Goal: Communication & Community: Answer question/provide support

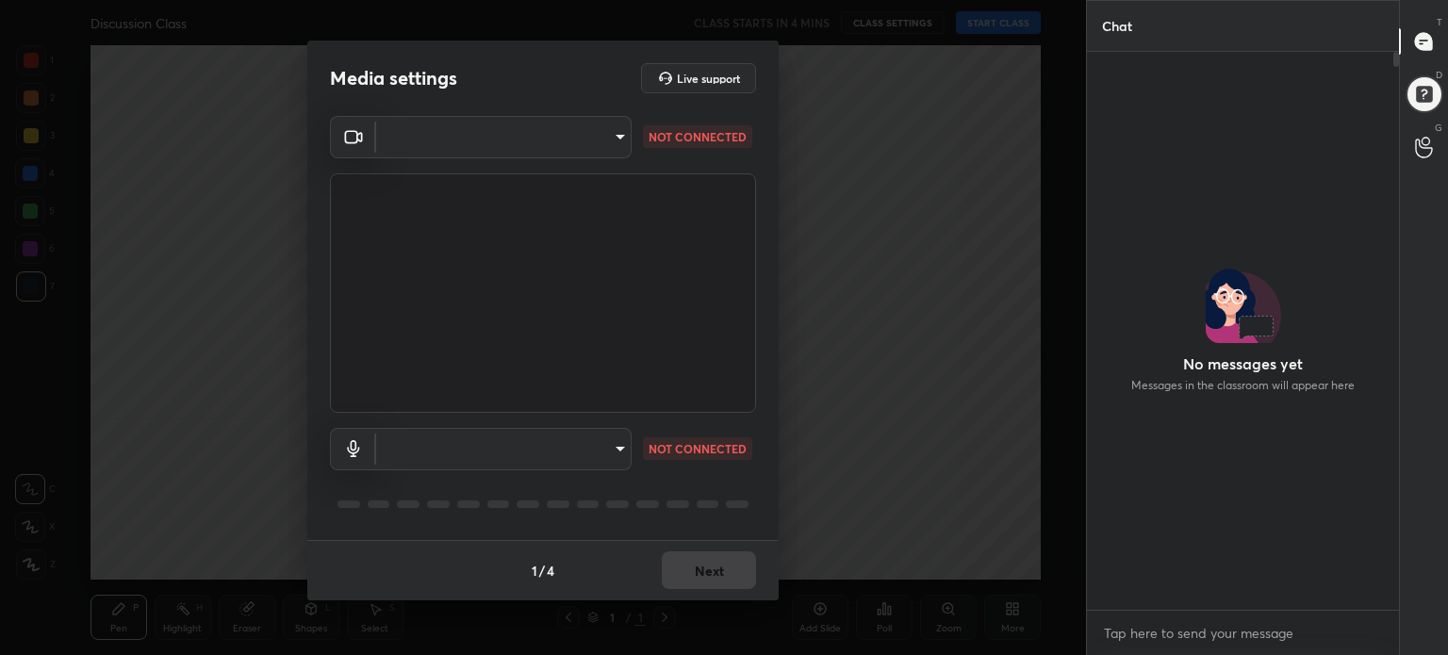
scroll to position [7, 6]
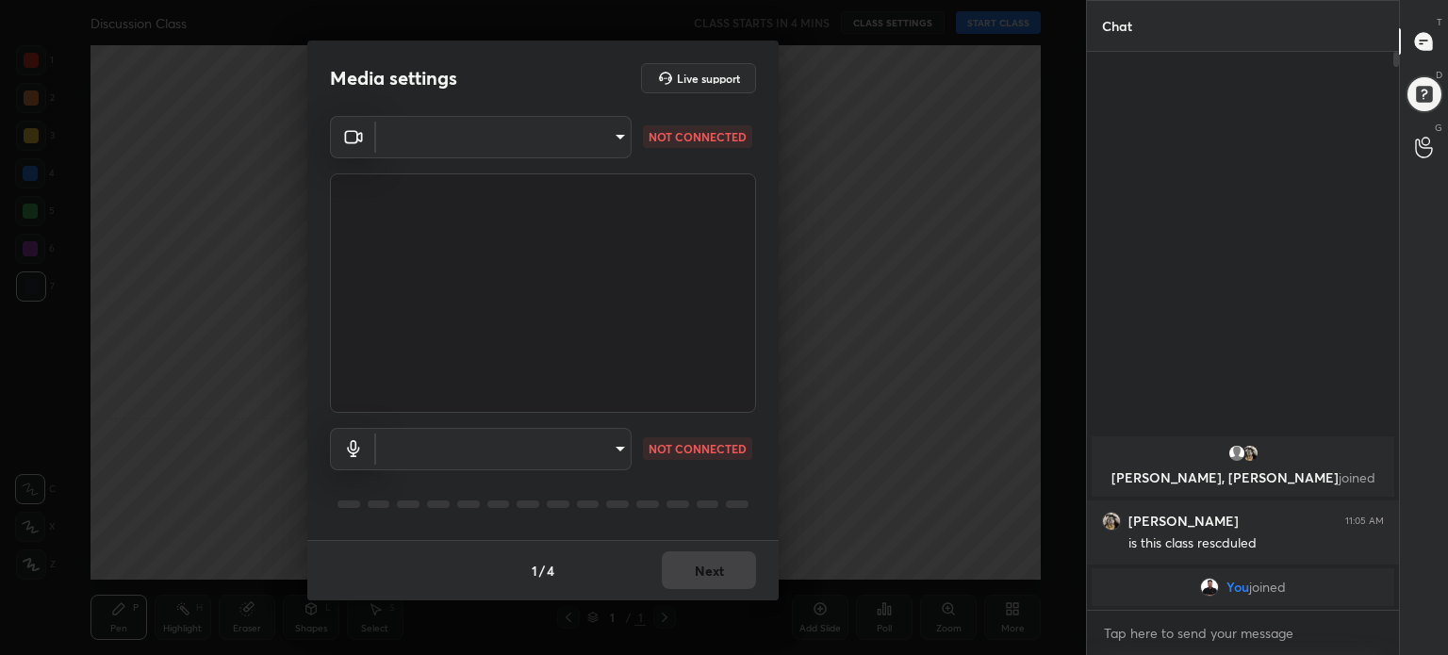
click at [563, 136] on body "1 2 3 4 5 6 7 C X Z C X Z E E Erase all H H Discussion Class CLASS STARTS IN 4 …" at bounding box center [724, 327] width 1448 height 655
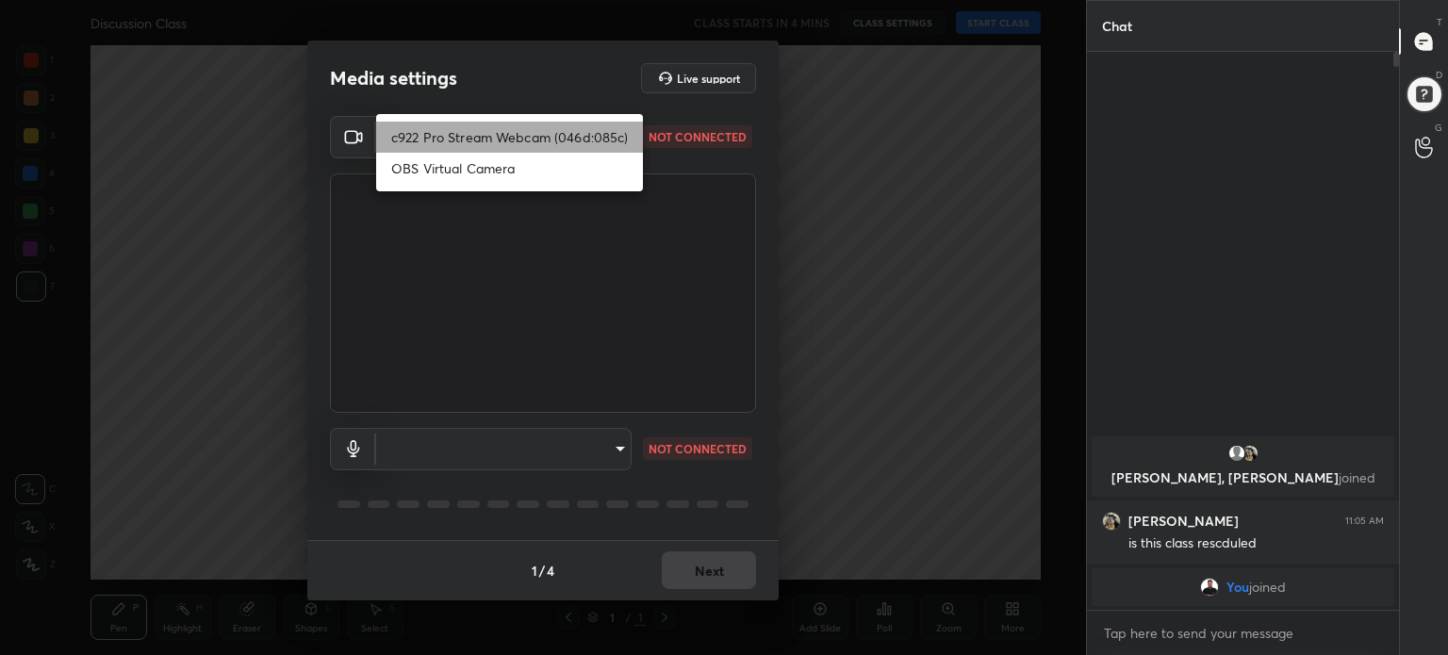
click at [563, 136] on li "c922 Pro Stream Webcam (046d:085c)" at bounding box center [509, 137] width 267 height 31
type input "7815af774ff0a18e8223a2bcd6109cf62bb2d295ea1dee91894b744691f9bc52"
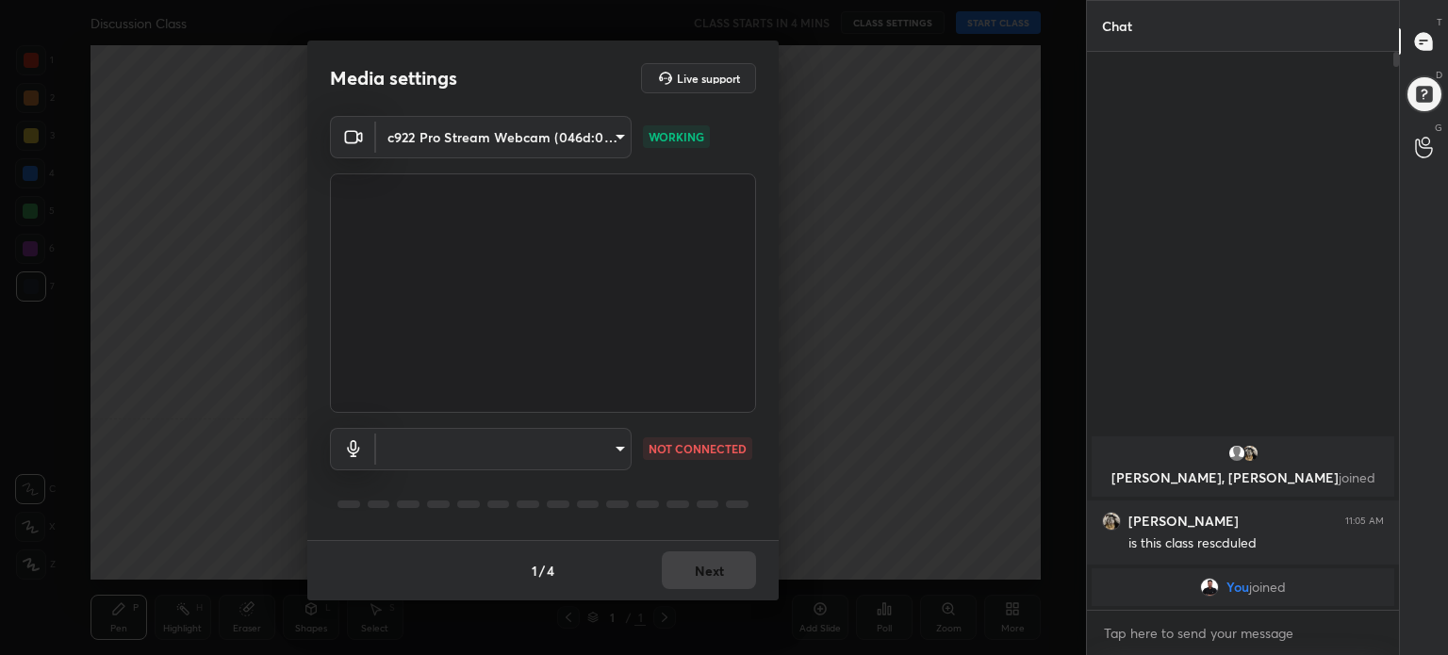
click at [538, 448] on body "1 2 3 4 5 6 7 C X Z C X Z E E Erase all H H Discussion Class CLASS STARTS IN 4 …" at bounding box center [724, 327] width 1448 height 655
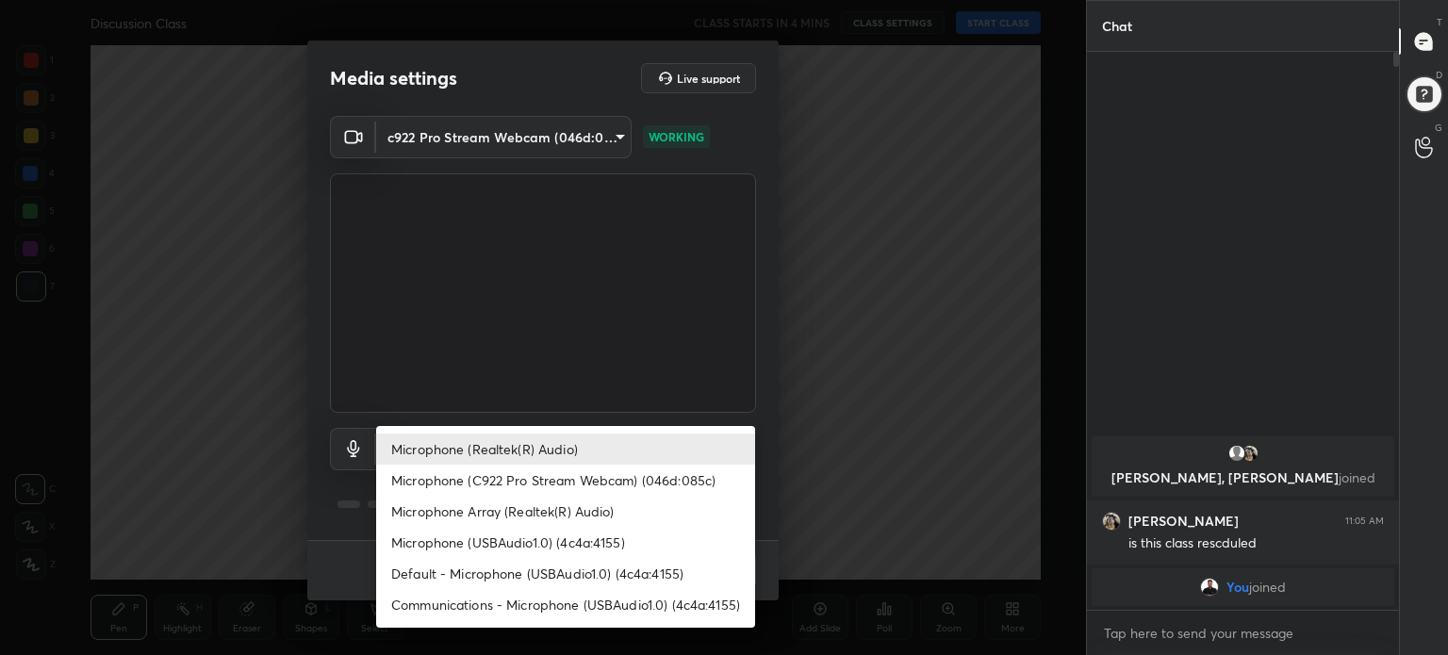
click at [538, 448] on li "Microphone (Realtek(R) Audio)" at bounding box center [565, 448] width 379 height 31
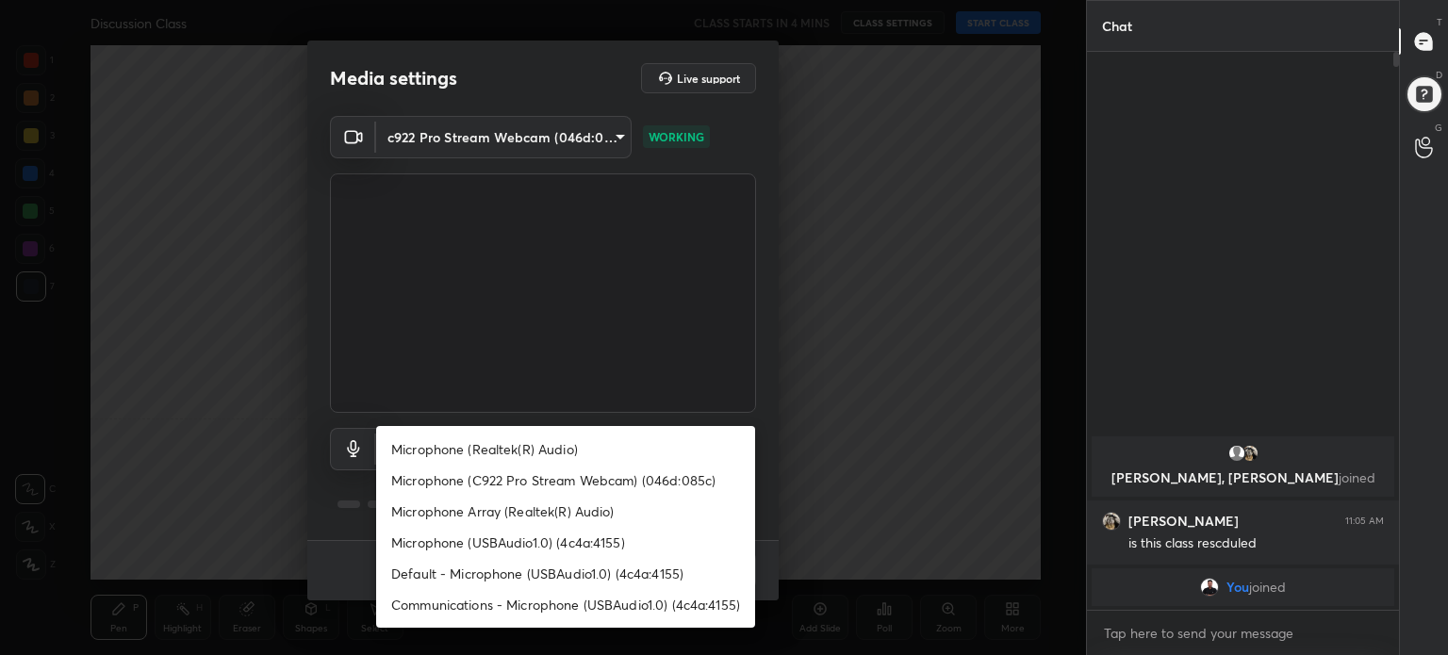
type input "99d17d7e7fc1e287dc48e59adb936ad7bde5a530d7cf4c7ab05908daaeed4ac8"
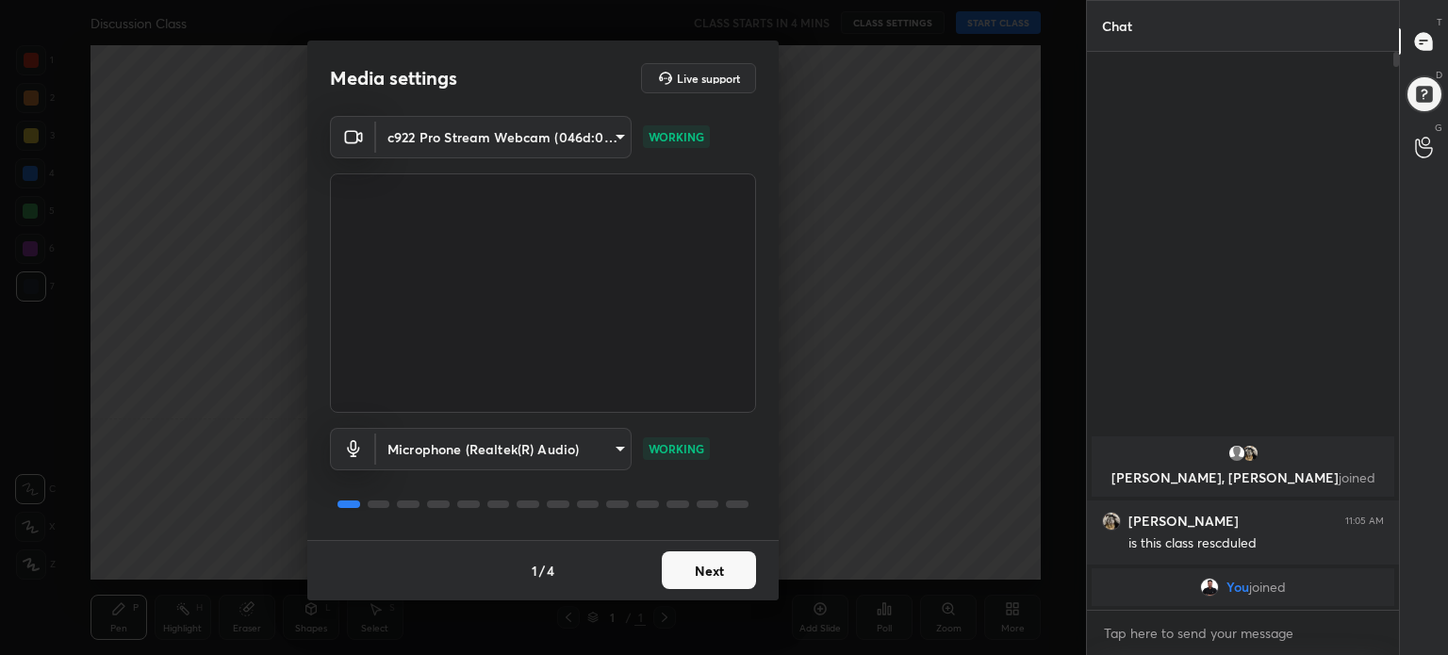
click at [728, 579] on button "Next" at bounding box center [709, 570] width 94 height 38
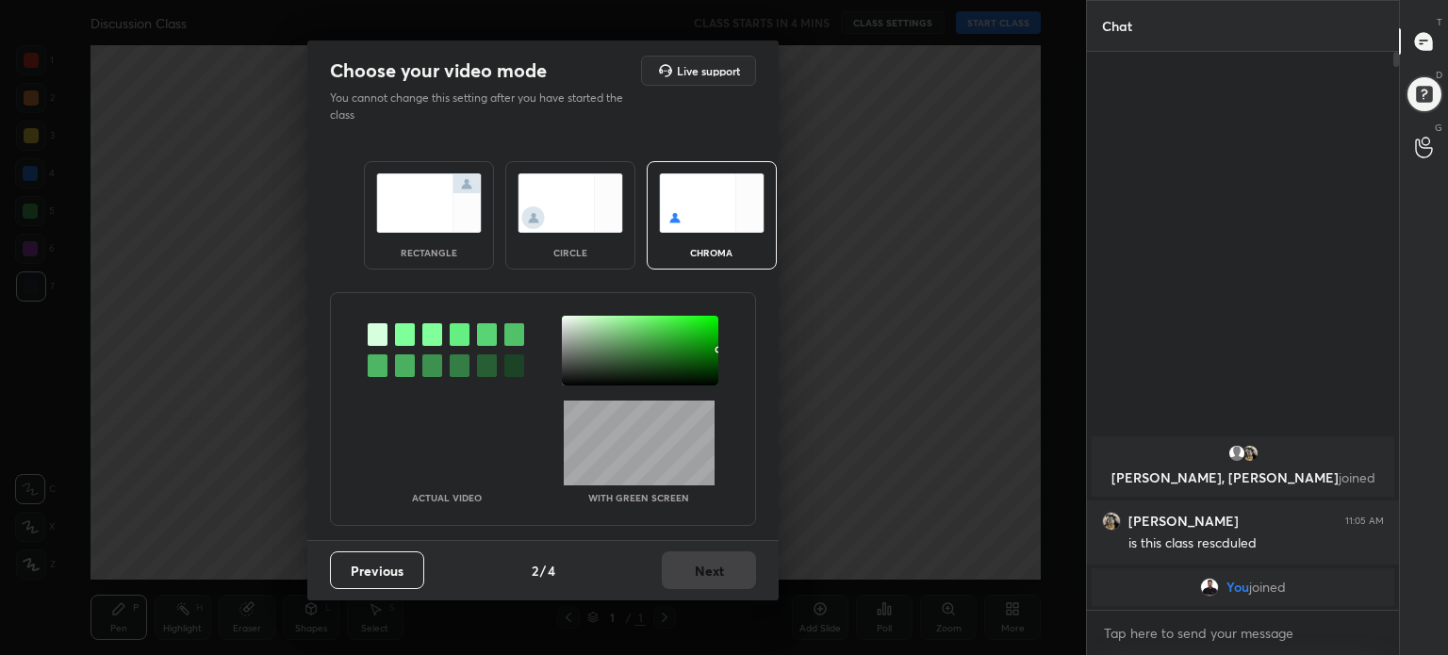
click at [716, 380] on div at bounding box center [640, 351] width 156 height 70
click at [712, 564] on button "Next" at bounding box center [709, 570] width 94 height 38
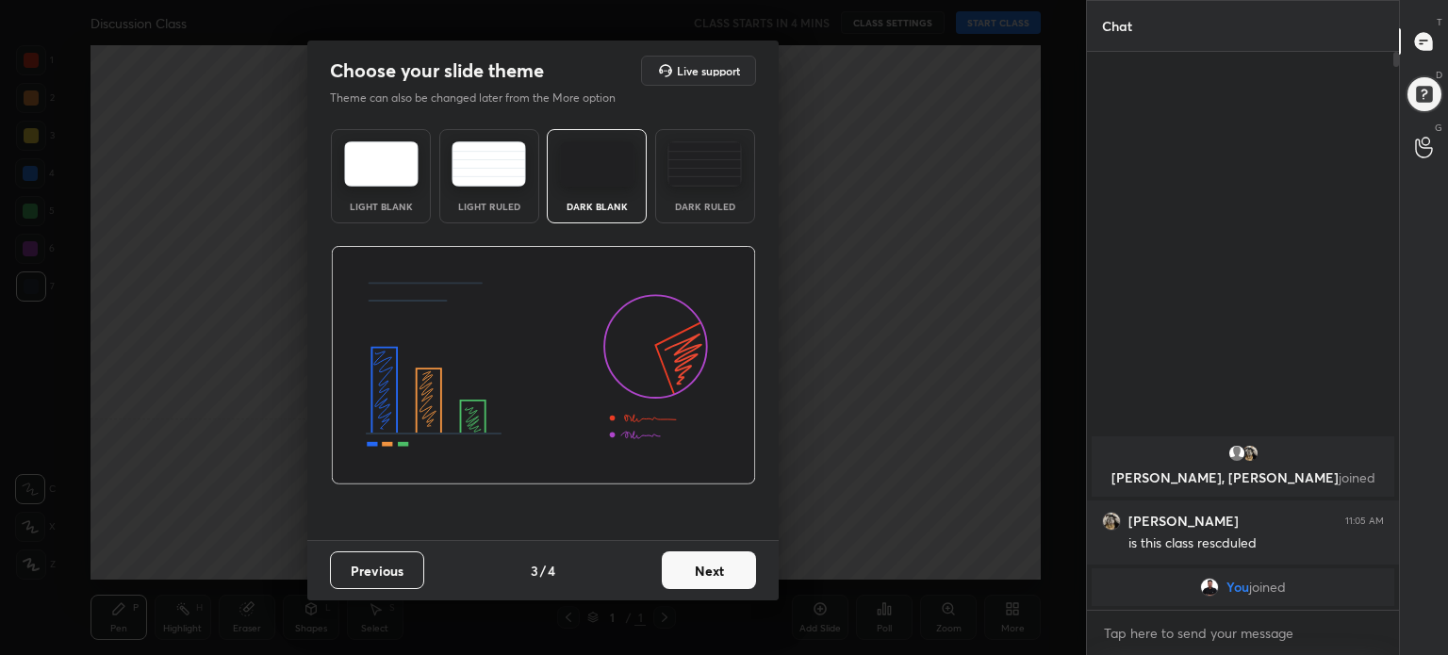
click at [713, 564] on button "Next" at bounding box center [709, 570] width 94 height 38
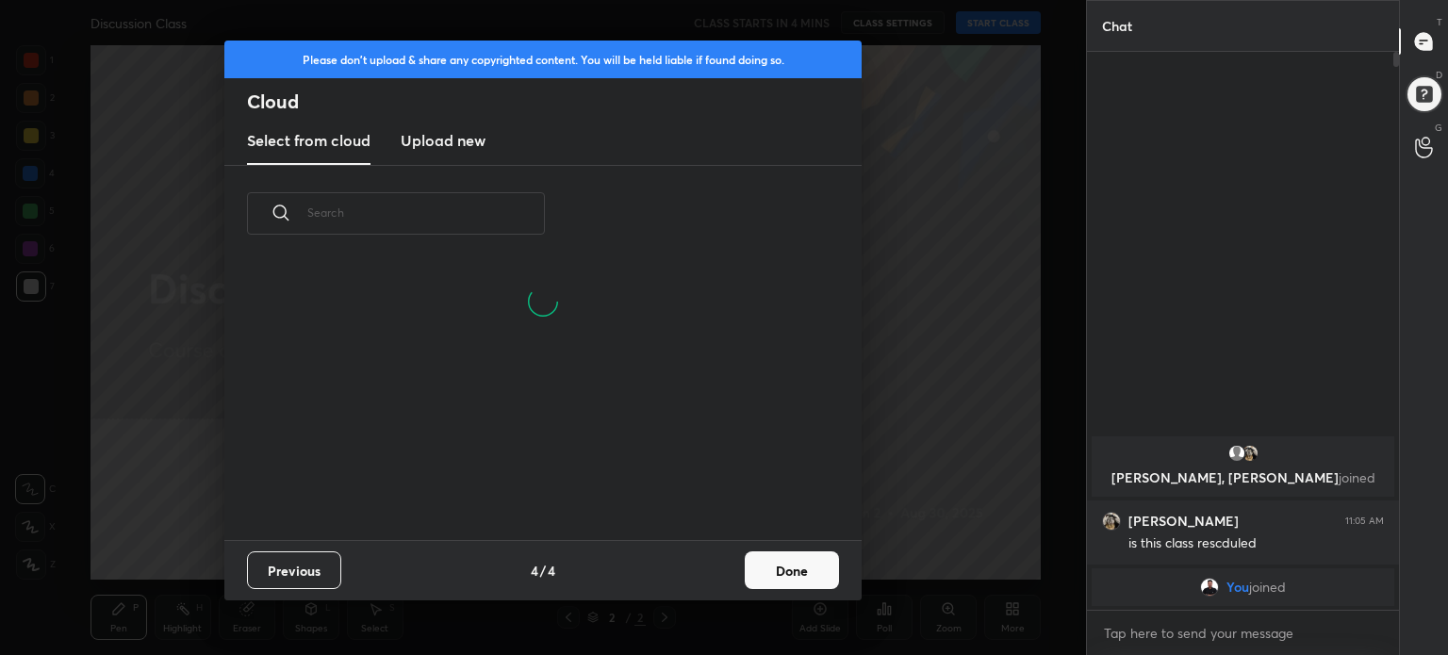
click at [773, 564] on button "Done" at bounding box center [791, 570] width 94 height 38
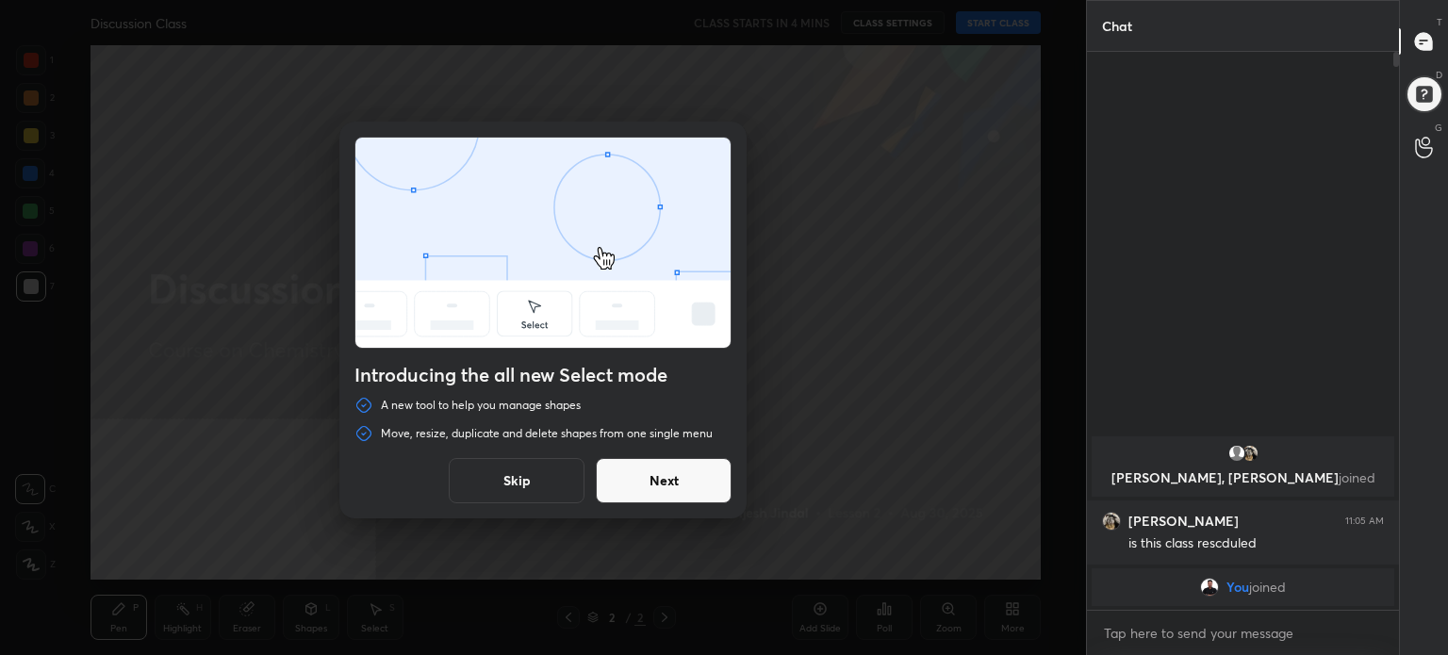
click at [537, 484] on button "Skip" at bounding box center [517, 480] width 136 height 45
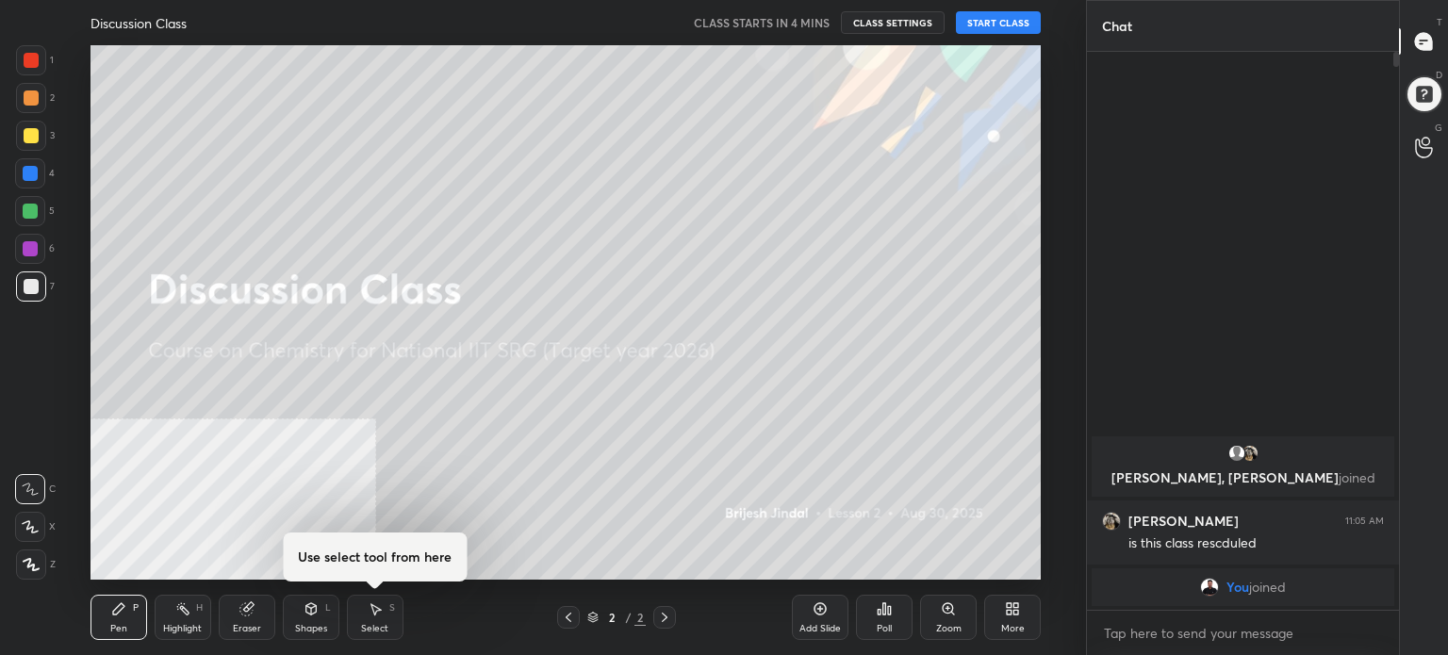
click at [1015, 19] on button "START CLASS" at bounding box center [998, 22] width 85 height 23
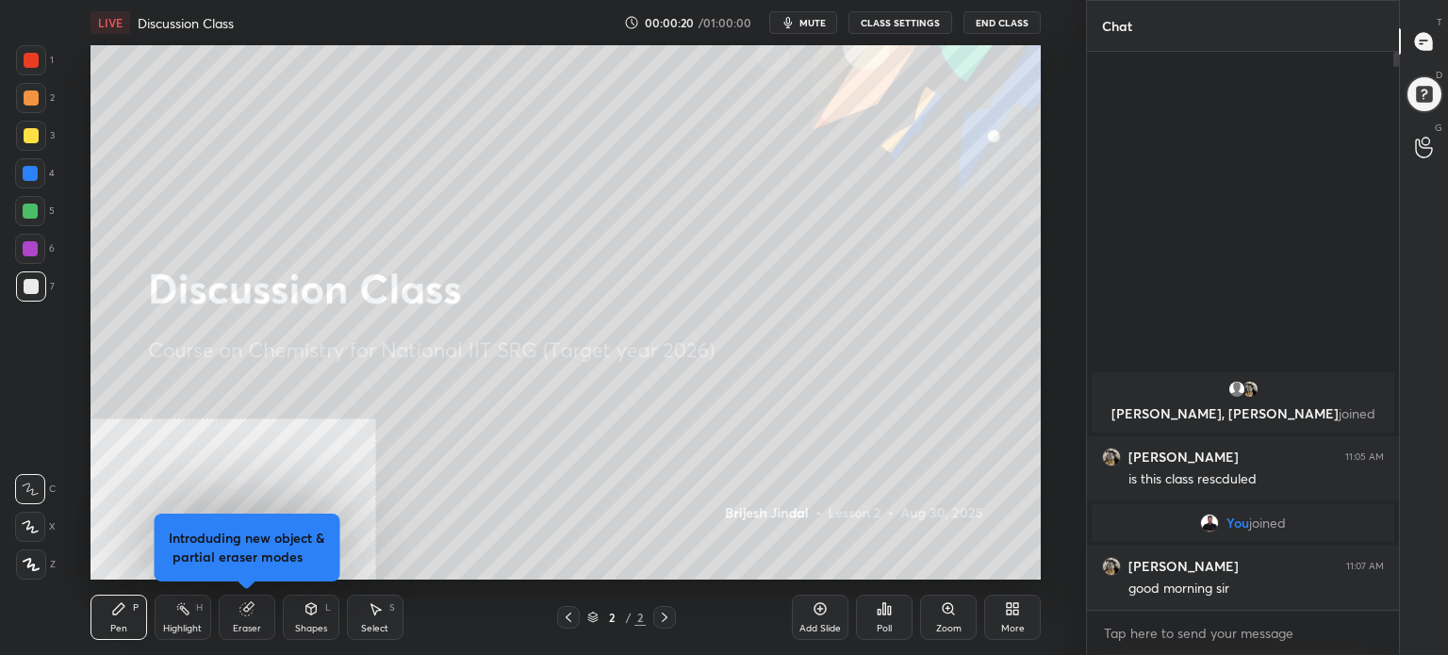
click at [1206, 527] on img "grid" at bounding box center [1209, 523] width 19 height 19
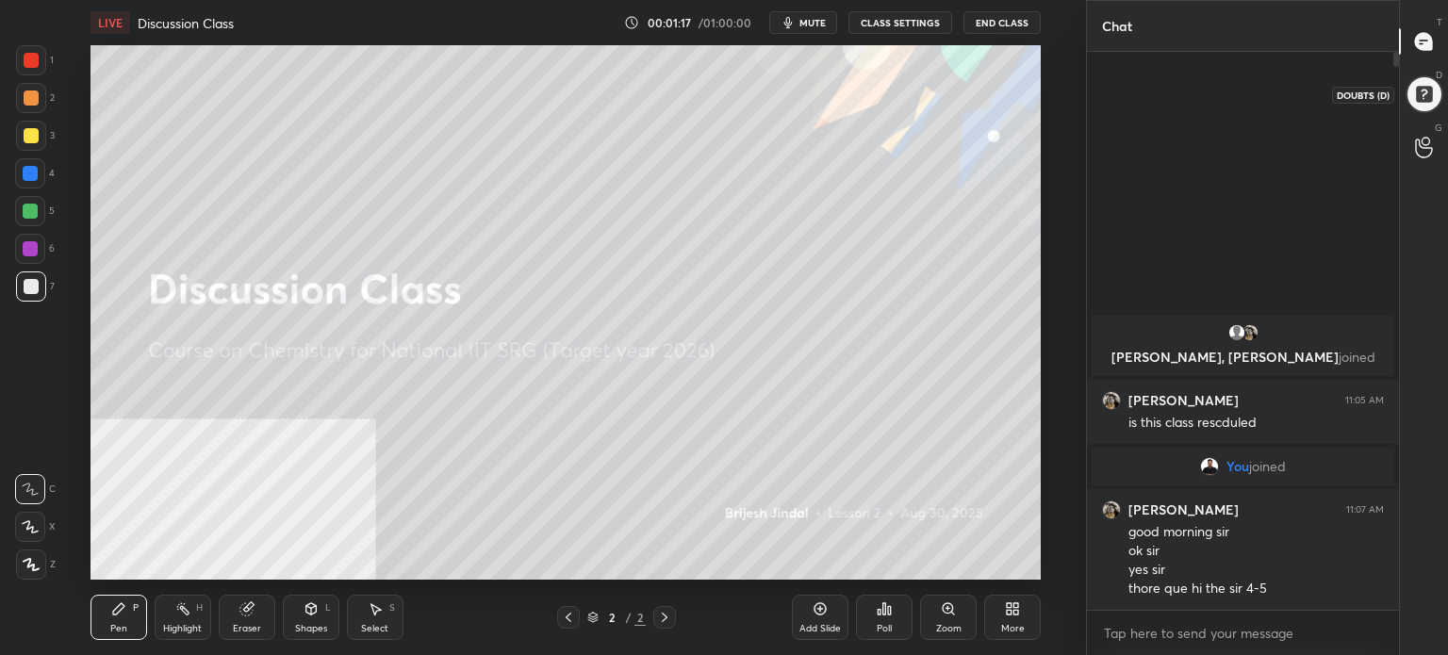
click at [1425, 98] on div at bounding box center [1424, 94] width 38 height 38
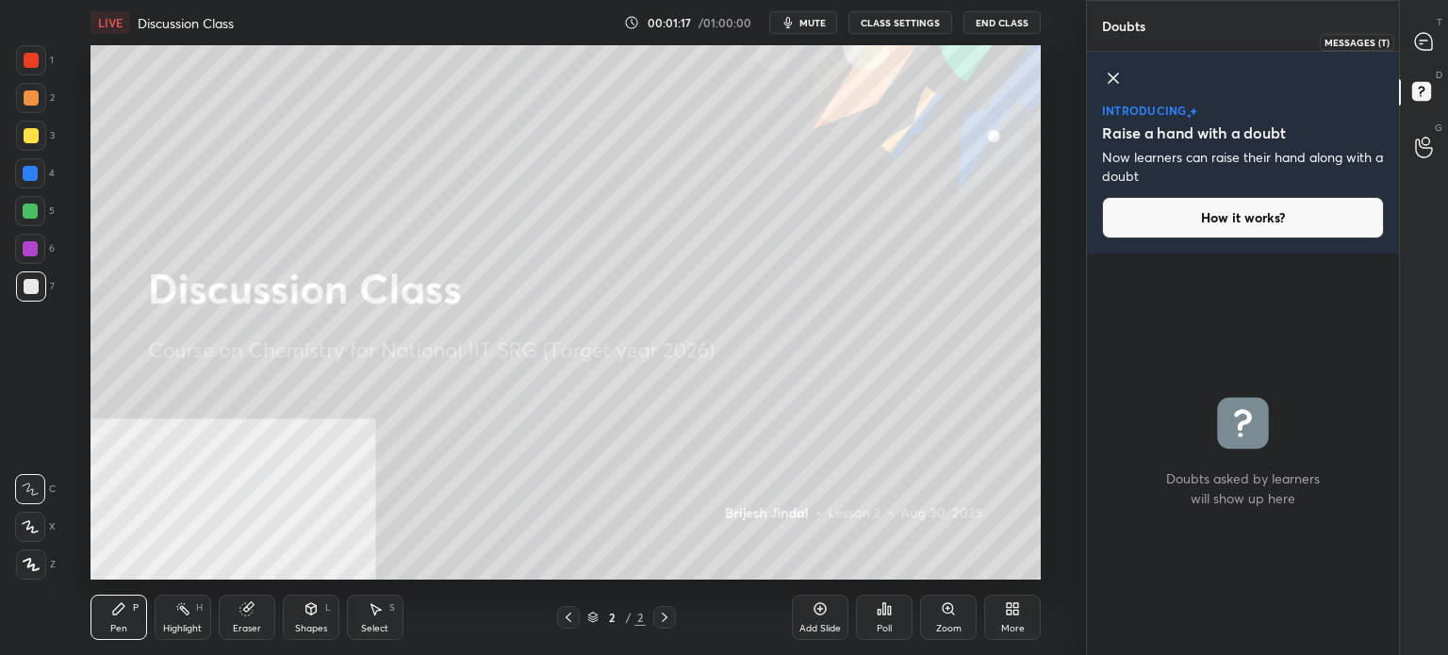
click at [1419, 41] on icon at bounding box center [1423, 41] width 8 height 0
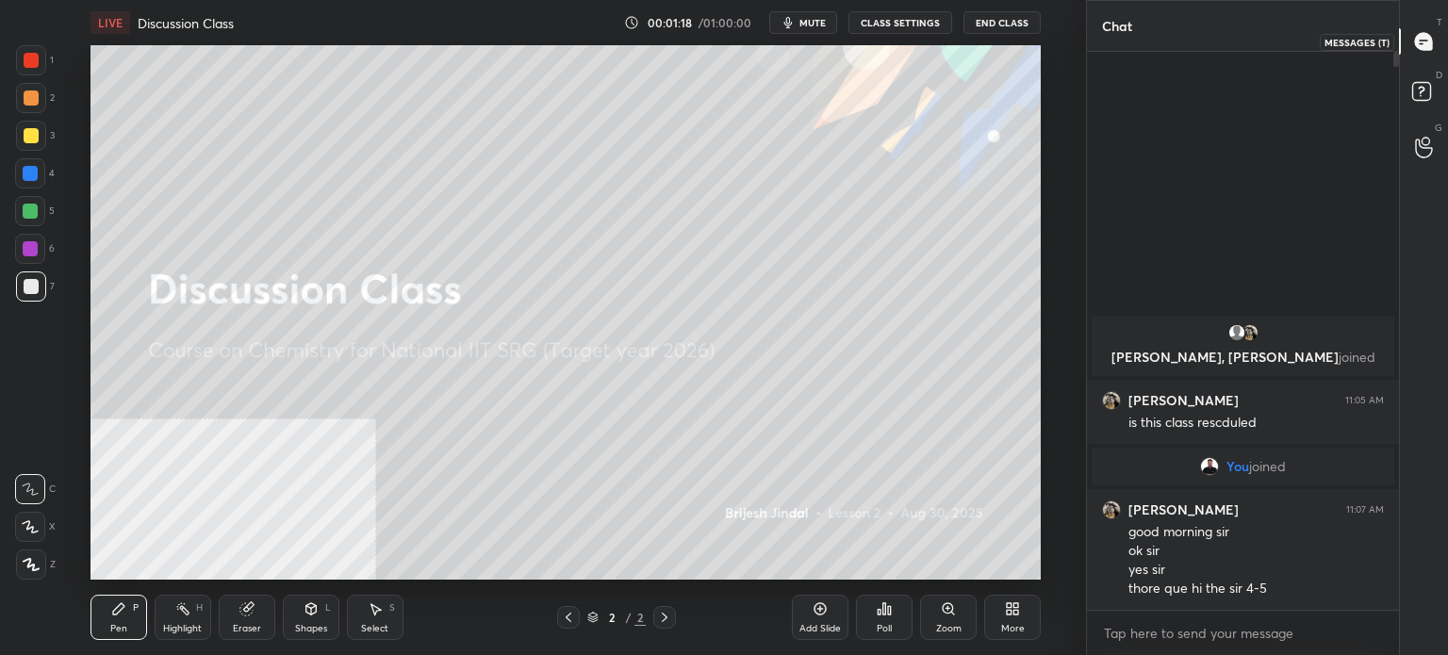
scroll to position [552, 306]
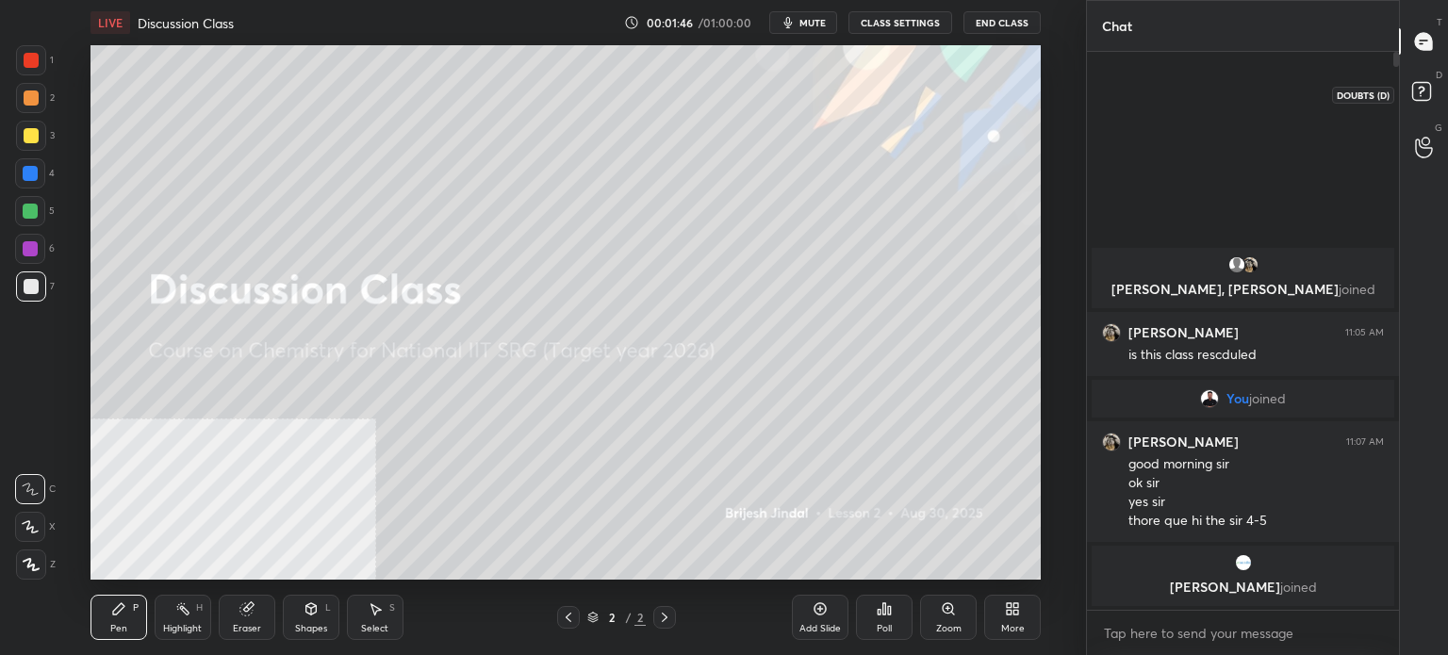
click at [1429, 86] on rect at bounding box center [1421, 92] width 18 height 18
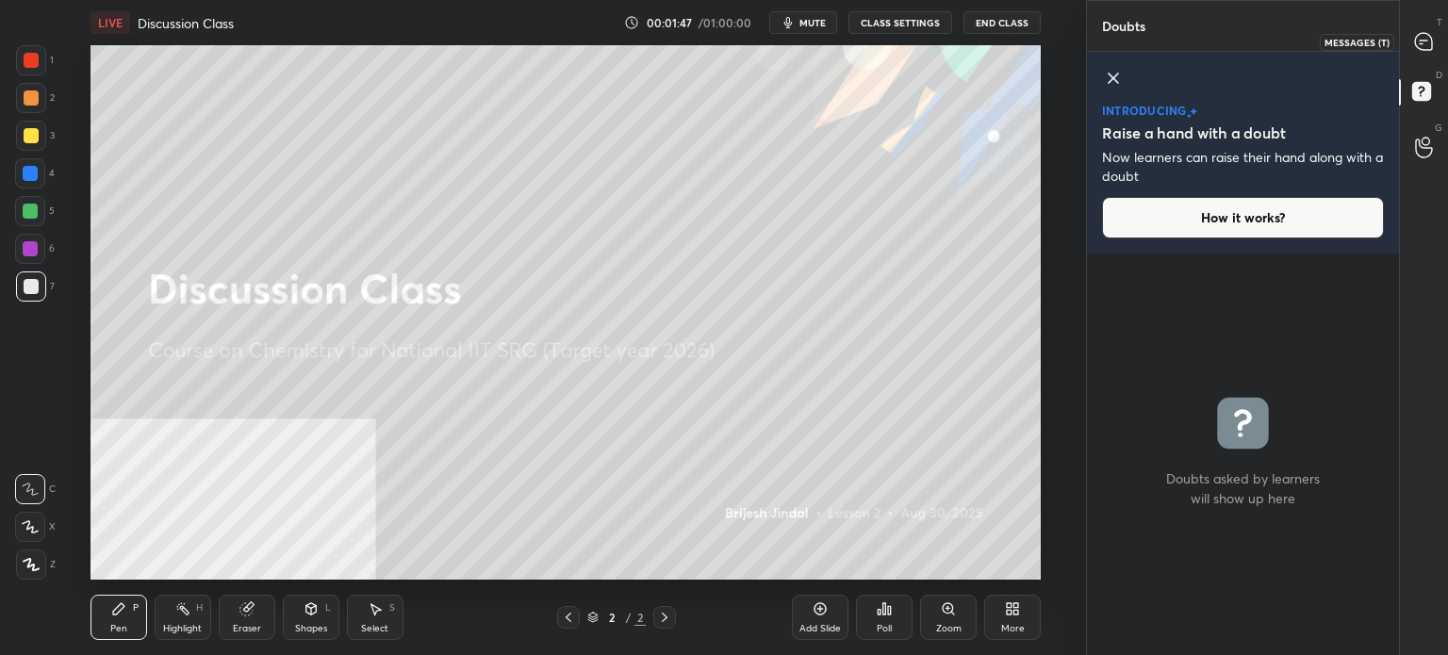
click at [1433, 45] on div at bounding box center [1424, 42] width 38 height 34
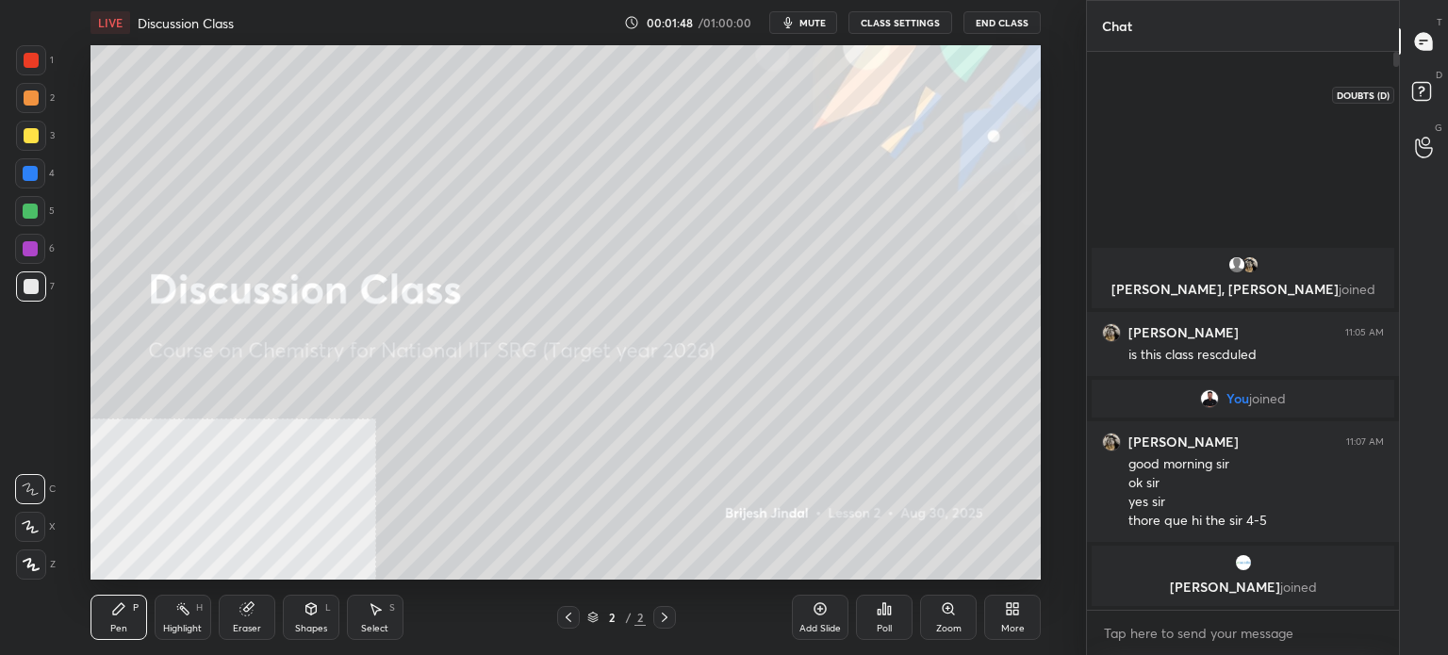
click at [1423, 94] on rect at bounding box center [1421, 92] width 18 height 18
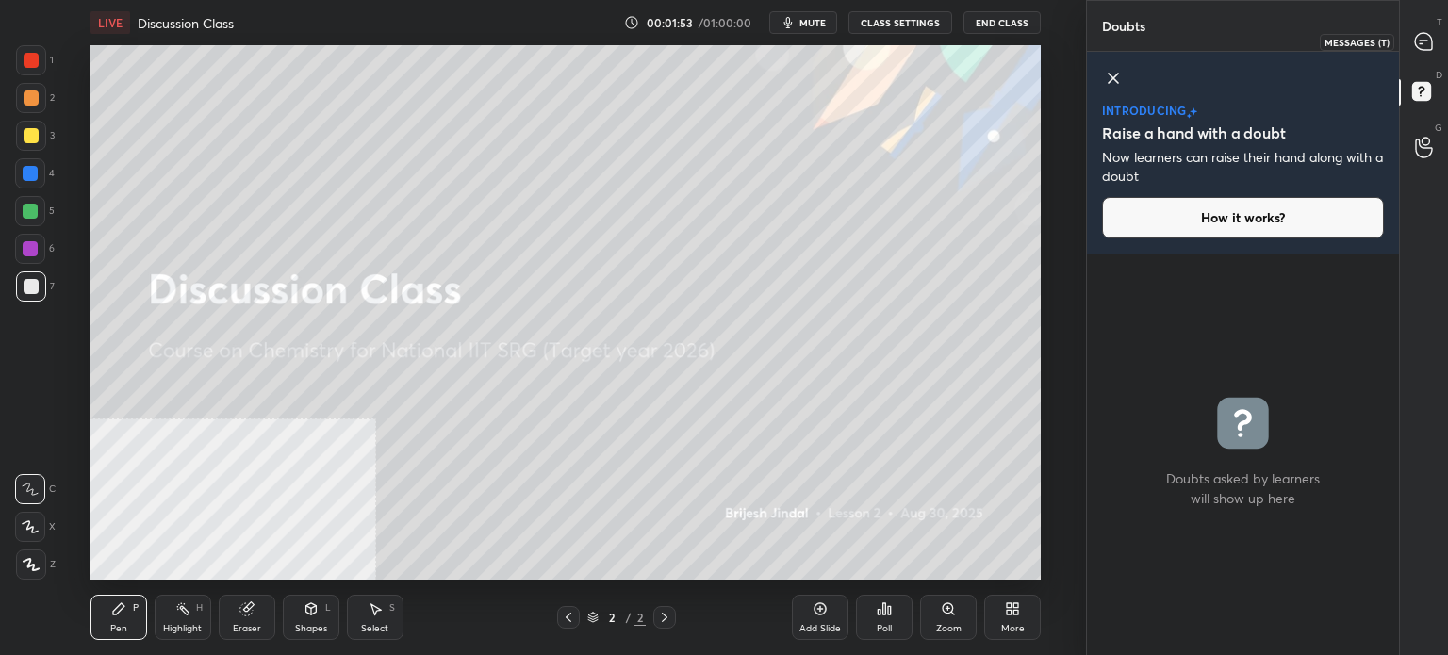
click at [1423, 41] on icon at bounding box center [1423, 41] width 8 height 0
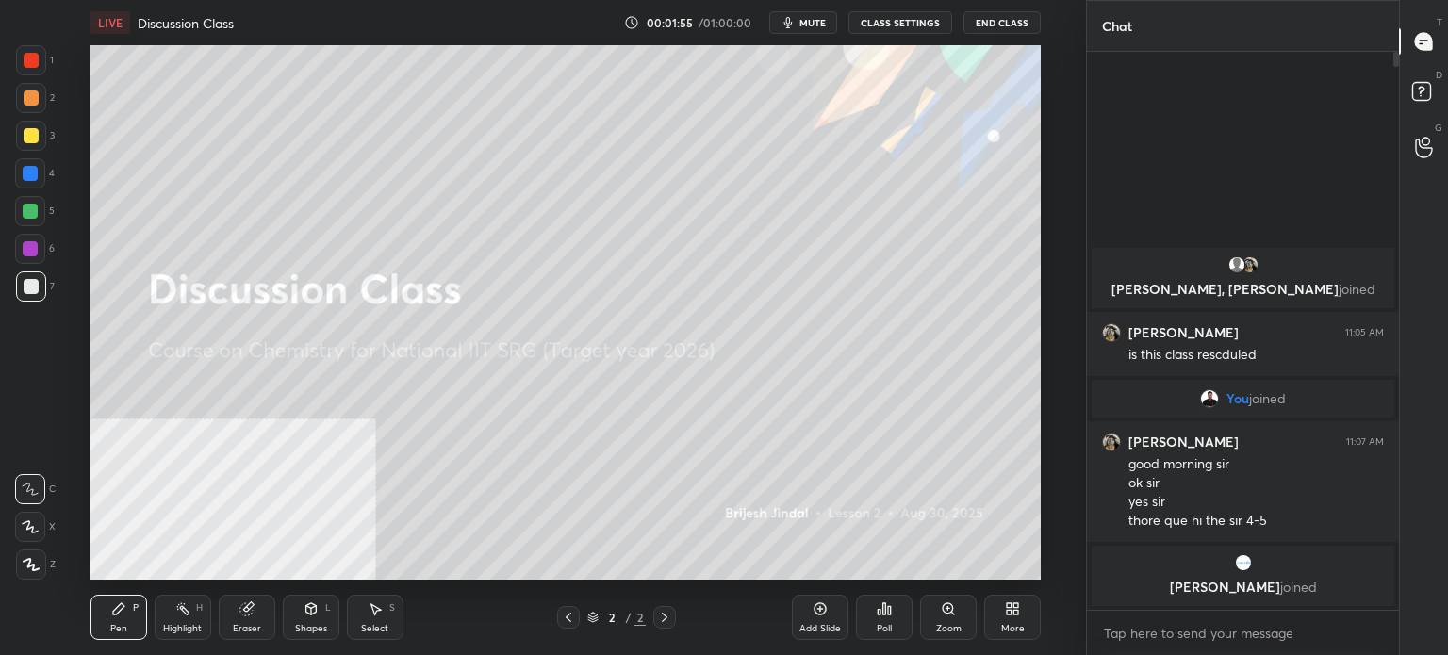
click at [1236, 567] on img "grid" at bounding box center [1243, 562] width 19 height 19
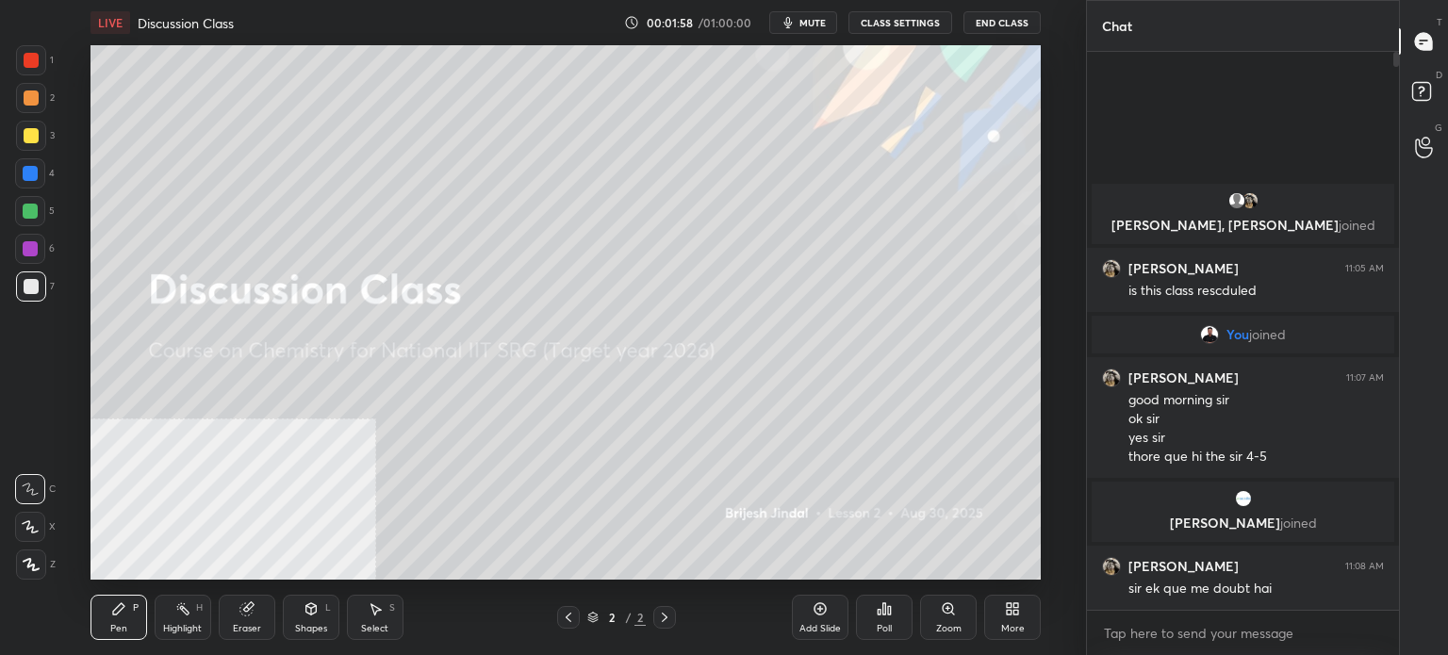
click at [828, 14] on button "mute" at bounding box center [803, 22] width 68 height 23
click at [824, 16] on span "unmute" at bounding box center [811, 22] width 41 height 13
click at [1425, 39] on icon at bounding box center [1423, 41] width 17 height 17
click at [1424, 142] on icon at bounding box center [1424, 148] width 18 height 22
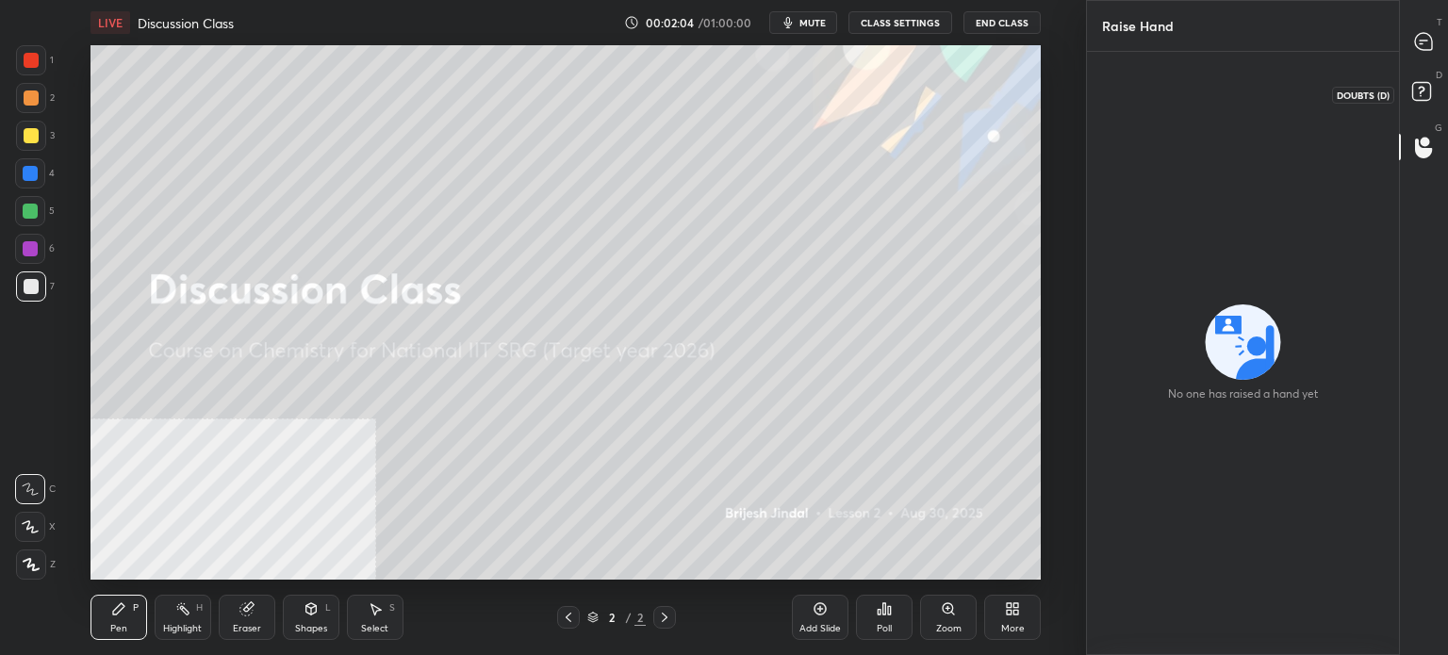
click at [1420, 95] on icon at bounding box center [1424, 94] width 34 height 34
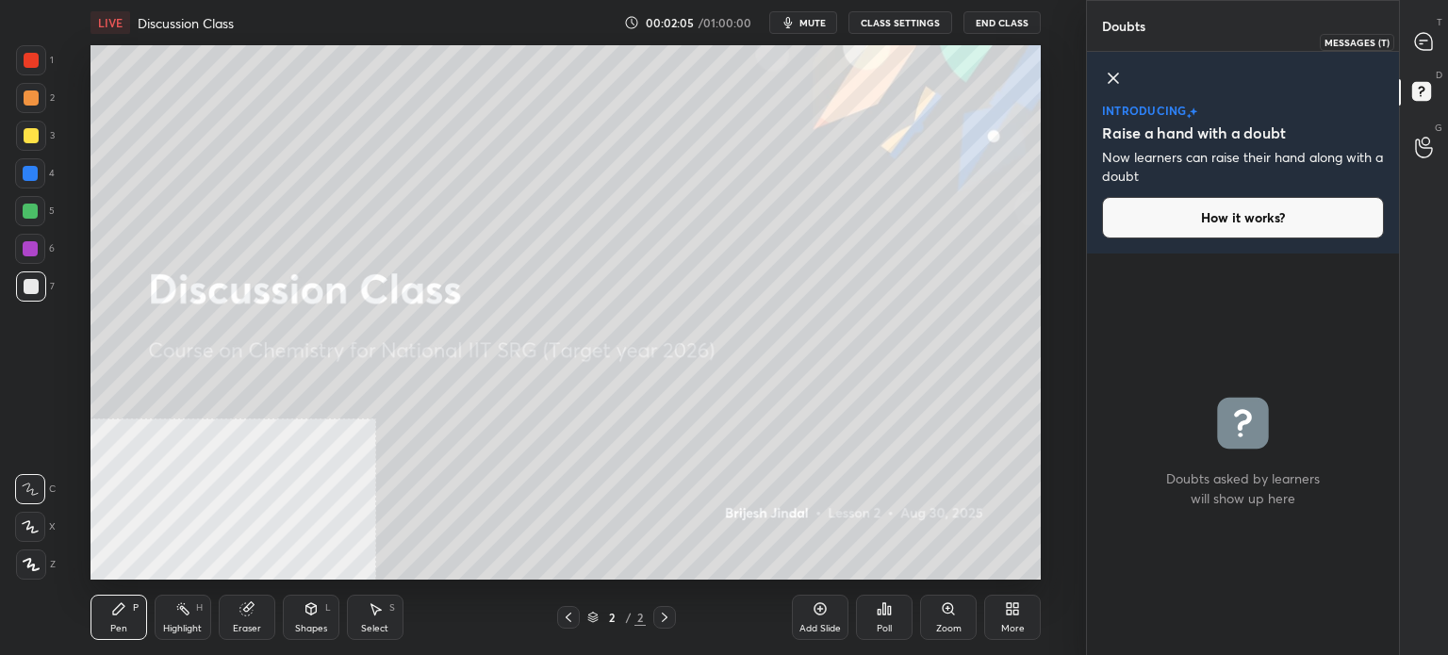
click at [1424, 43] on icon at bounding box center [1423, 41] width 17 height 17
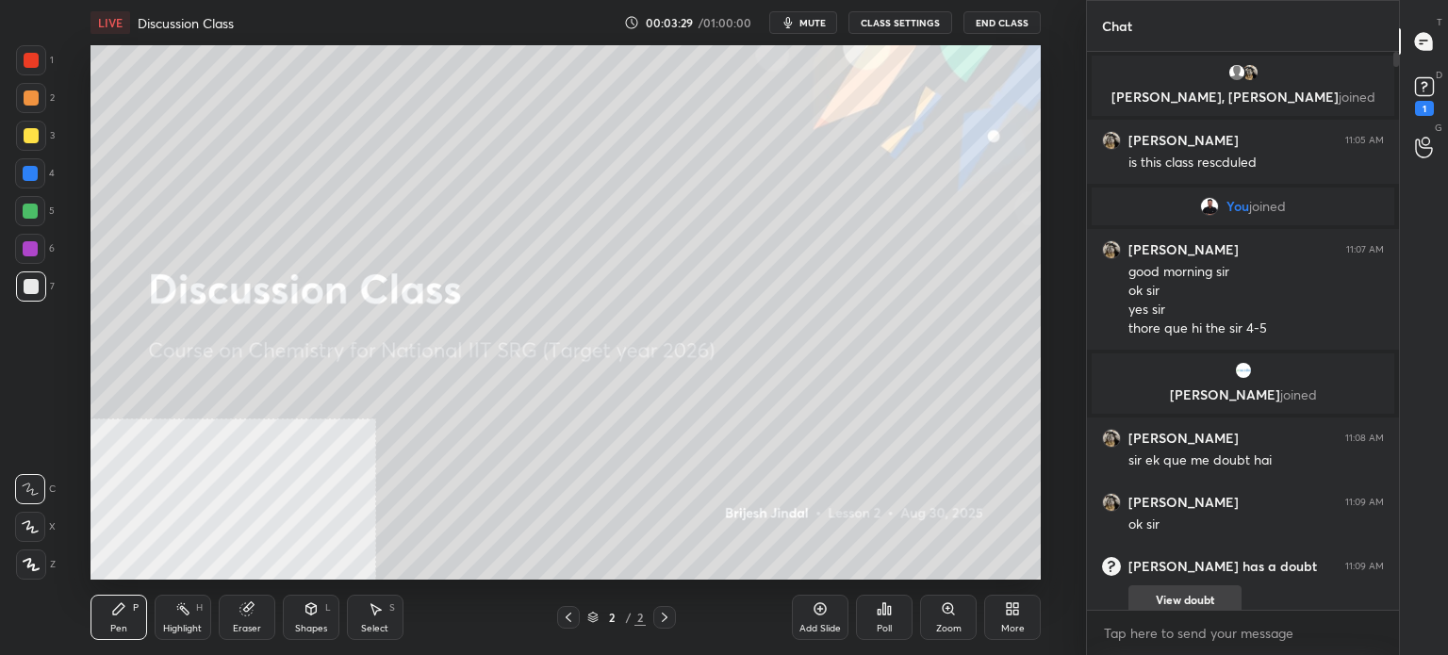
click at [1200, 594] on button "View doubt" at bounding box center [1184, 600] width 113 height 30
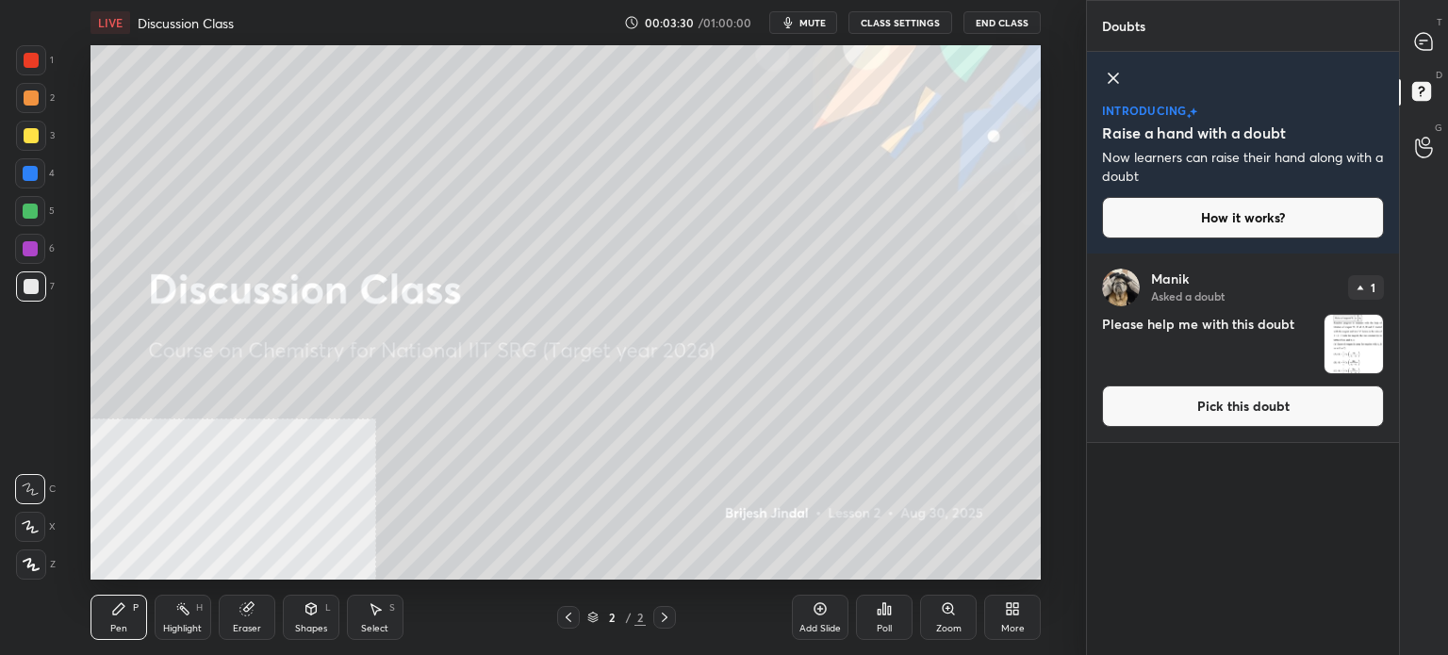
click at [1199, 394] on button "Pick this doubt" at bounding box center [1243, 405] width 282 height 41
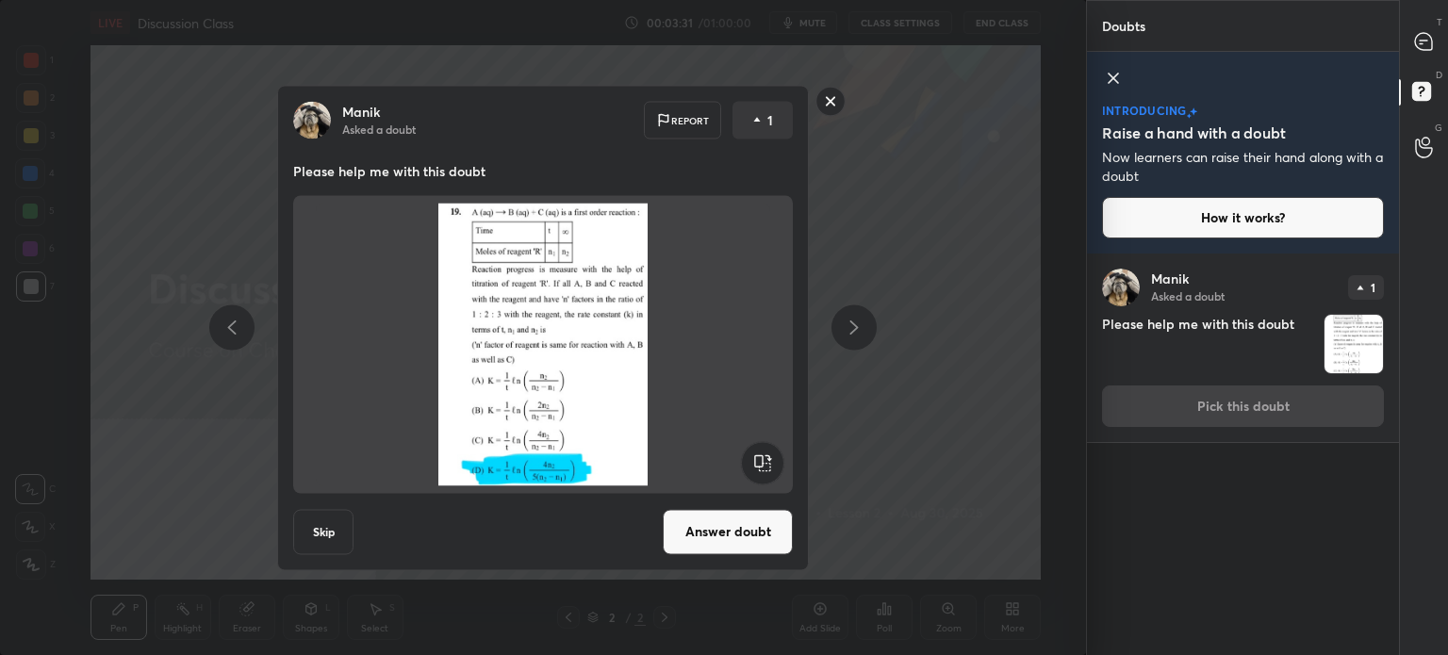
click at [711, 523] on button "Answer doubt" at bounding box center [727, 531] width 130 height 45
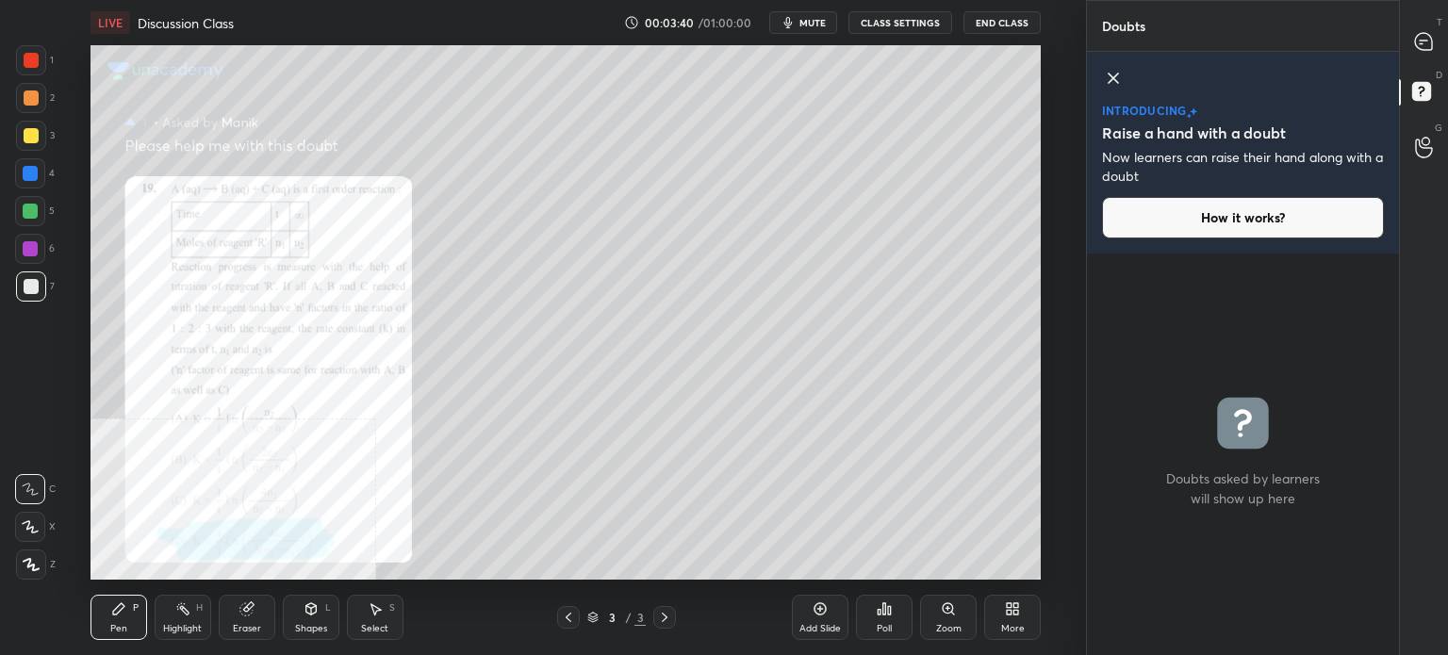
click at [1002, 626] on div "More" at bounding box center [1013, 628] width 24 height 9
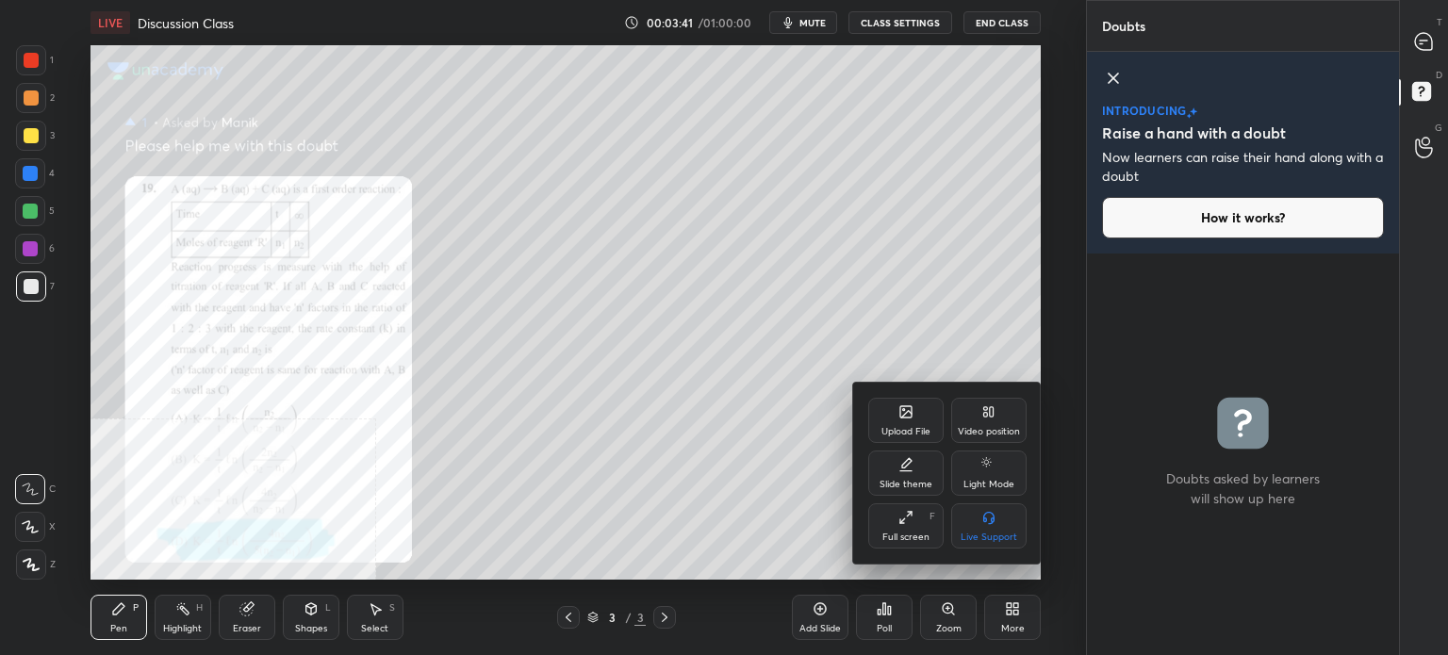
click at [903, 533] on div "Full screen" at bounding box center [905, 536] width 47 height 9
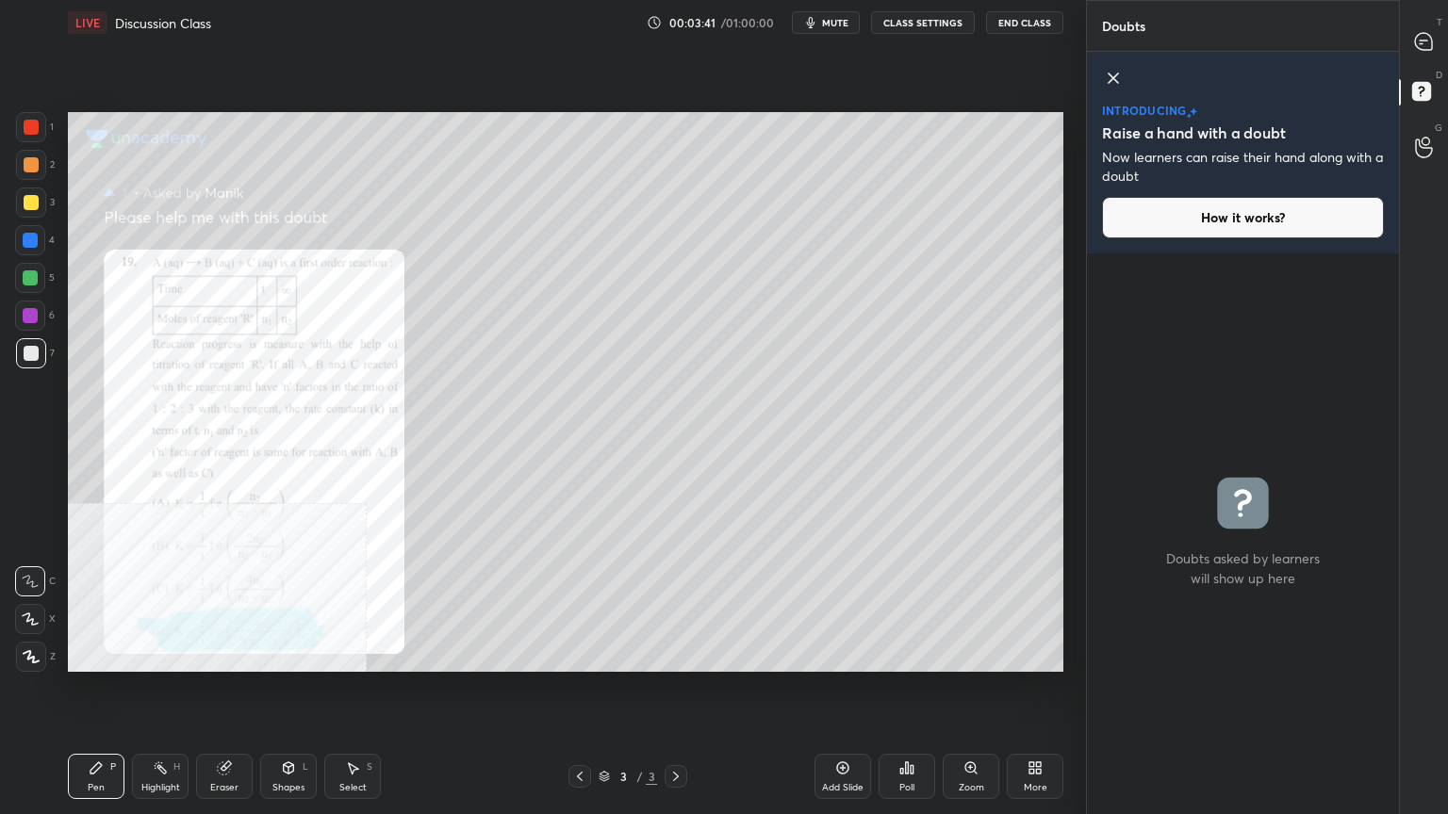
scroll to position [555, 306]
click at [973, 654] on icon at bounding box center [970, 768] width 15 height 15
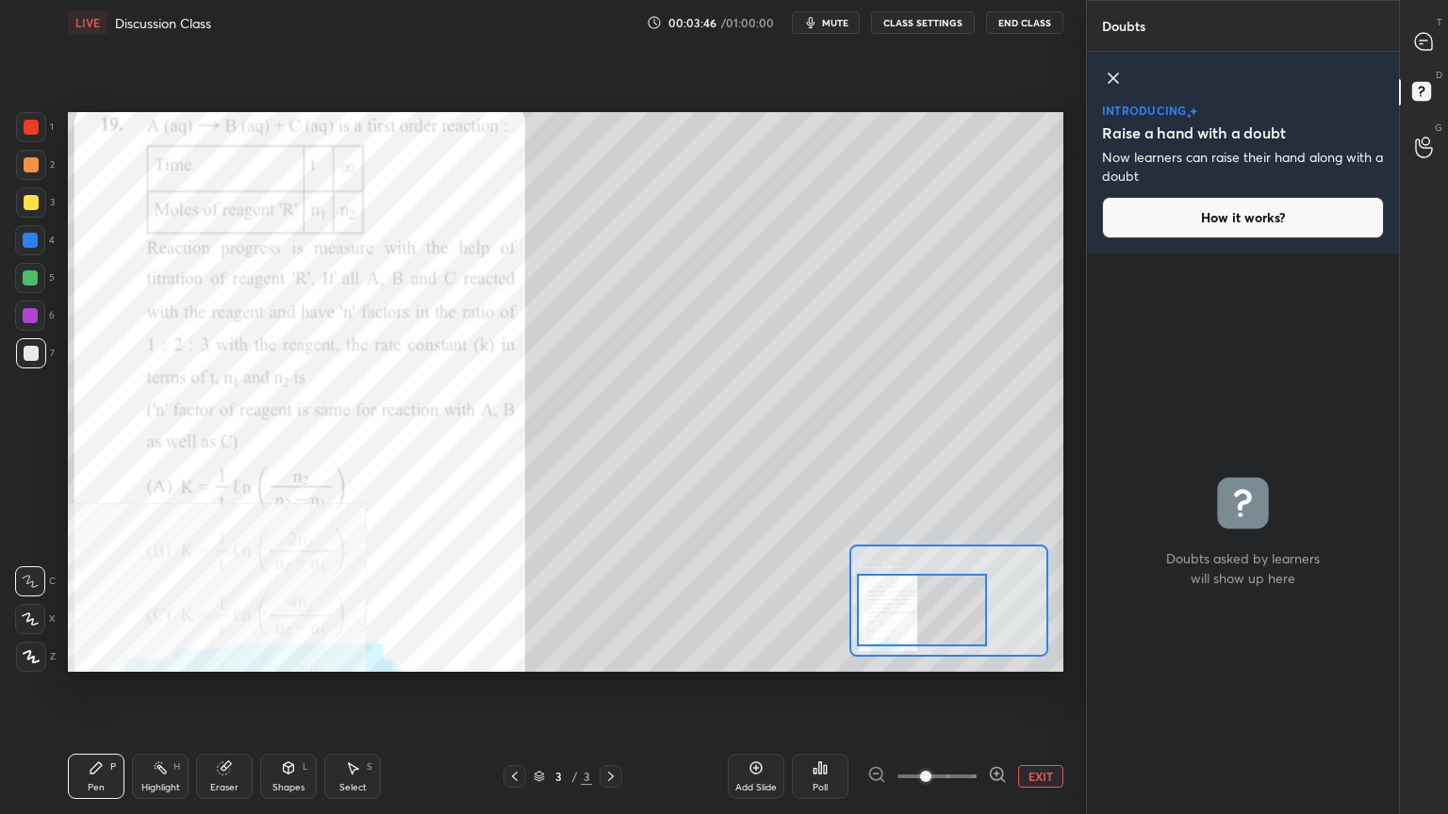
drag, startPoint x: 950, startPoint y: 624, endPoint x: 939, endPoint y: 625, distance: 11.3
click at [939, 626] on div at bounding box center [922, 610] width 130 height 73
click at [1039, 654] on button "EXIT" at bounding box center [1040, 776] width 45 height 23
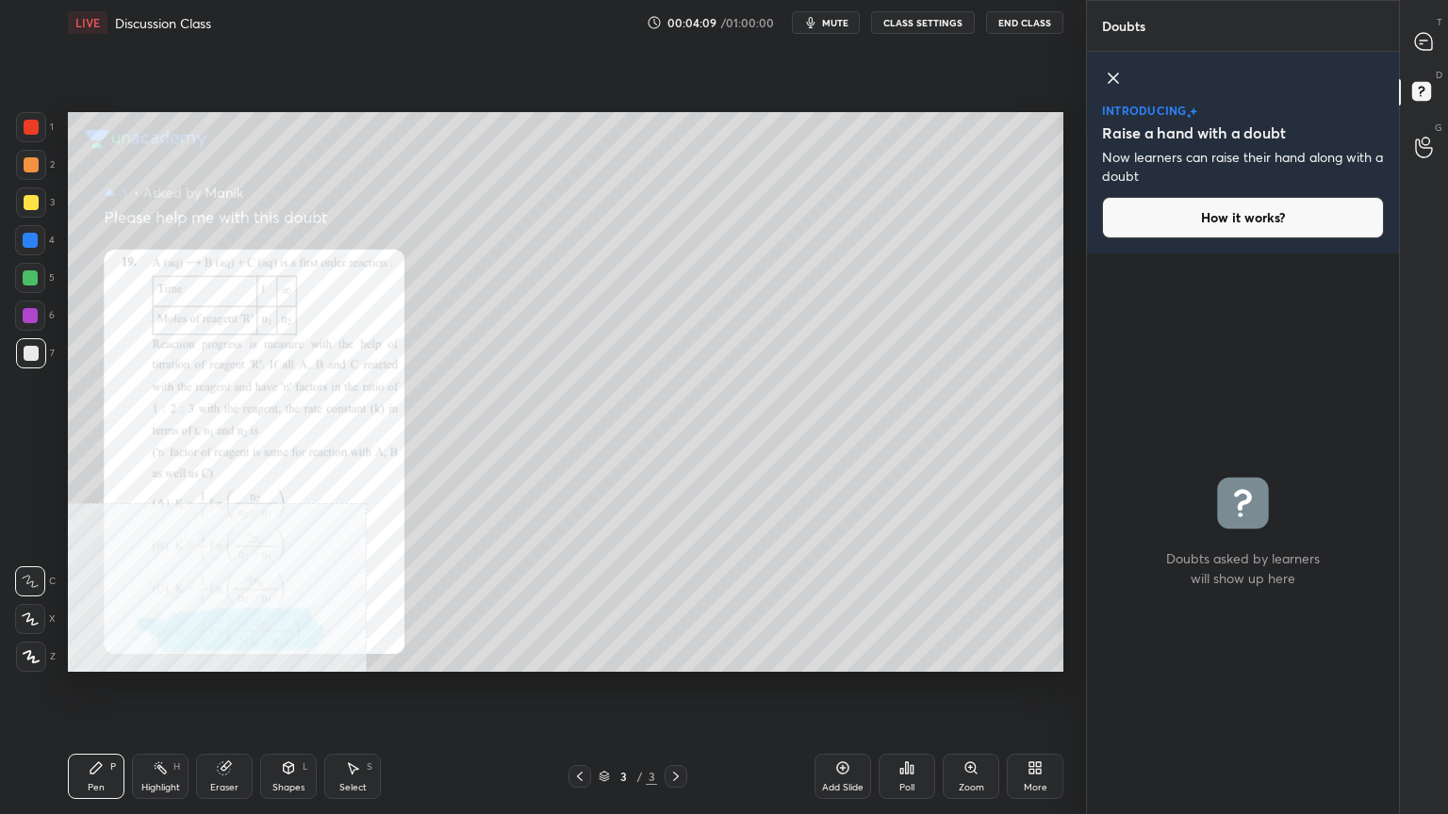
click at [36, 275] on div at bounding box center [30, 277] width 15 height 15
click at [1432, 41] on div at bounding box center [1424, 42] width 38 height 34
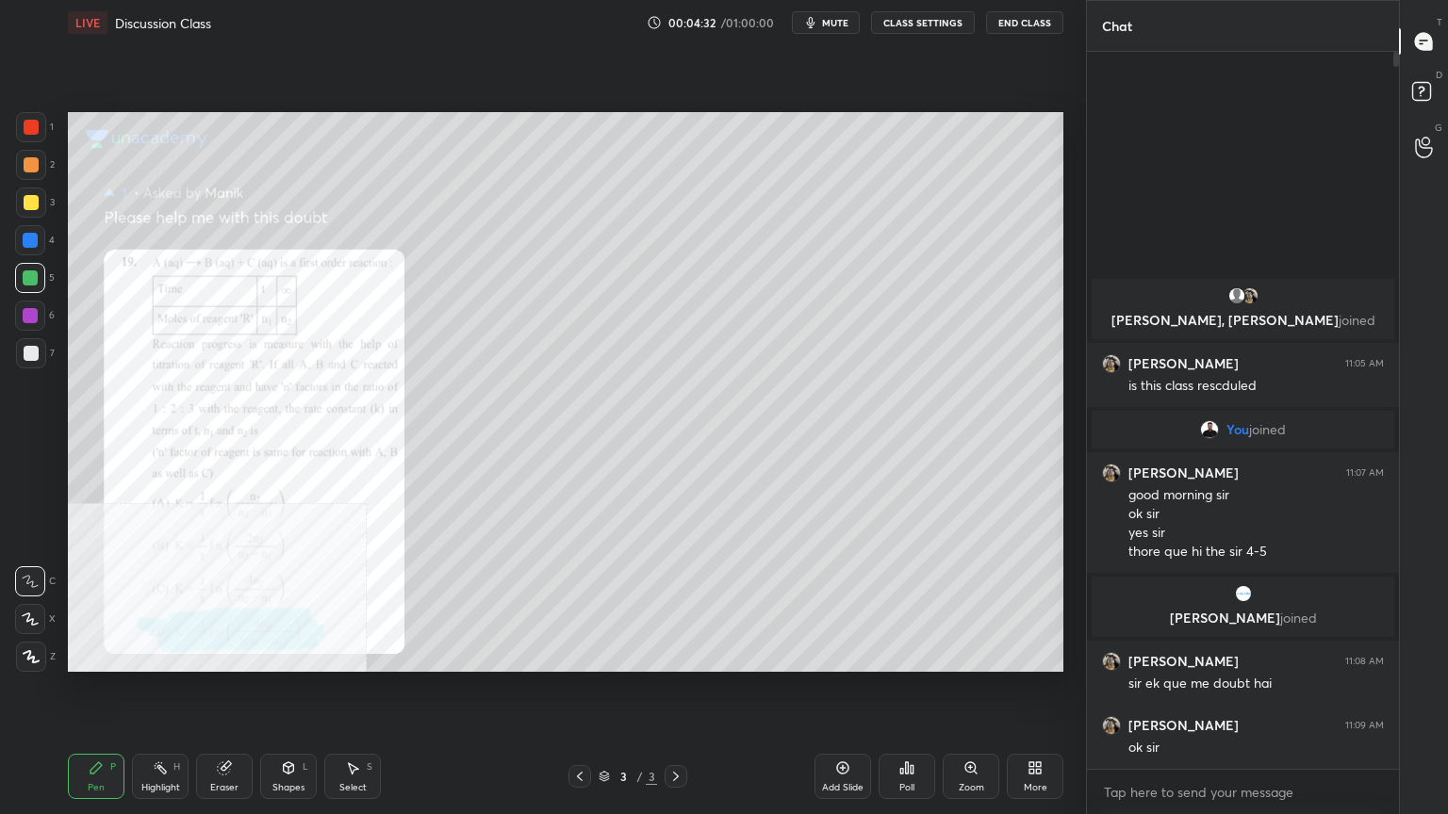
scroll to position [711, 306]
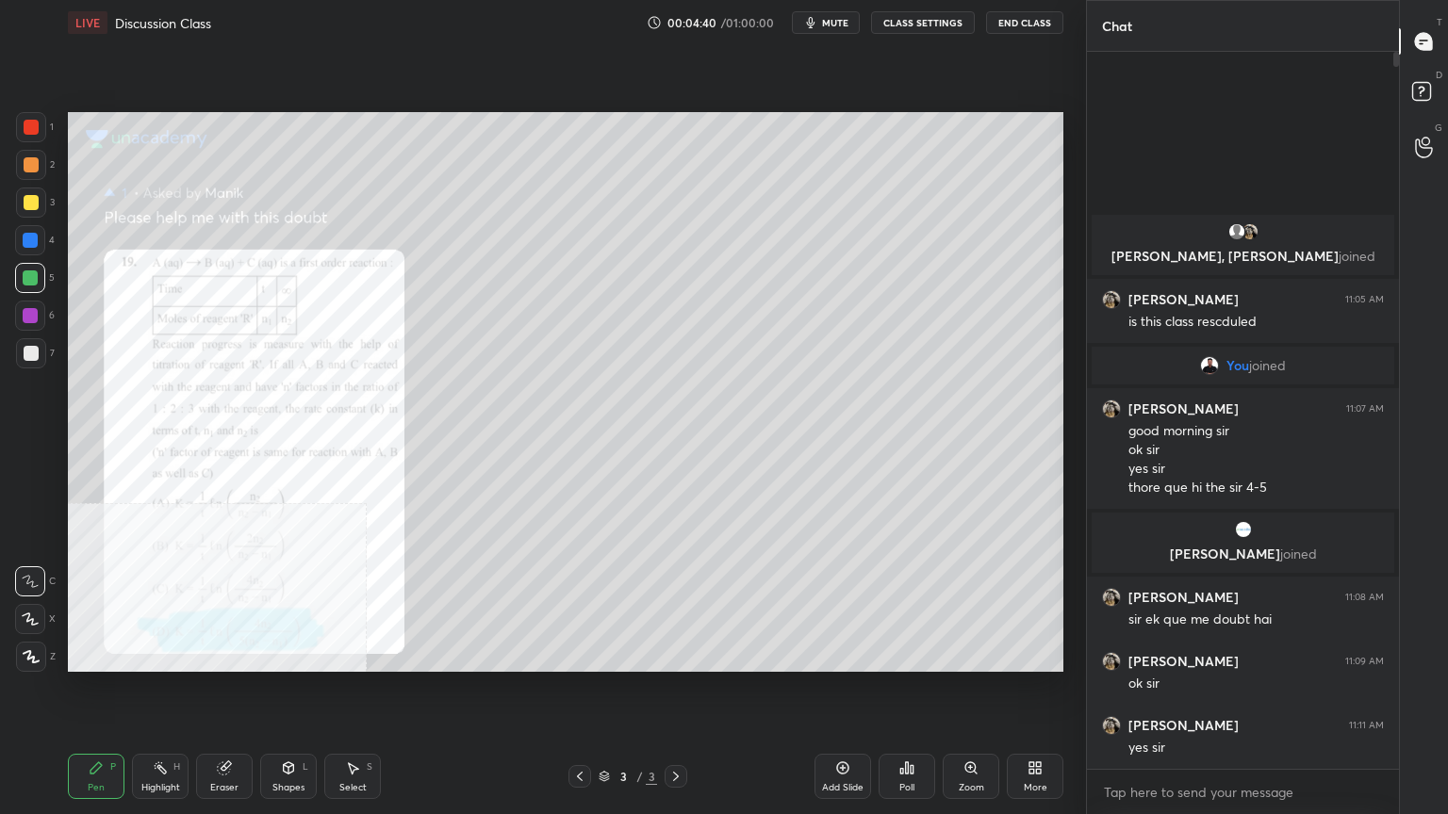
click at [31, 205] on div at bounding box center [31, 202] width 15 height 15
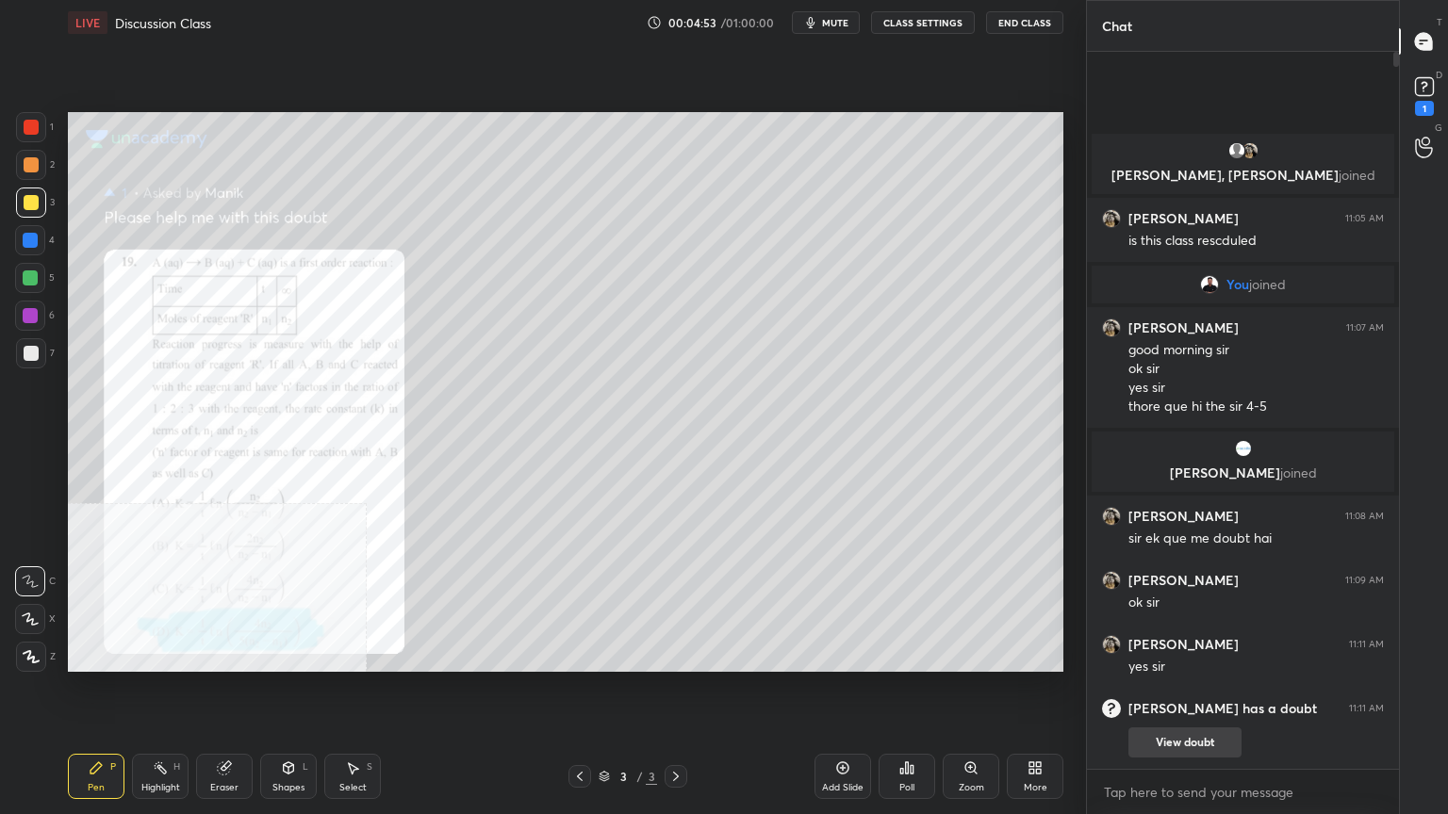
click at [1176, 654] on button "View doubt" at bounding box center [1184, 743] width 113 height 30
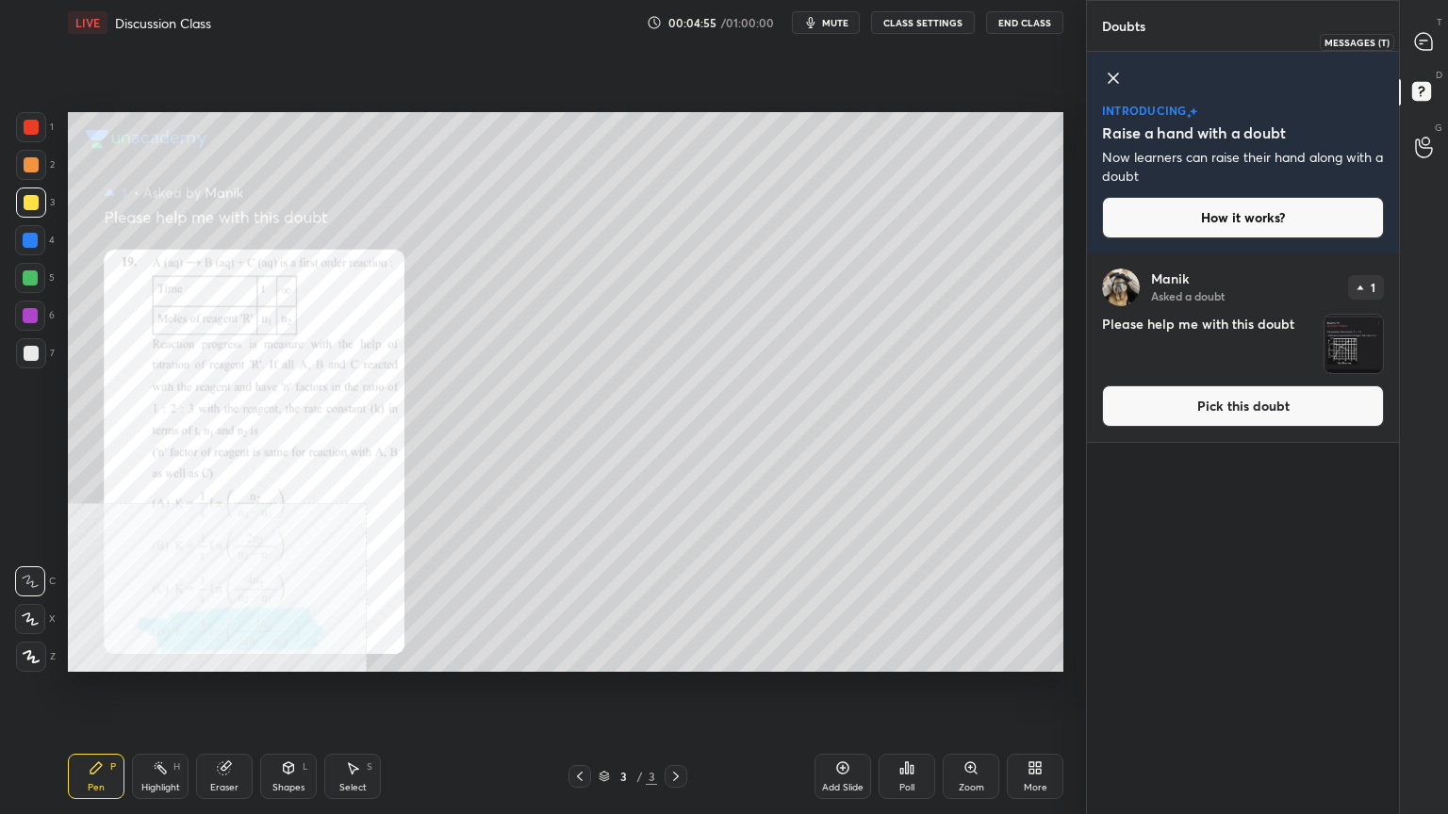
click at [1425, 41] on icon at bounding box center [1423, 41] width 17 height 17
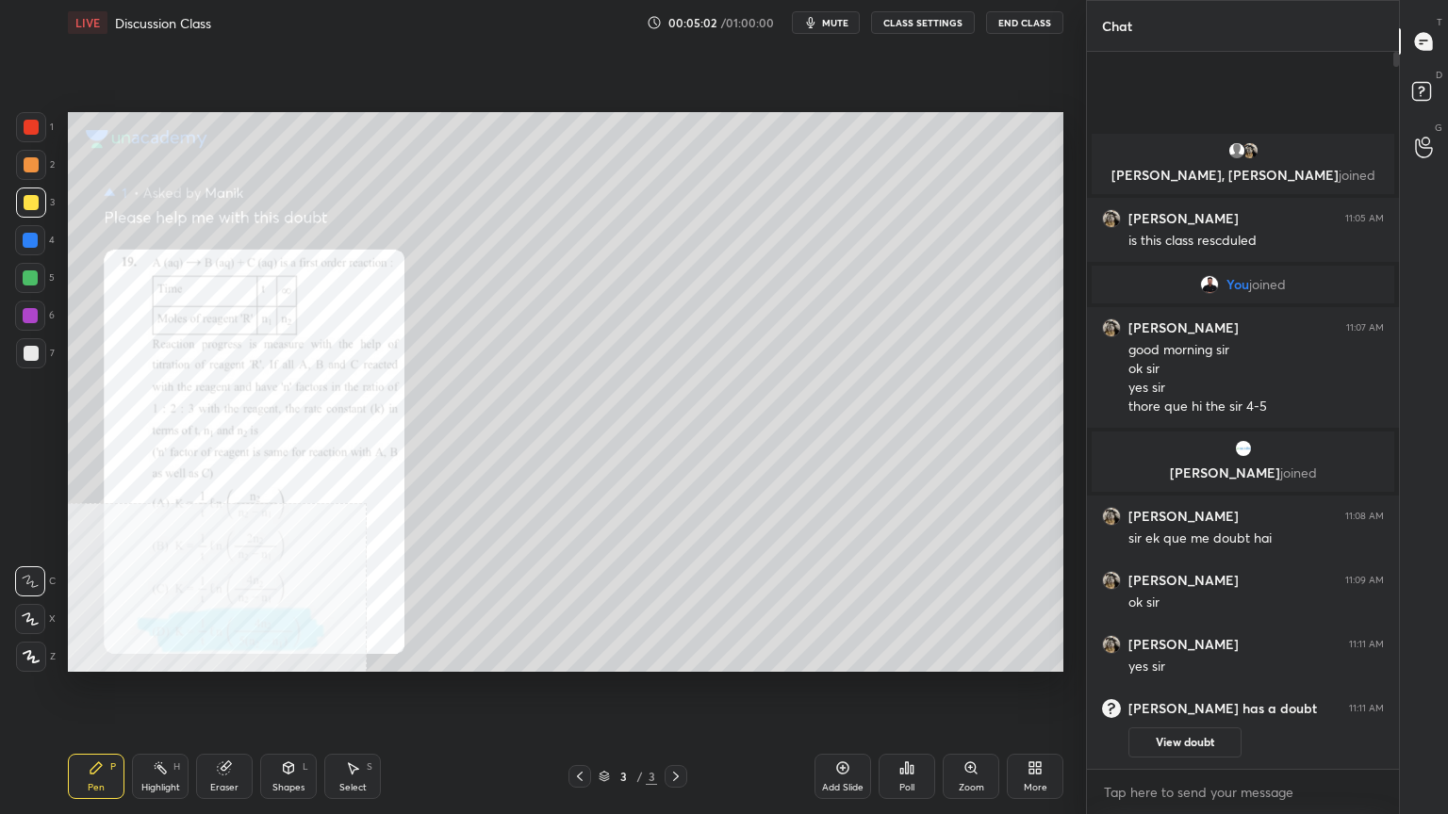
click at [26, 164] on div at bounding box center [31, 164] width 15 height 15
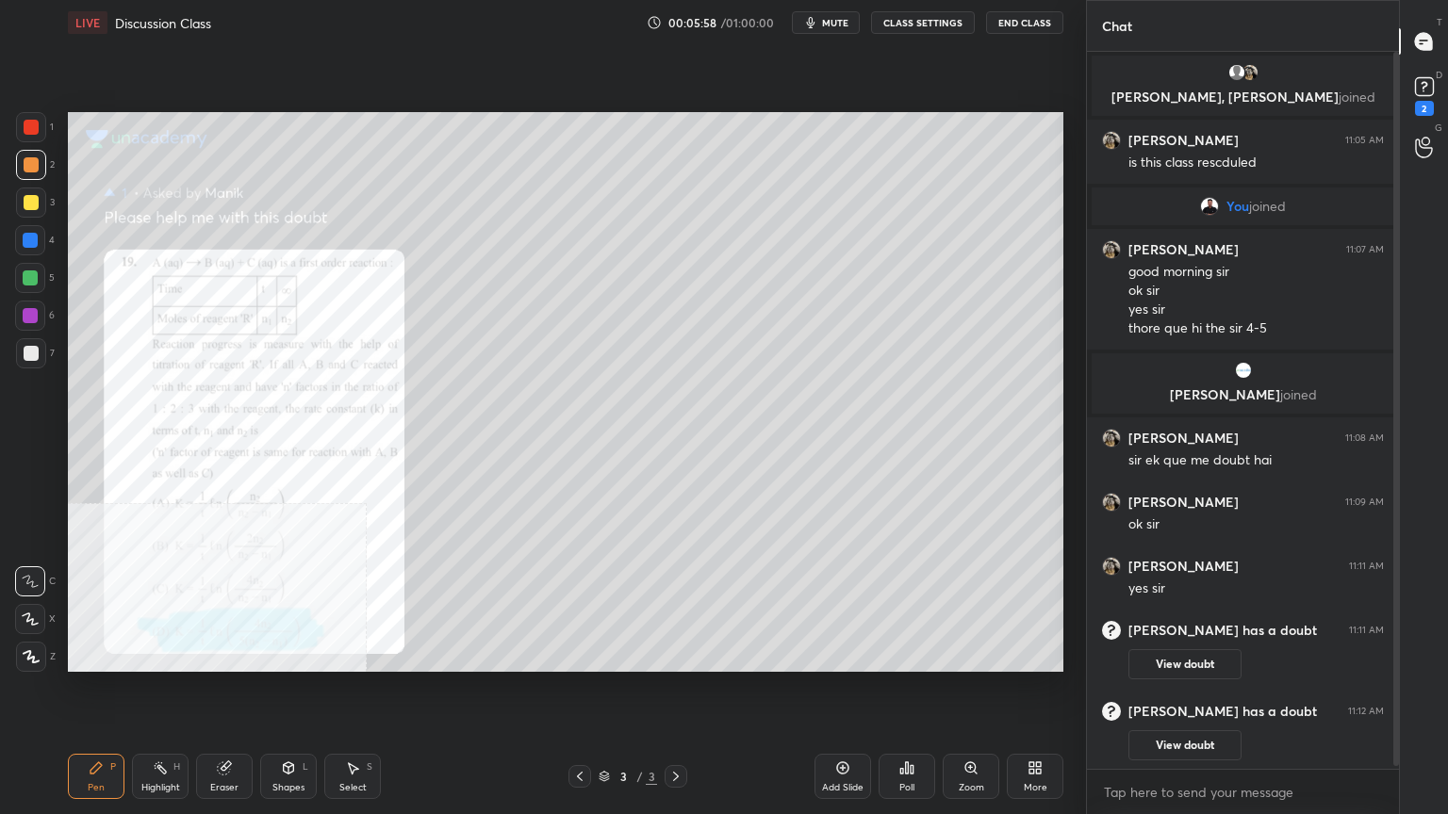
click at [10, 194] on div "1 2 3 4 5 6 7 C X Z C X Z E E Erase all H H" at bounding box center [30, 392] width 60 height 560
drag, startPoint x: 24, startPoint y: 200, endPoint x: 57, endPoint y: 221, distance: 40.3
click at [24, 200] on div at bounding box center [31, 202] width 15 height 15
click at [31, 166] on div at bounding box center [31, 164] width 15 height 15
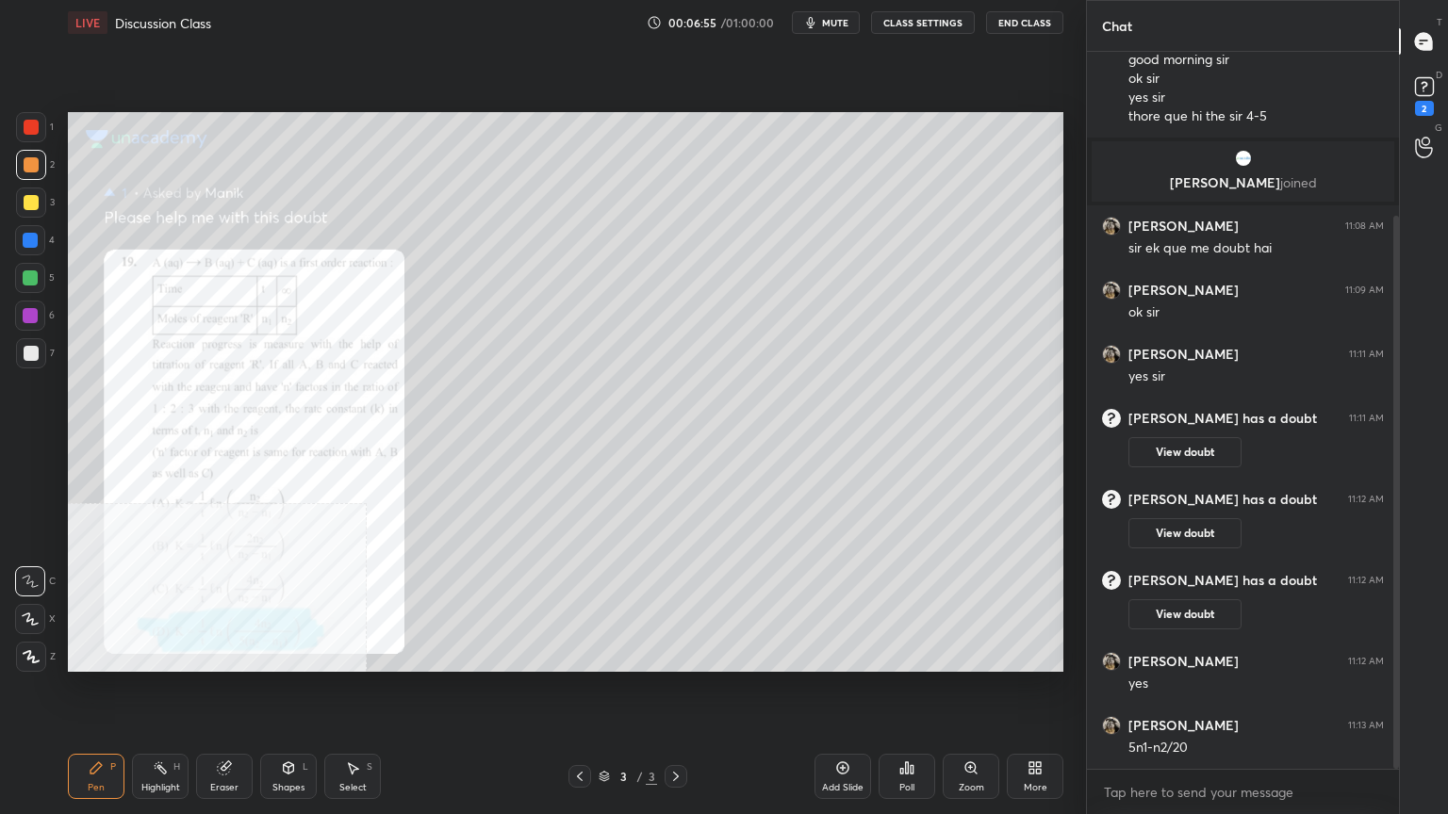
drag, startPoint x: 1397, startPoint y: 640, endPoint x: 1403, endPoint y: 691, distance: 51.3
click at [1403, 654] on div "Chat You joined [PERSON_NAME] 11:07 AM good morning sir ok sir yes [PERSON_NAME…" at bounding box center [1267, 407] width 362 height 814
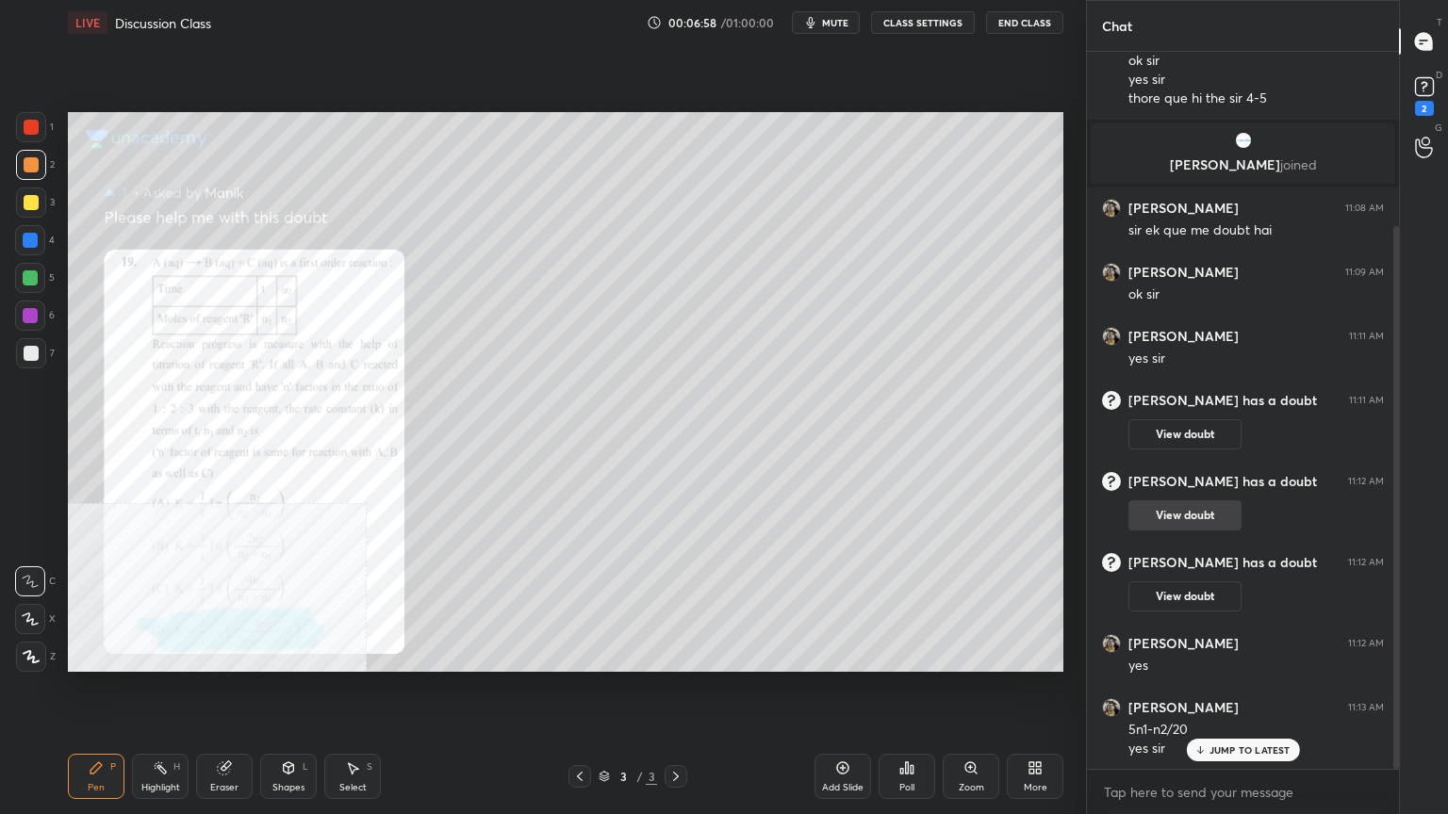
click at [1191, 516] on button "View doubt" at bounding box center [1184, 515] width 113 height 30
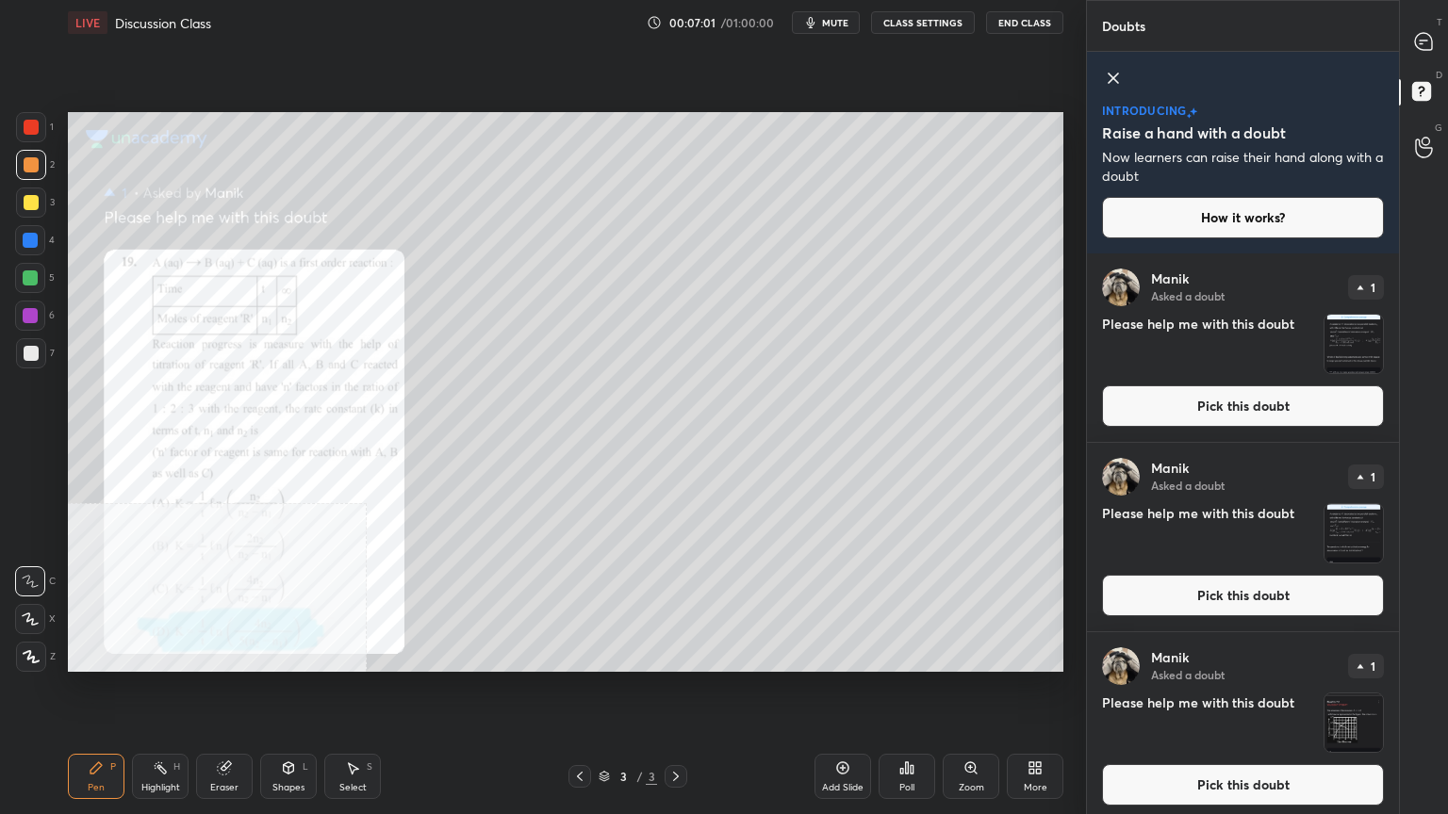
click at [1195, 408] on button "Pick this doubt" at bounding box center [1243, 405] width 282 height 41
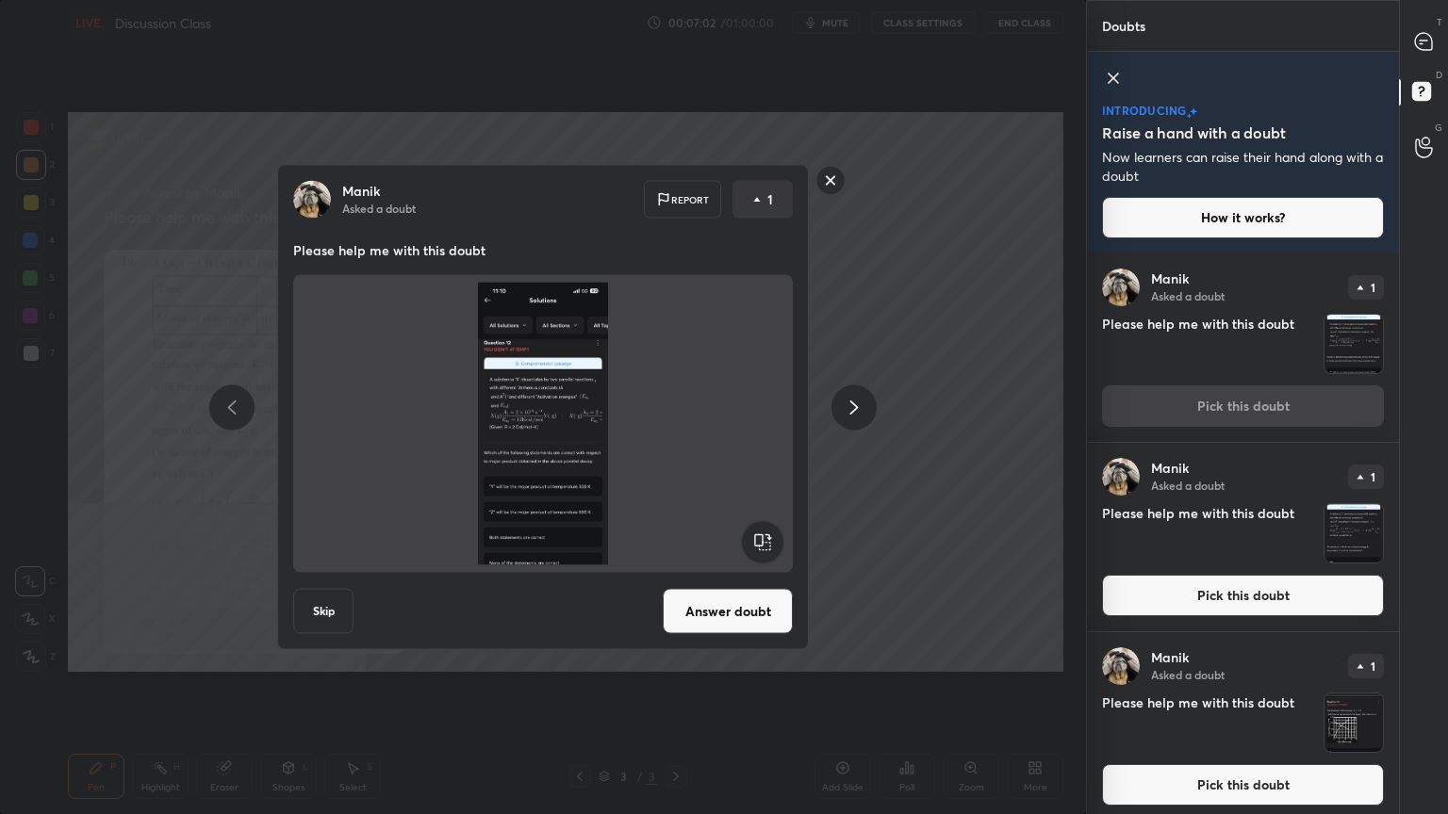
click at [724, 614] on button "Answer doubt" at bounding box center [727, 611] width 130 height 45
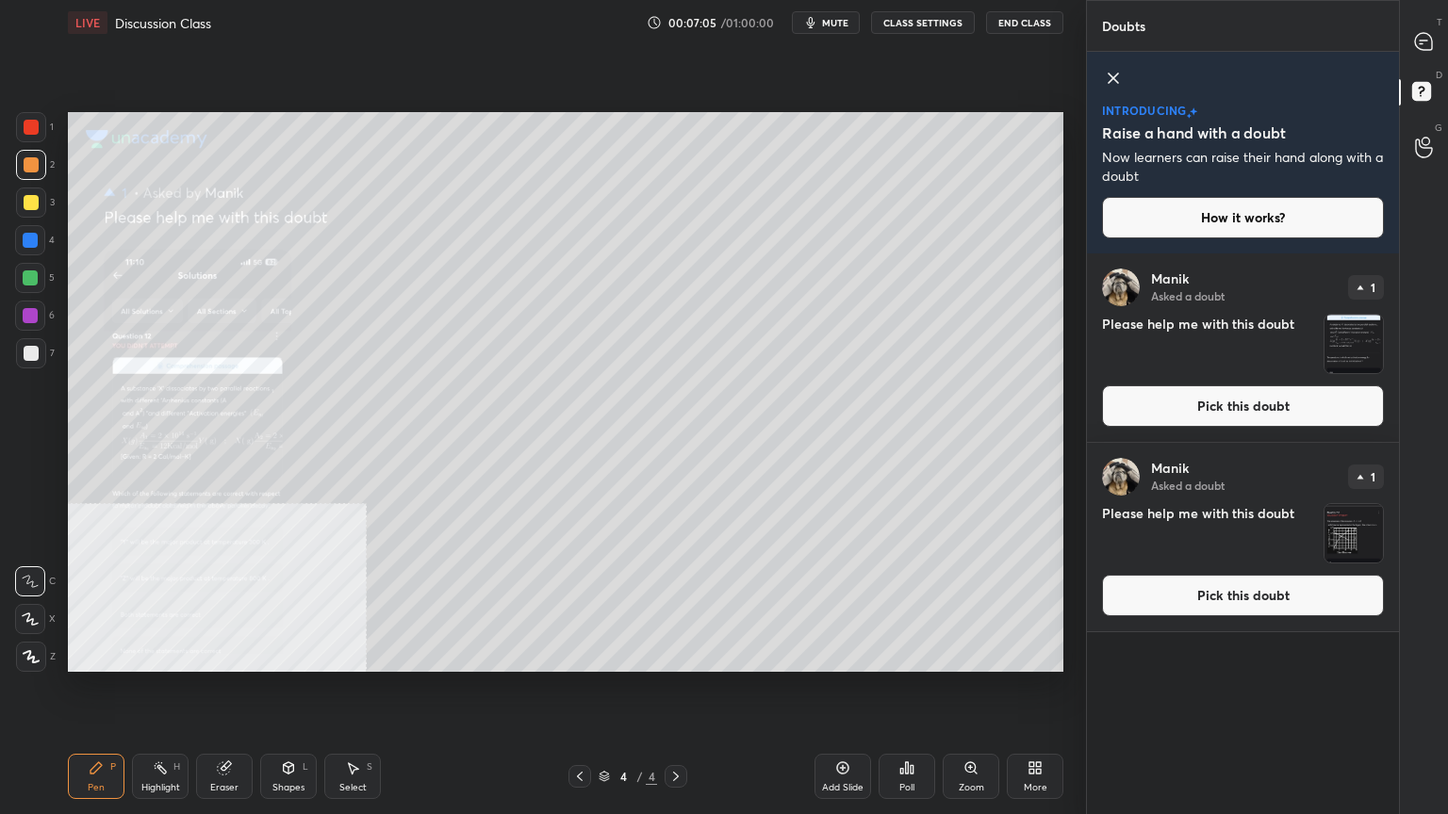
click at [1274, 396] on button "Pick this doubt" at bounding box center [1243, 405] width 282 height 41
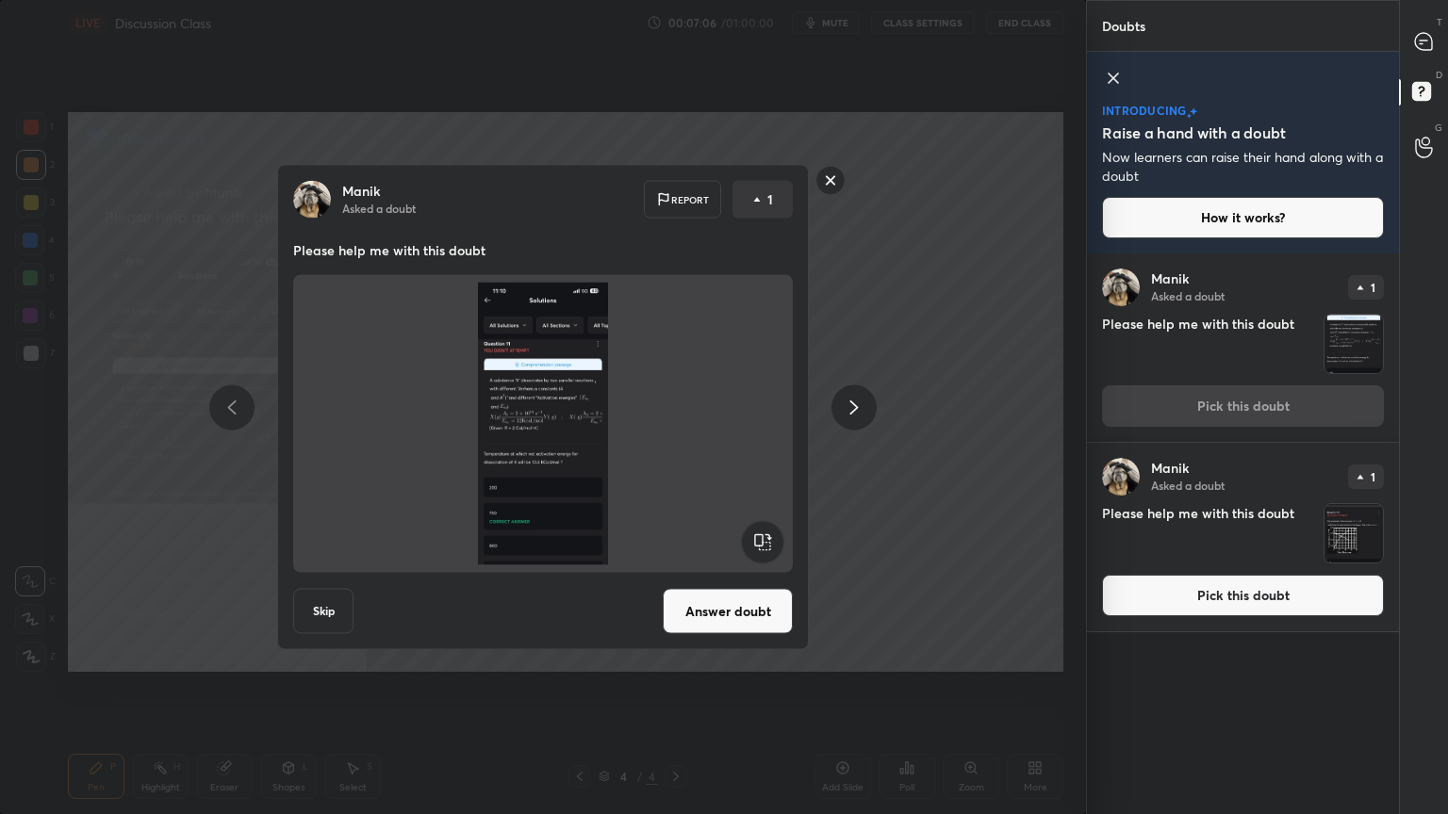
click at [727, 618] on button "Answer doubt" at bounding box center [727, 611] width 130 height 45
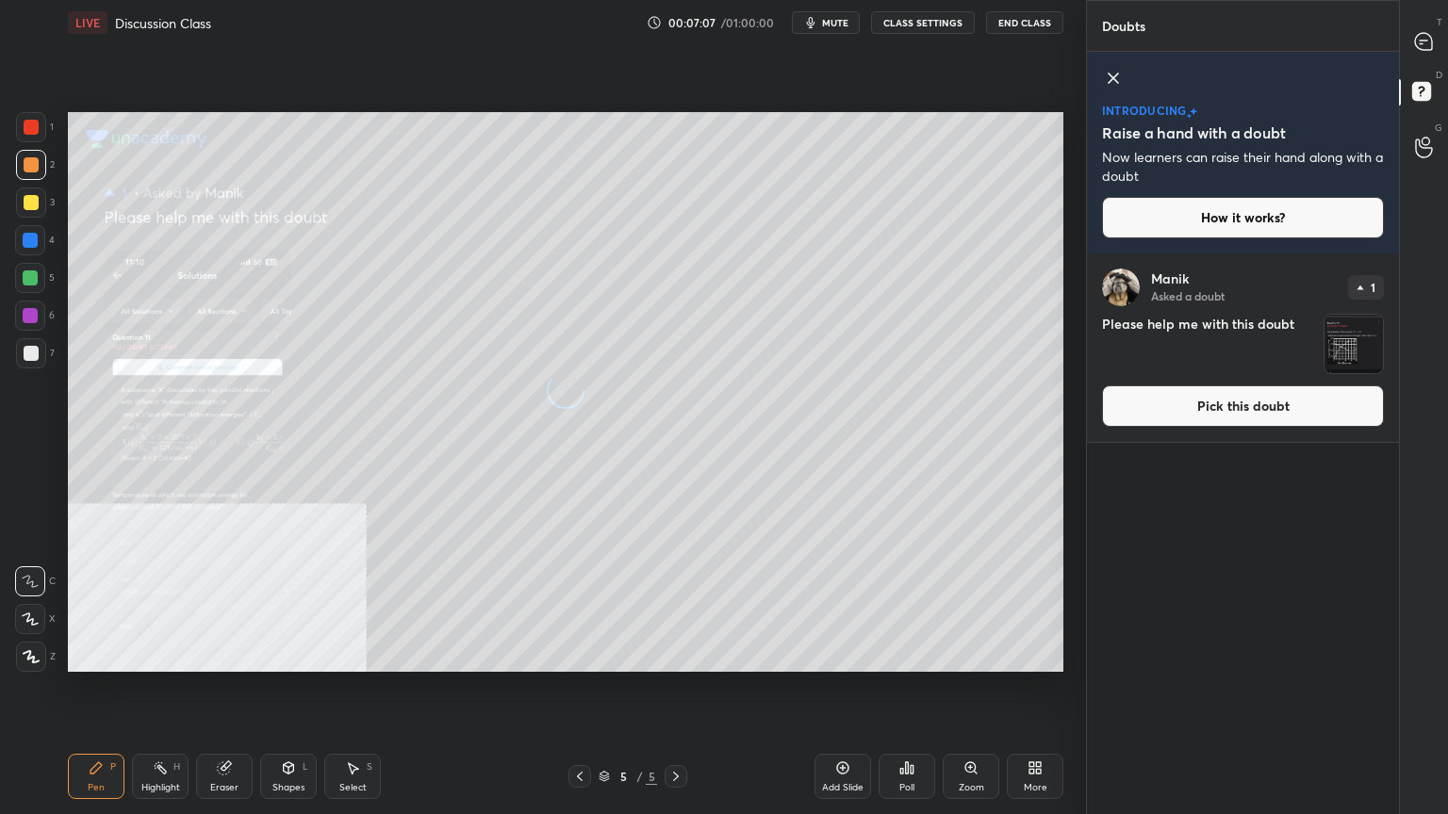
click at [1260, 398] on button "Pick this doubt" at bounding box center [1243, 405] width 282 height 41
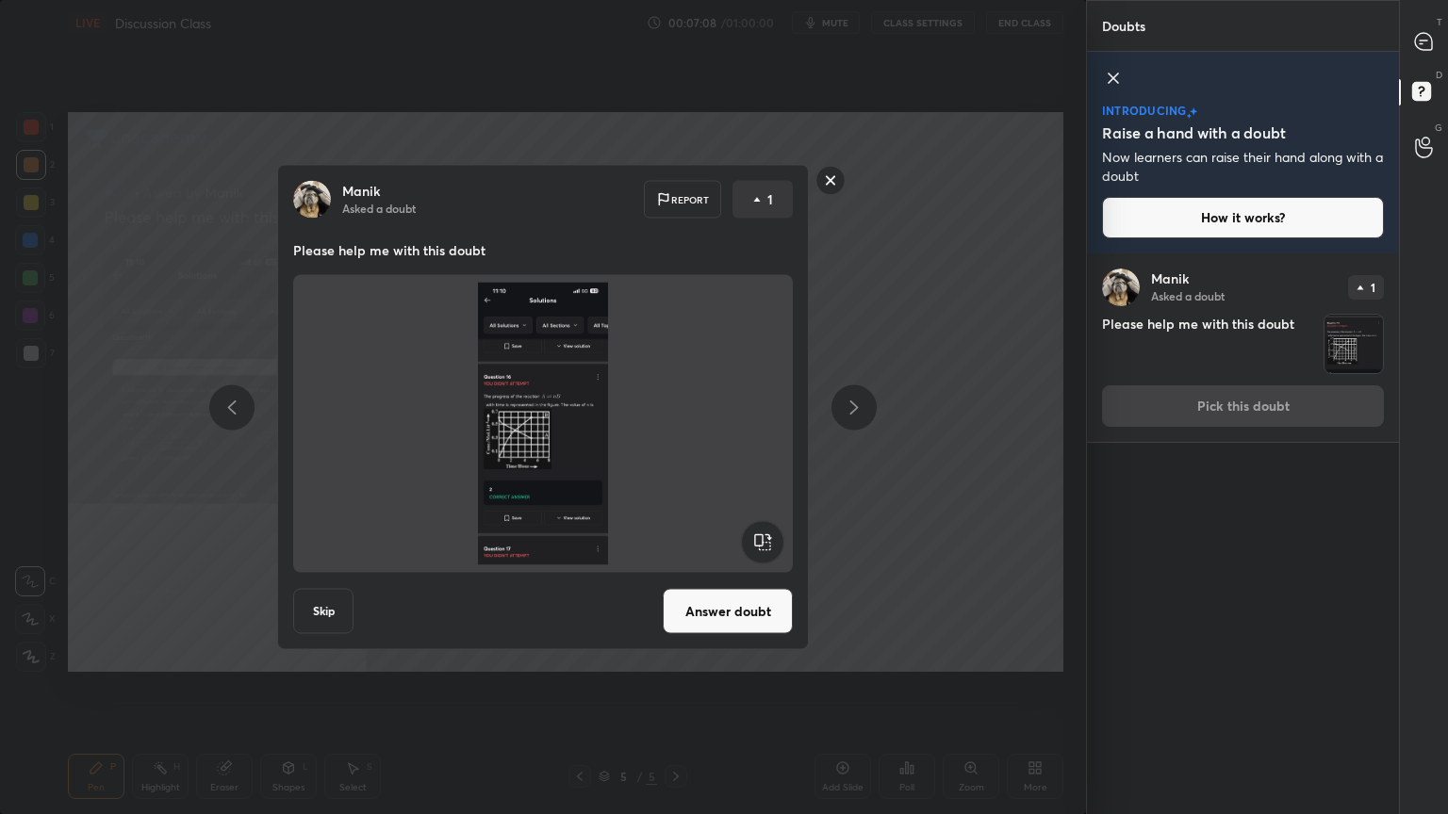
click at [681, 611] on button "Answer doubt" at bounding box center [727, 611] width 130 height 45
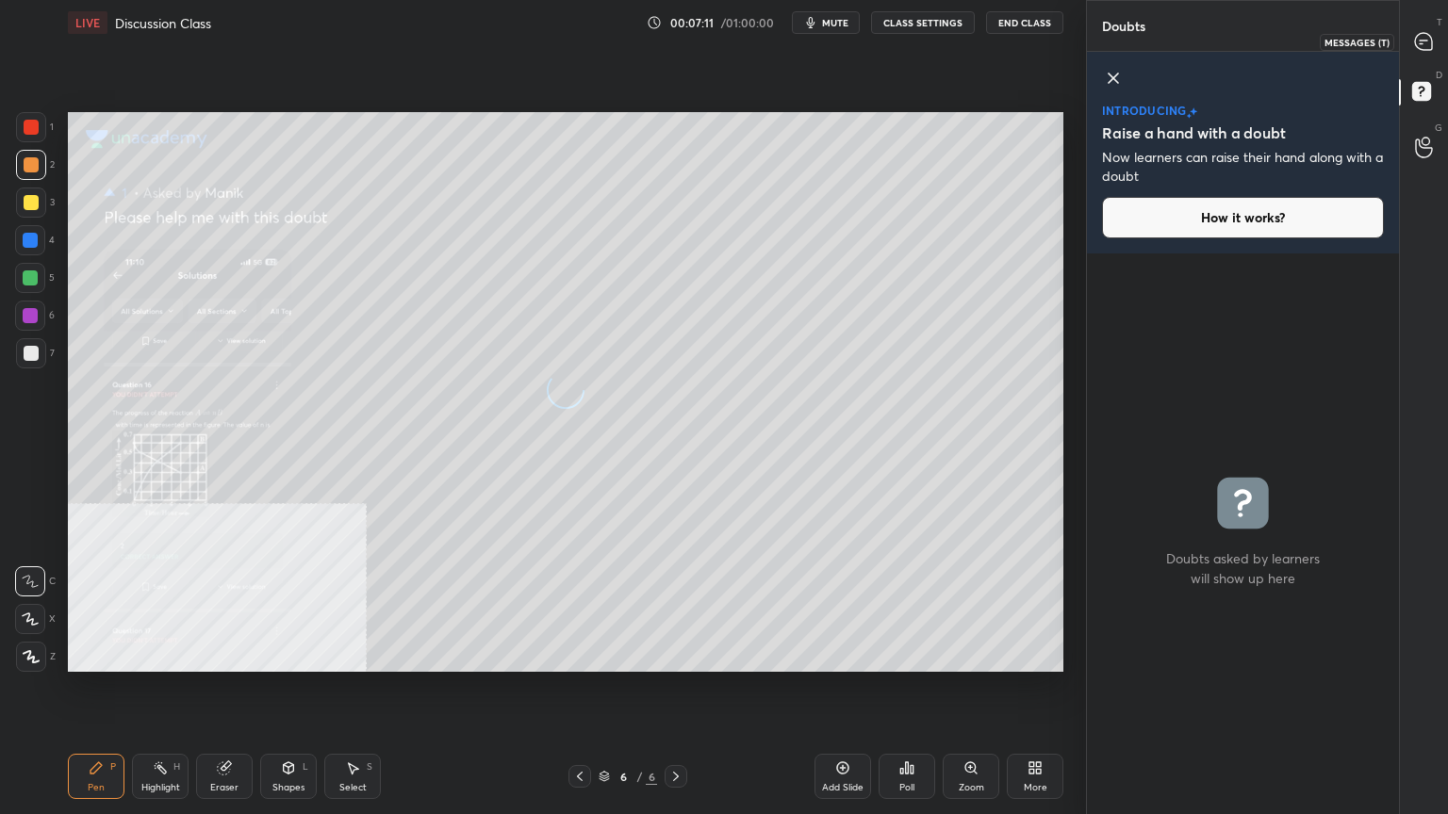
click at [1417, 43] on icon at bounding box center [1423, 41] width 17 height 17
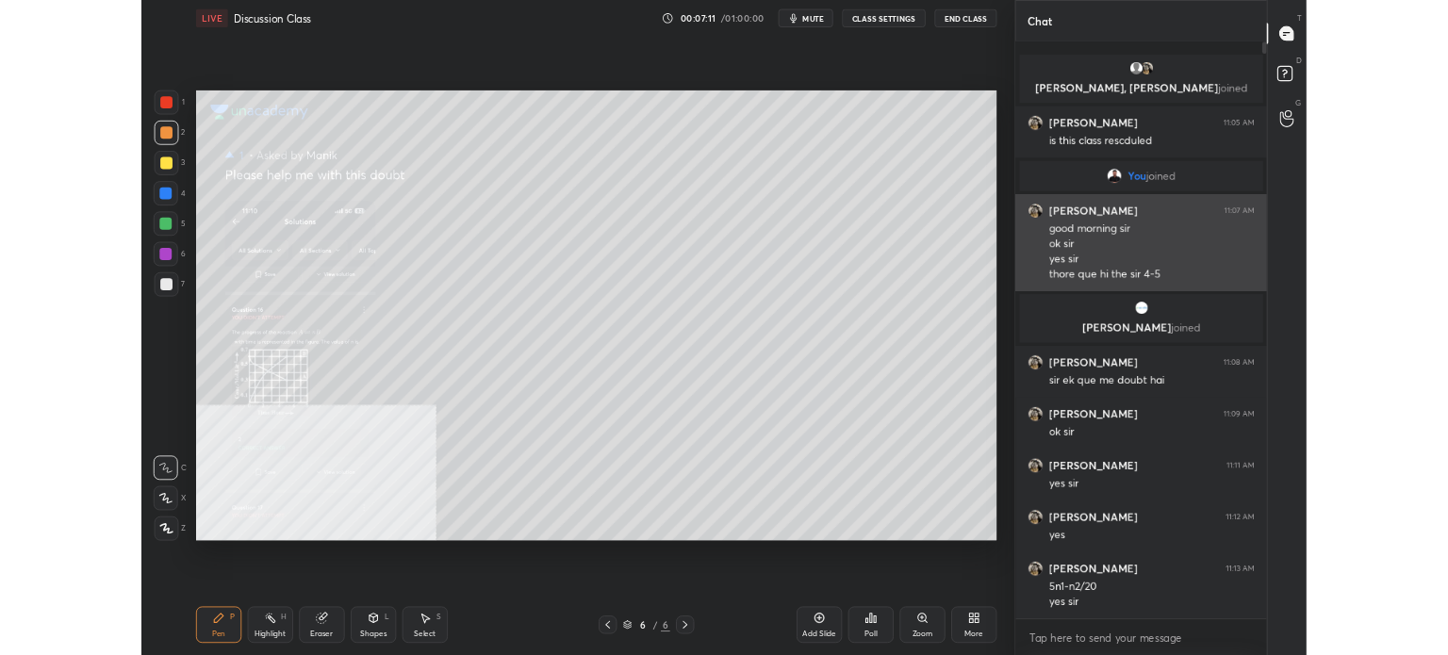
scroll to position [711, 306]
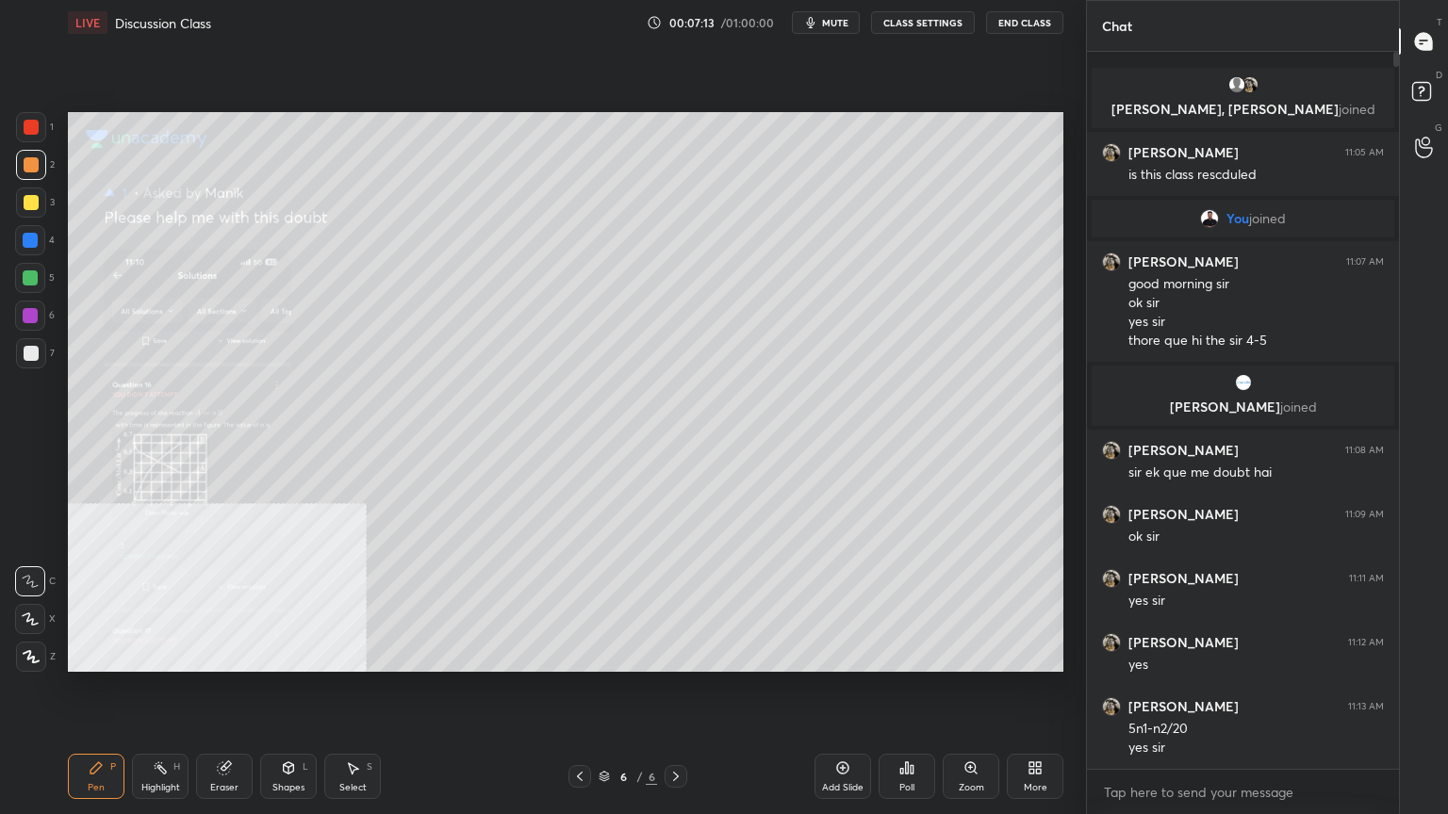
click at [584, 654] on icon at bounding box center [579, 776] width 15 height 15
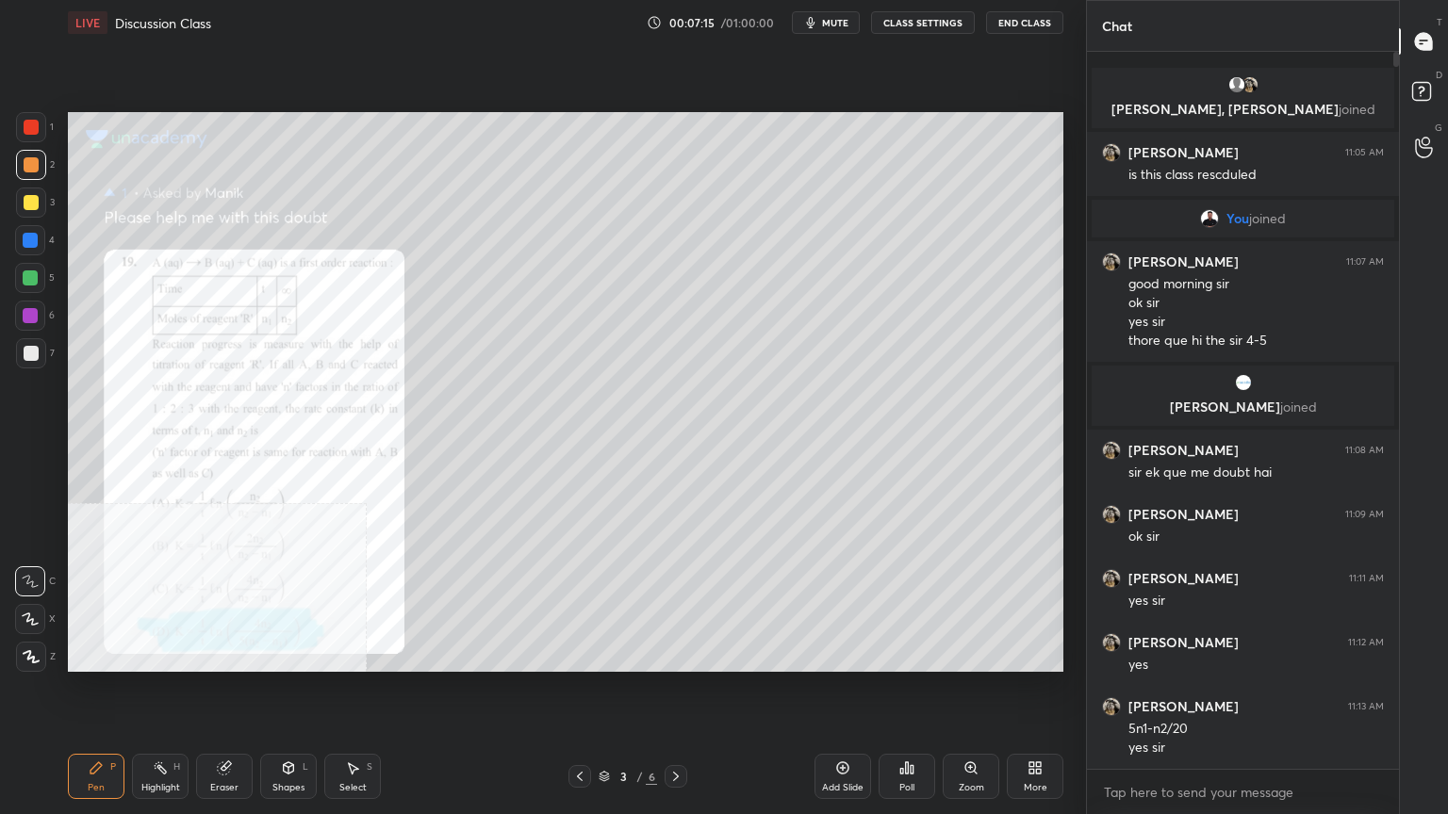
click at [672, 654] on div "Pen P Highlight H Eraser Shapes L Select S 3 / 6 Add Slide Poll Zoom More" at bounding box center [565, 776] width 995 height 75
click at [672, 654] on icon at bounding box center [675, 776] width 15 height 15
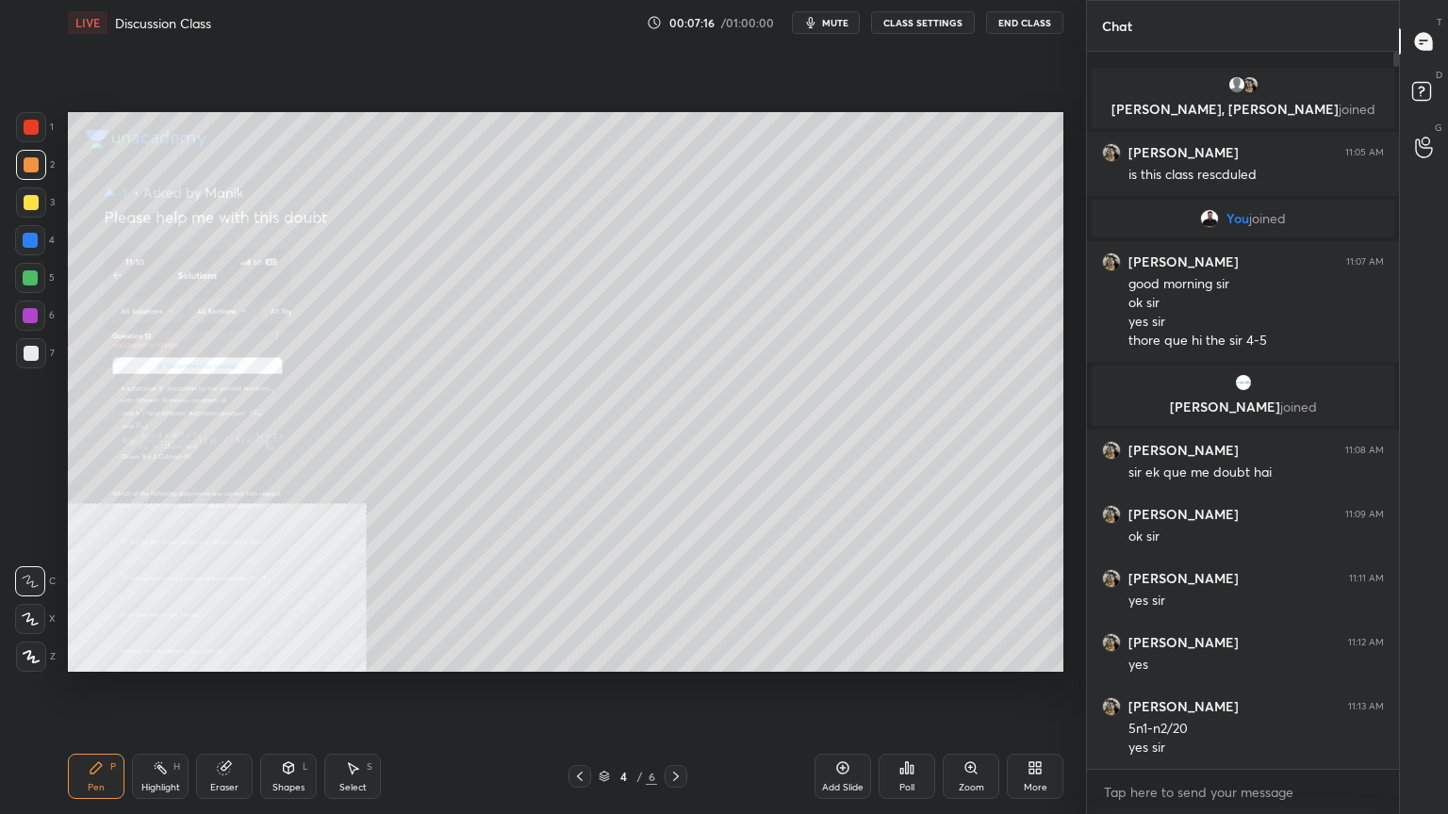
click at [1049, 654] on div "More" at bounding box center [1034, 776] width 57 height 45
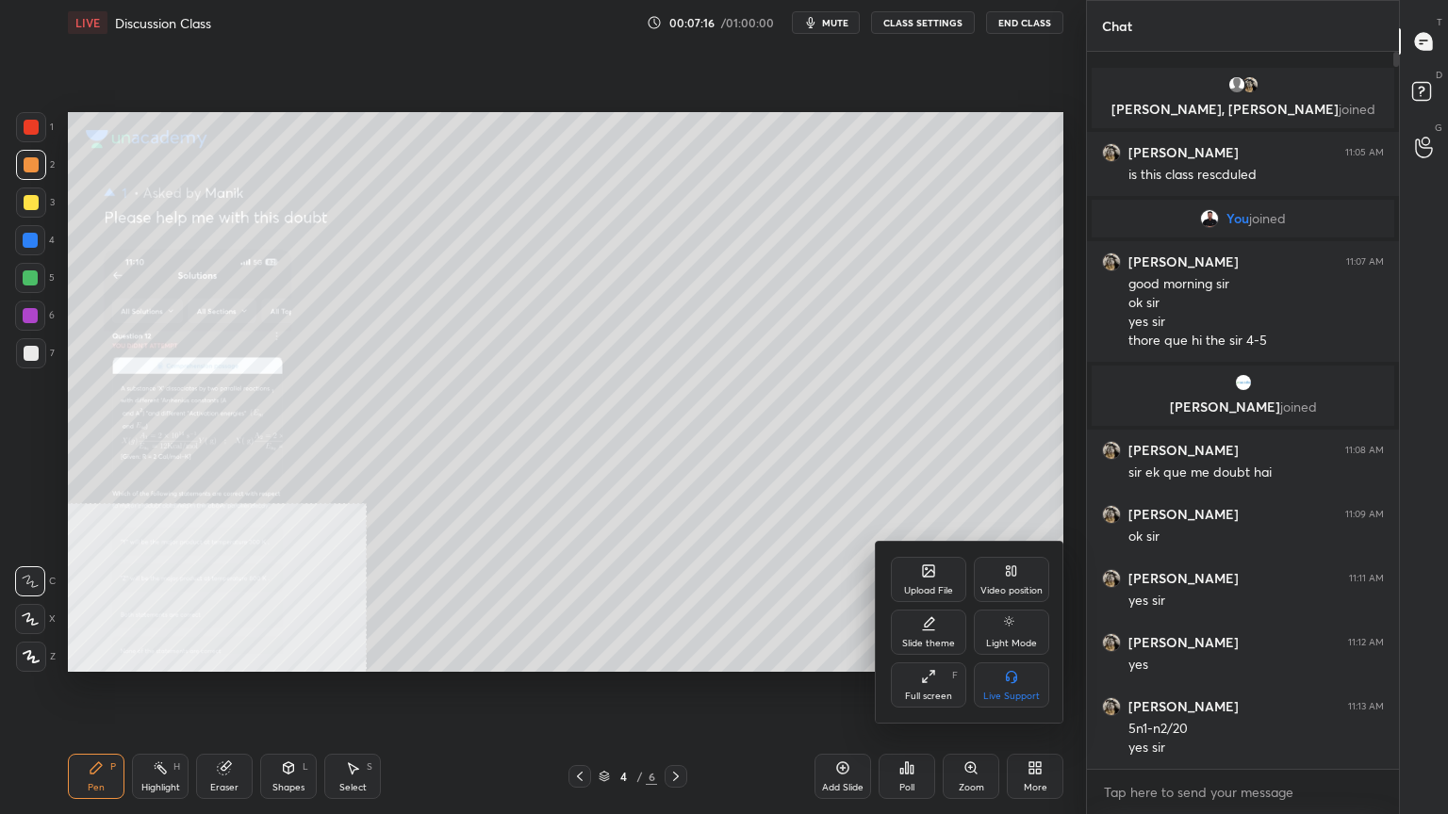
click at [940, 654] on div "Full screen F" at bounding box center [928, 684] width 75 height 45
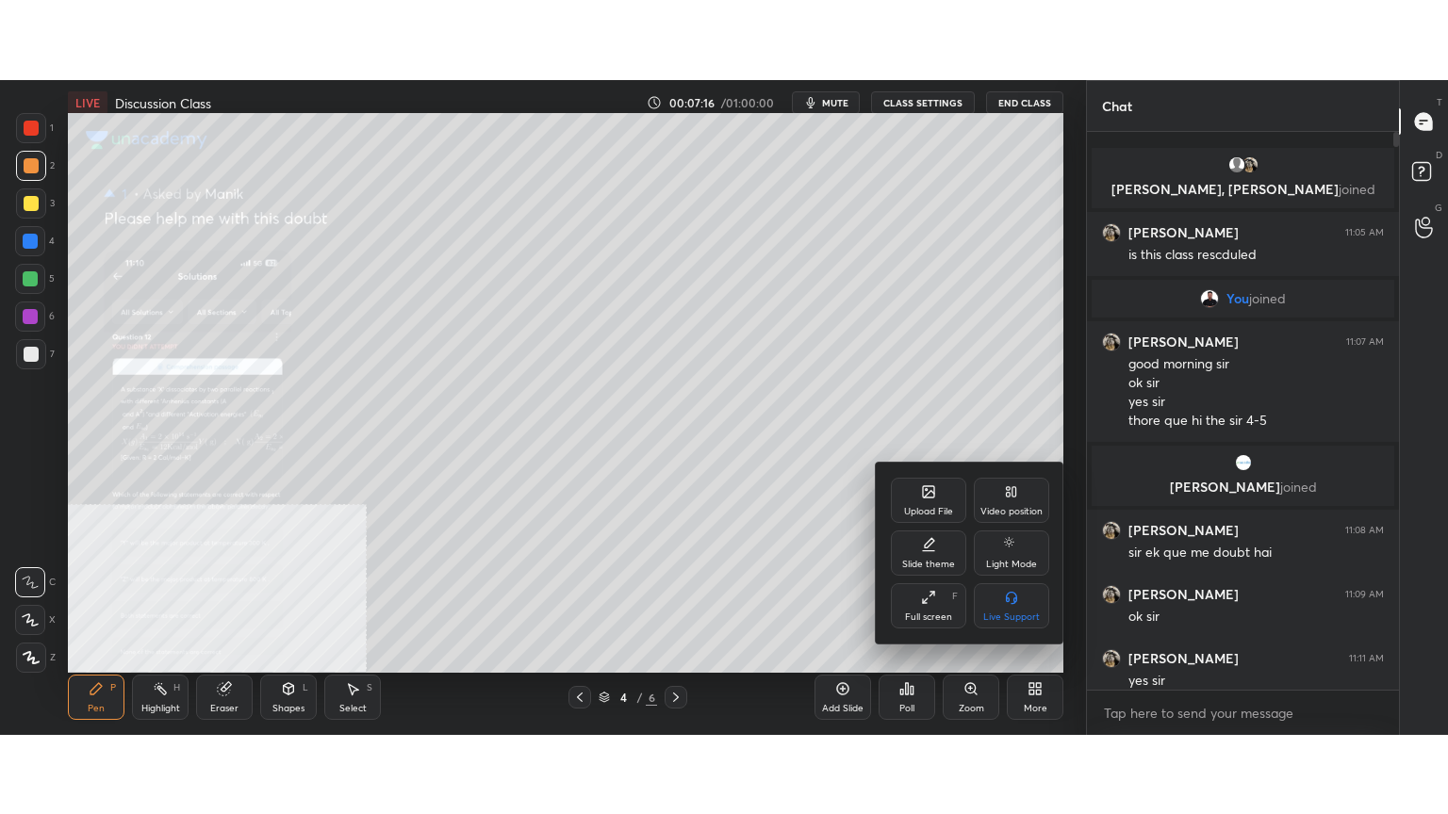
scroll to position [5, 6]
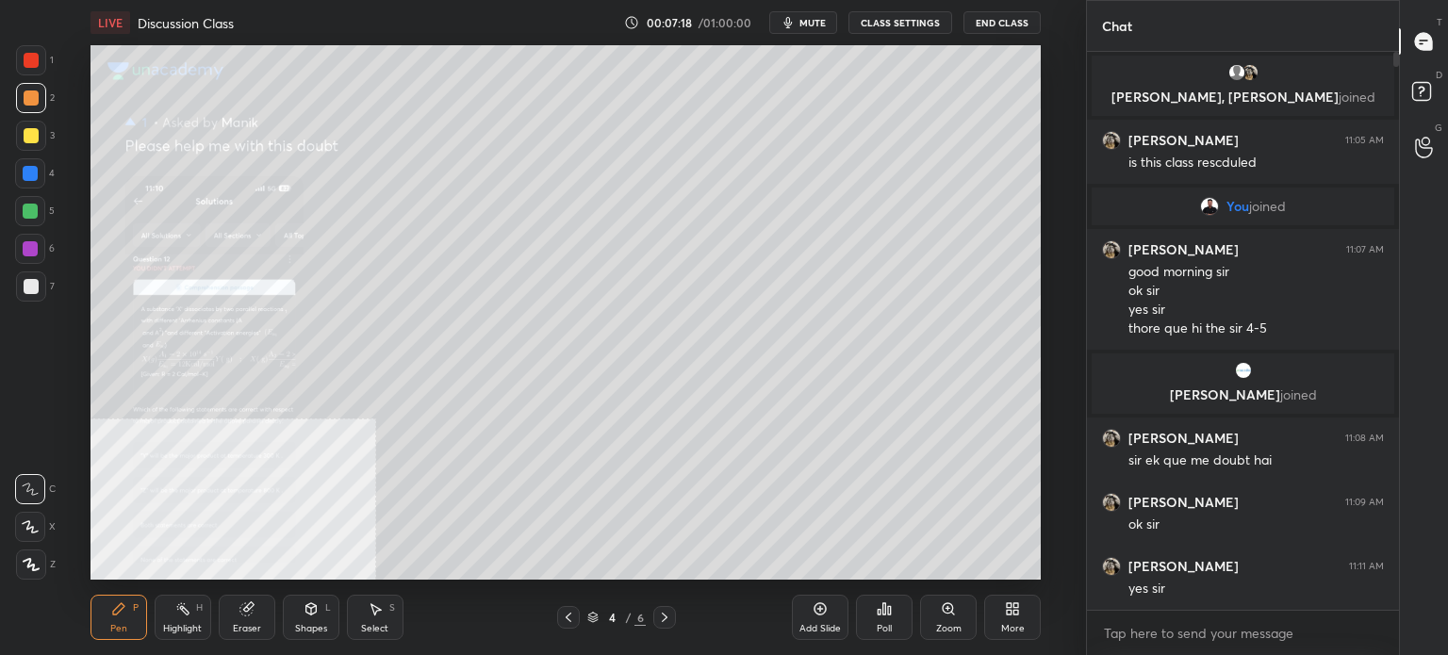
click at [1029, 626] on div "More" at bounding box center [1012, 617] width 57 height 45
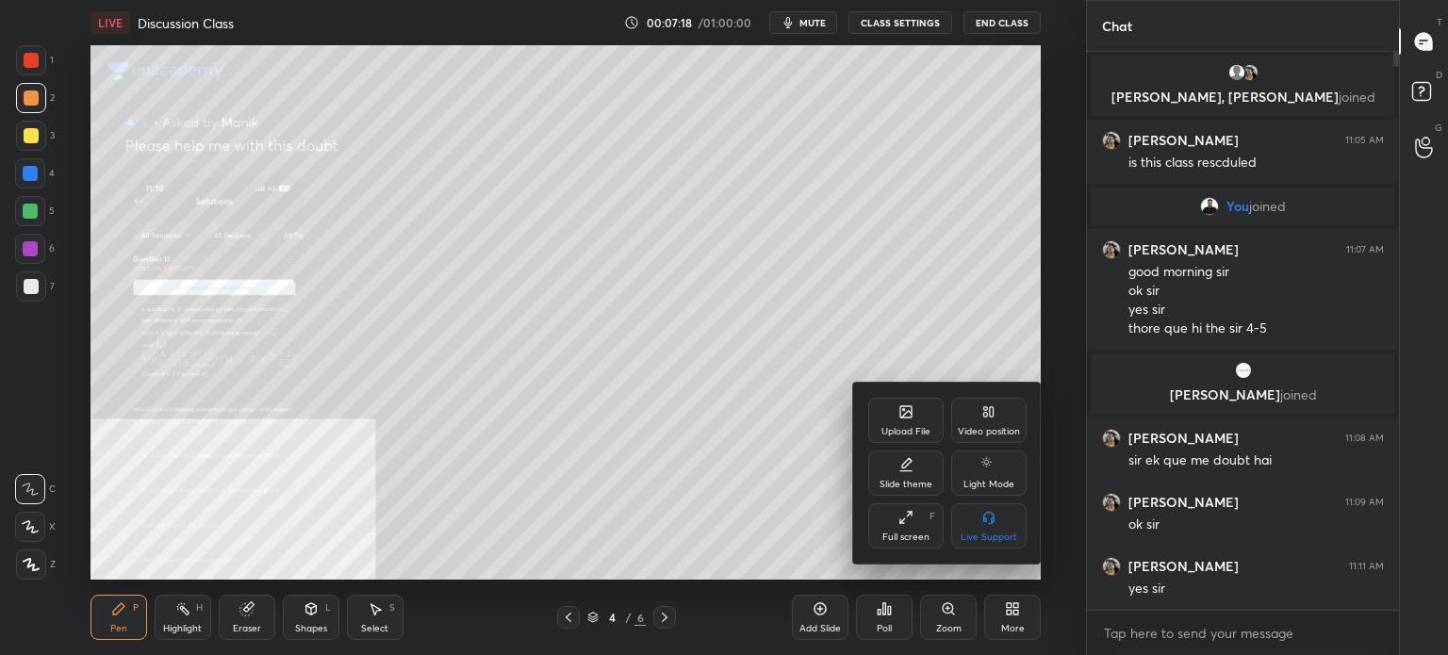
click at [905, 535] on div "Full screen" at bounding box center [905, 536] width 47 height 9
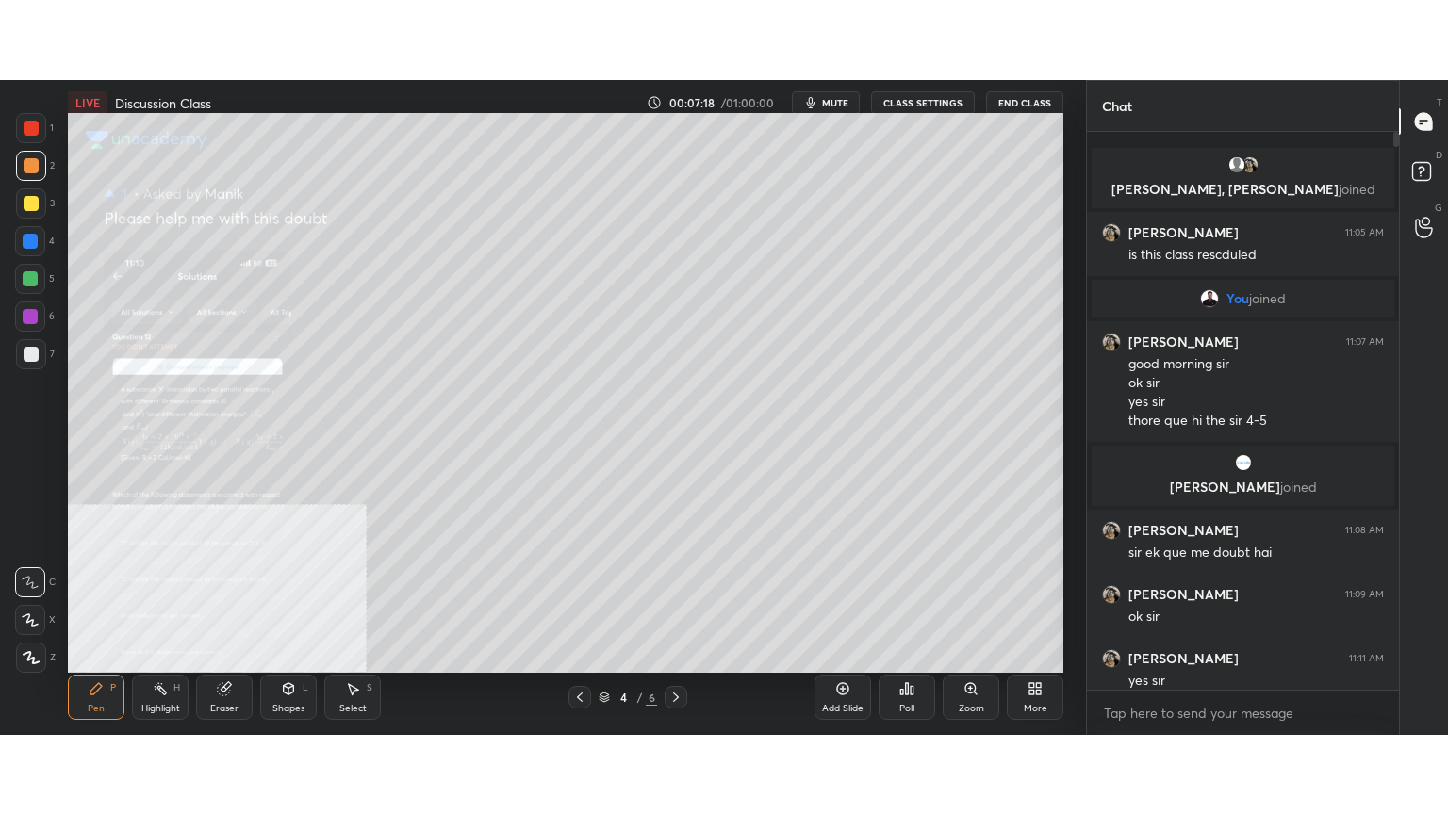
scroll to position [555, 306]
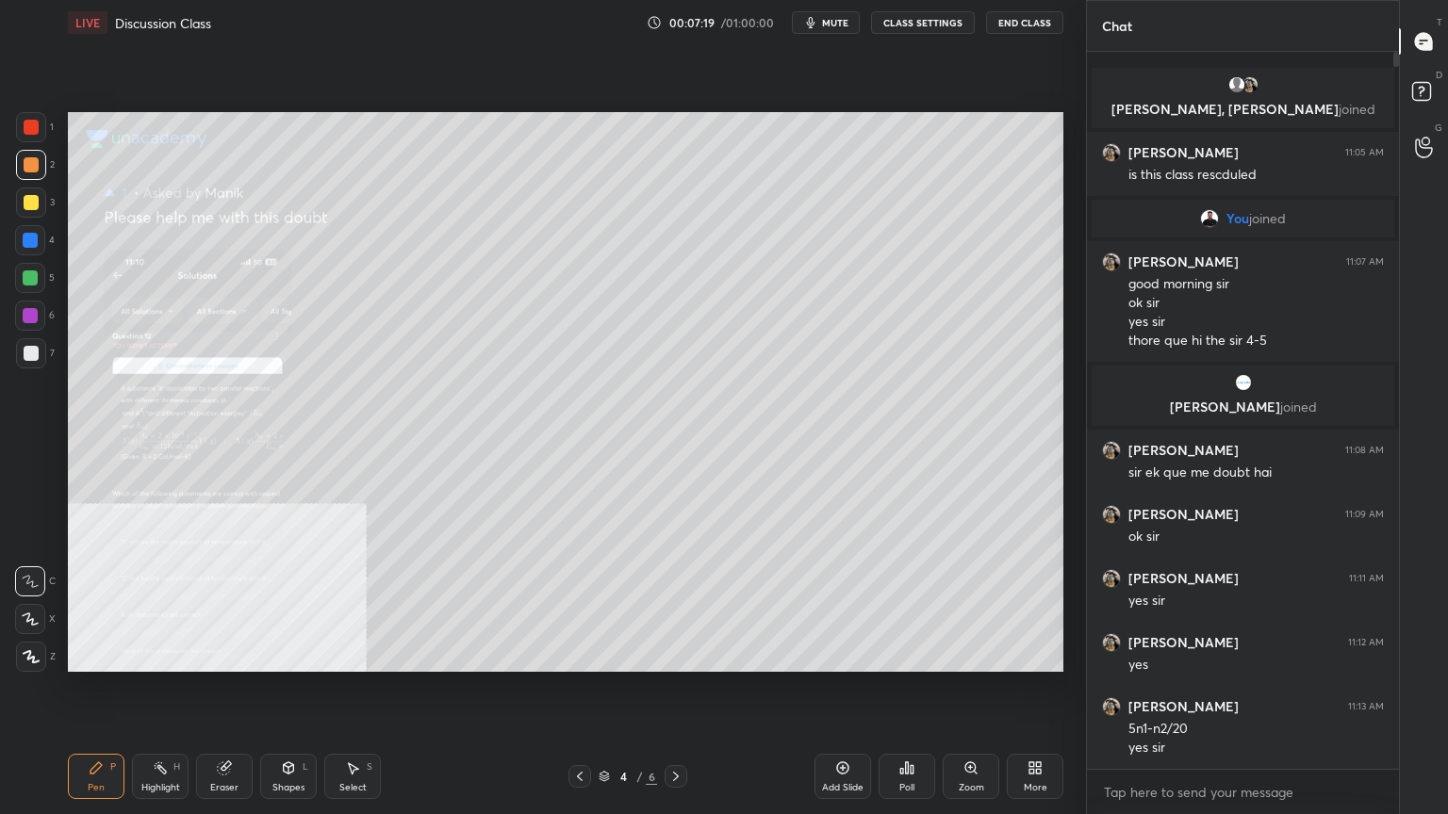
click at [965, 654] on div "Zoom" at bounding box center [970, 787] width 25 height 9
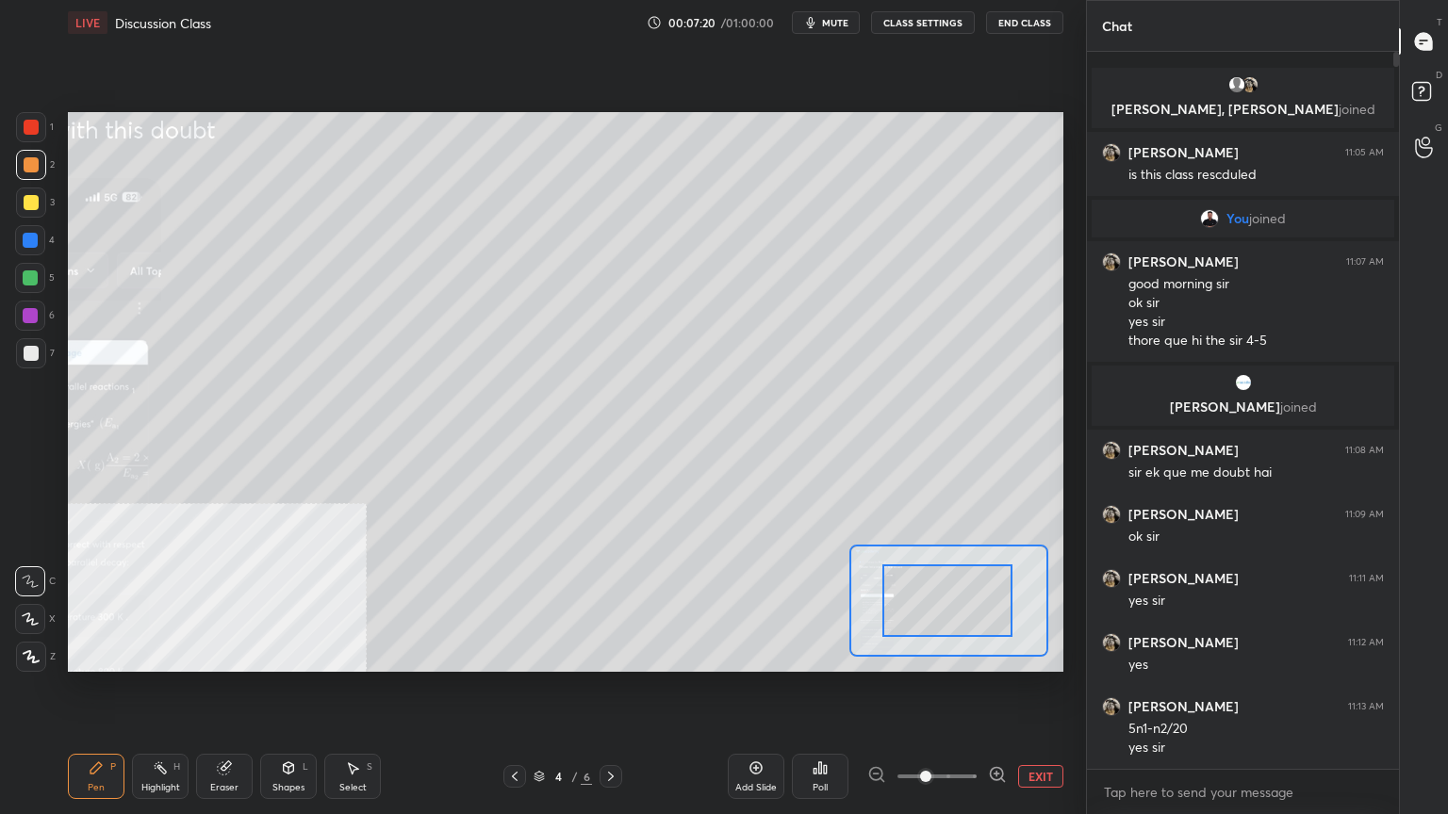
drag, startPoint x: 953, startPoint y: 598, endPoint x: 914, endPoint y: 605, distance: 39.2
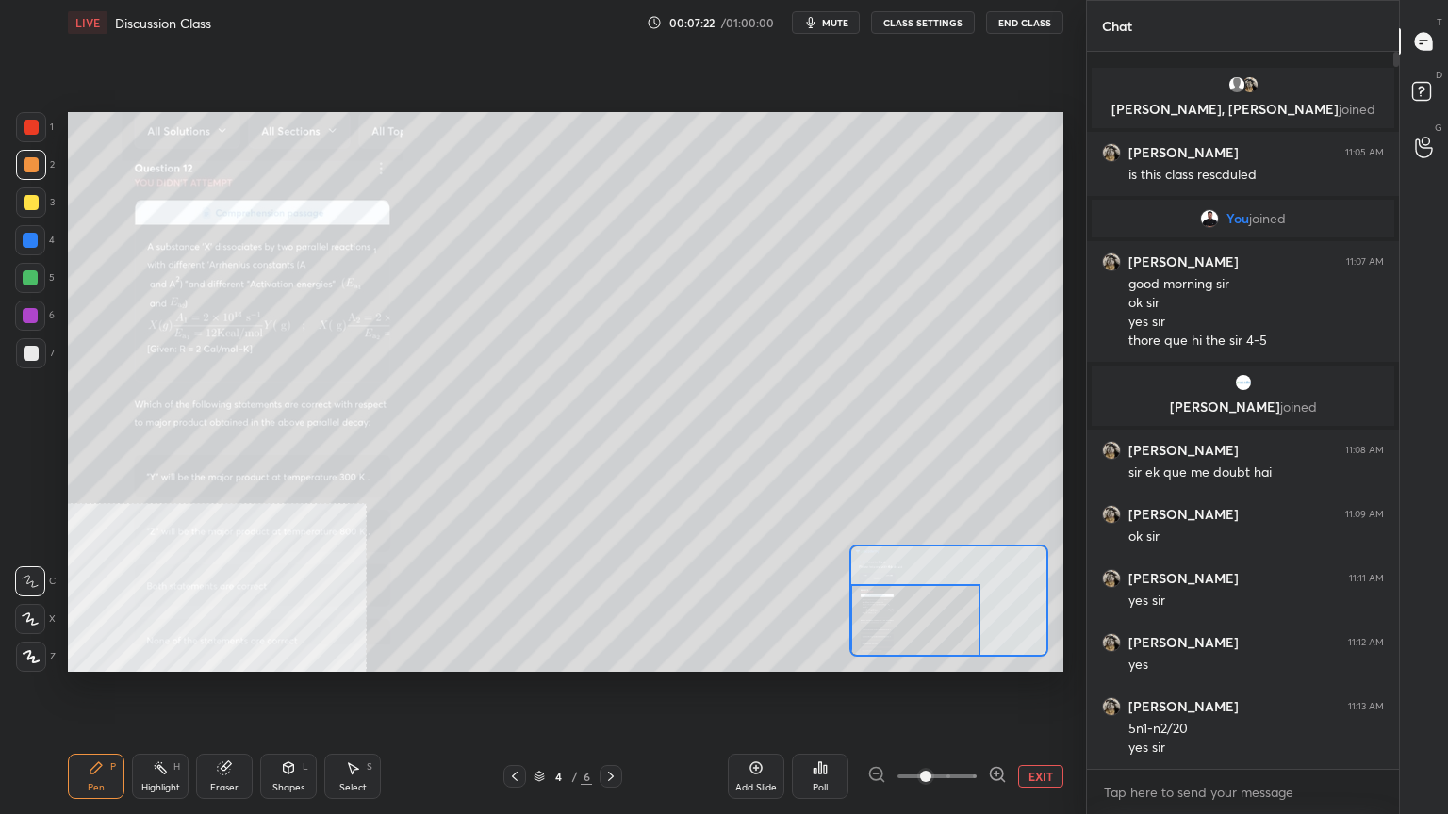
drag, startPoint x: 946, startPoint y: 609, endPoint x: 916, endPoint y: 630, distance: 36.6
click at [916, 630] on div at bounding box center [915, 620] width 130 height 73
click at [995, 654] on icon at bounding box center [996, 774] width 5 height 0
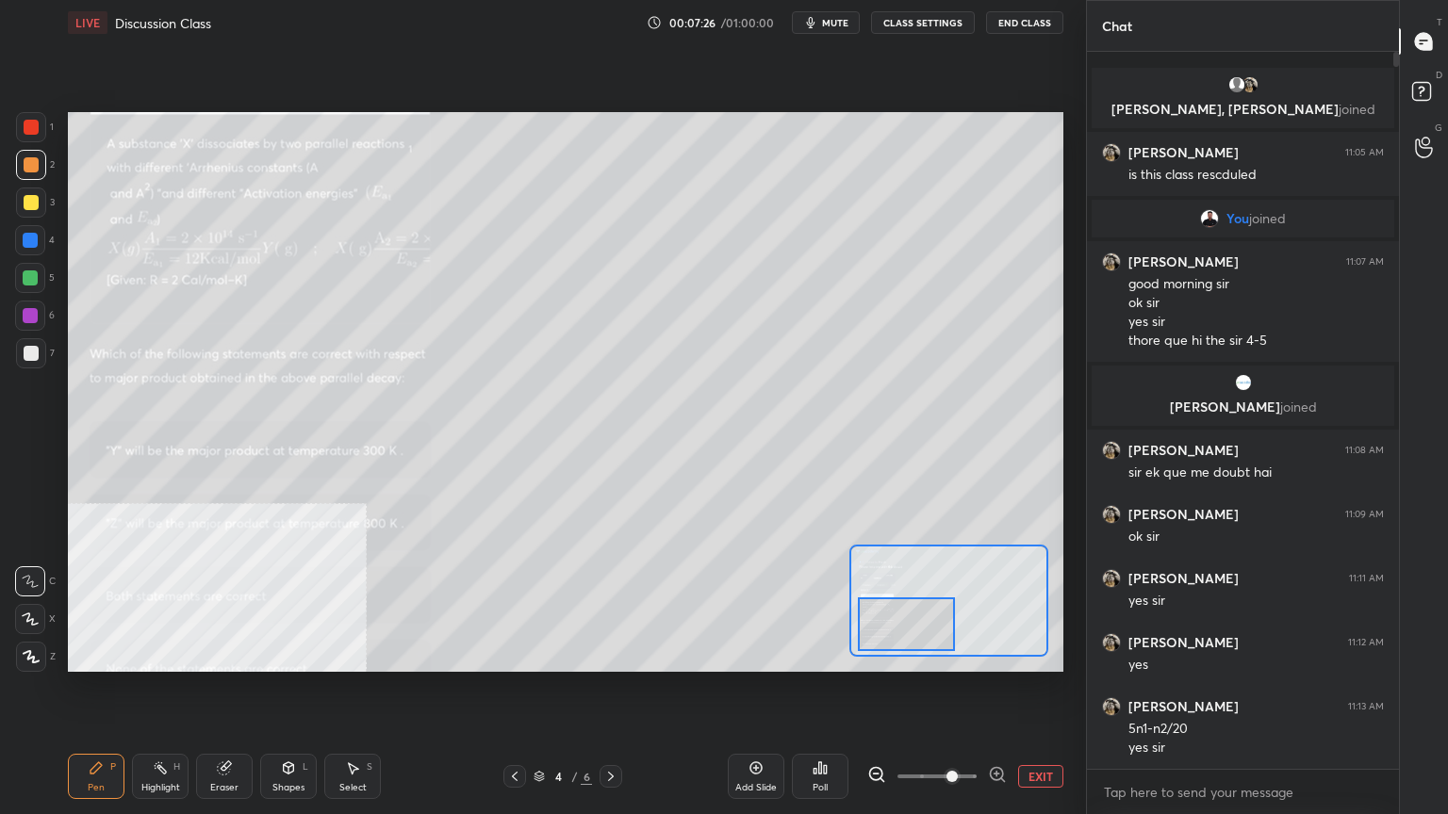
drag, startPoint x: 905, startPoint y: 614, endPoint x: 895, endPoint y: 618, distance: 10.1
click at [895, 618] on div at bounding box center [907, 624] width 98 height 54
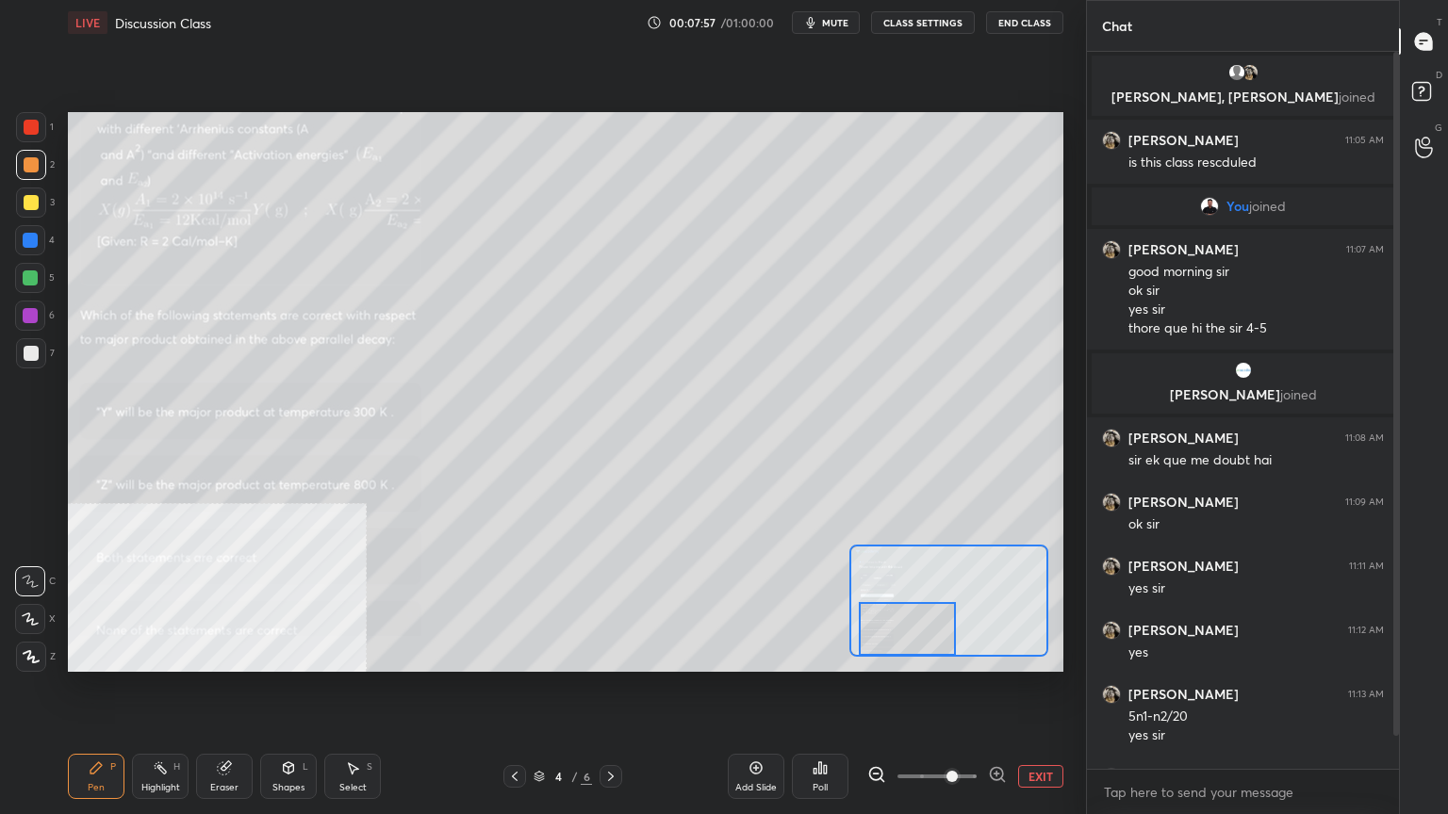
drag, startPoint x: 929, startPoint y: 635, endPoint x: 930, endPoint y: 648, distance: 13.2
click at [930, 648] on div at bounding box center [908, 629] width 98 height 54
drag, startPoint x: 927, startPoint y: 639, endPoint x: 927, endPoint y: 649, distance: 10.4
click at [927, 649] on div at bounding box center [907, 629] width 98 height 54
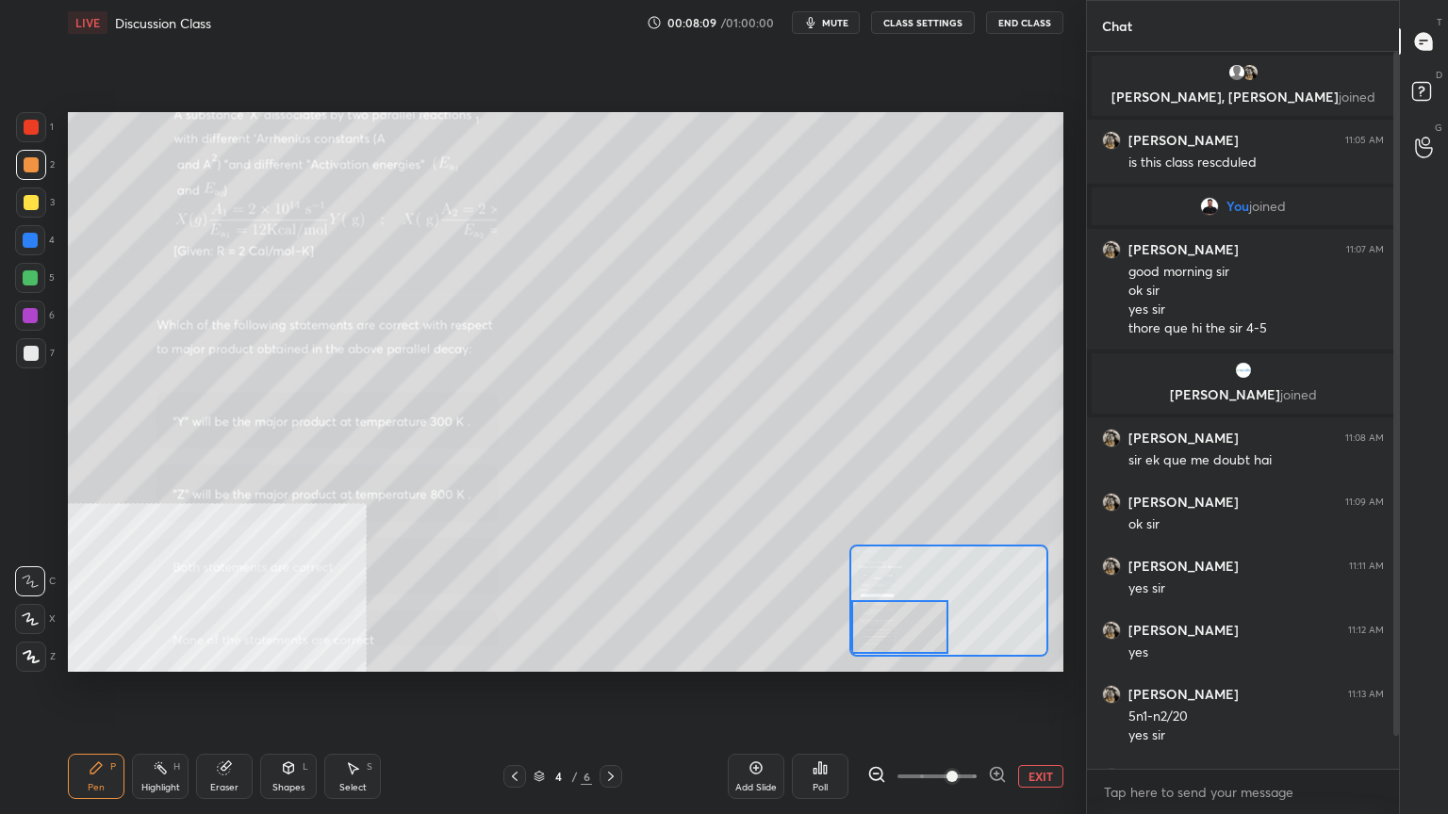
drag, startPoint x: 941, startPoint y: 641, endPoint x: 924, endPoint y: 642, distance: 17.9
click at [924, 642] on div at bounding box center [900, 627] width 98 height 54
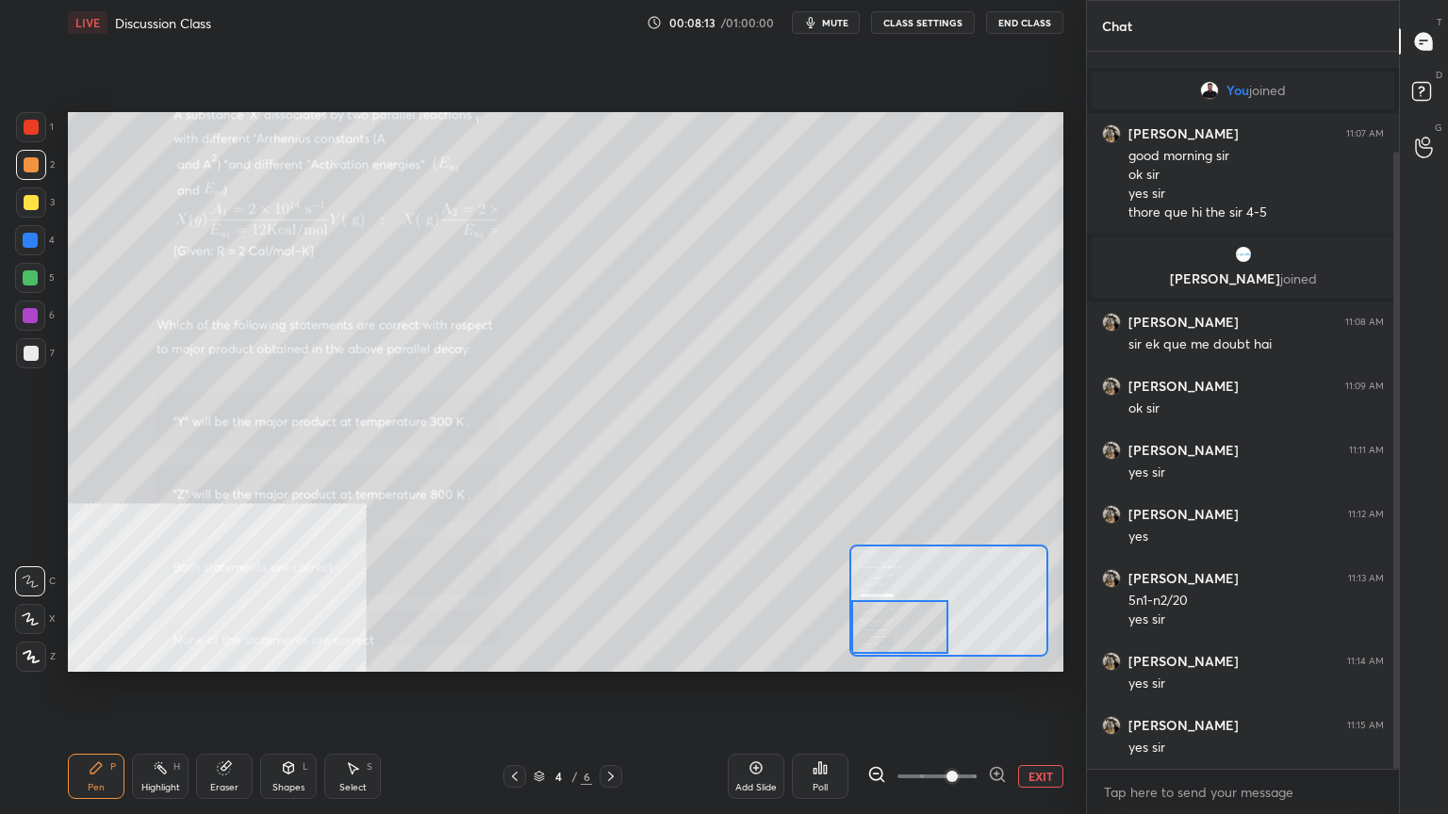
drag, startPoint x: 1396, startPoint y: 666, endPoint x: 1398, endPoint y: 720, distance: 53.7
click at [1398, 654] on div at bounding box center [1396, 460] width 6 height 617
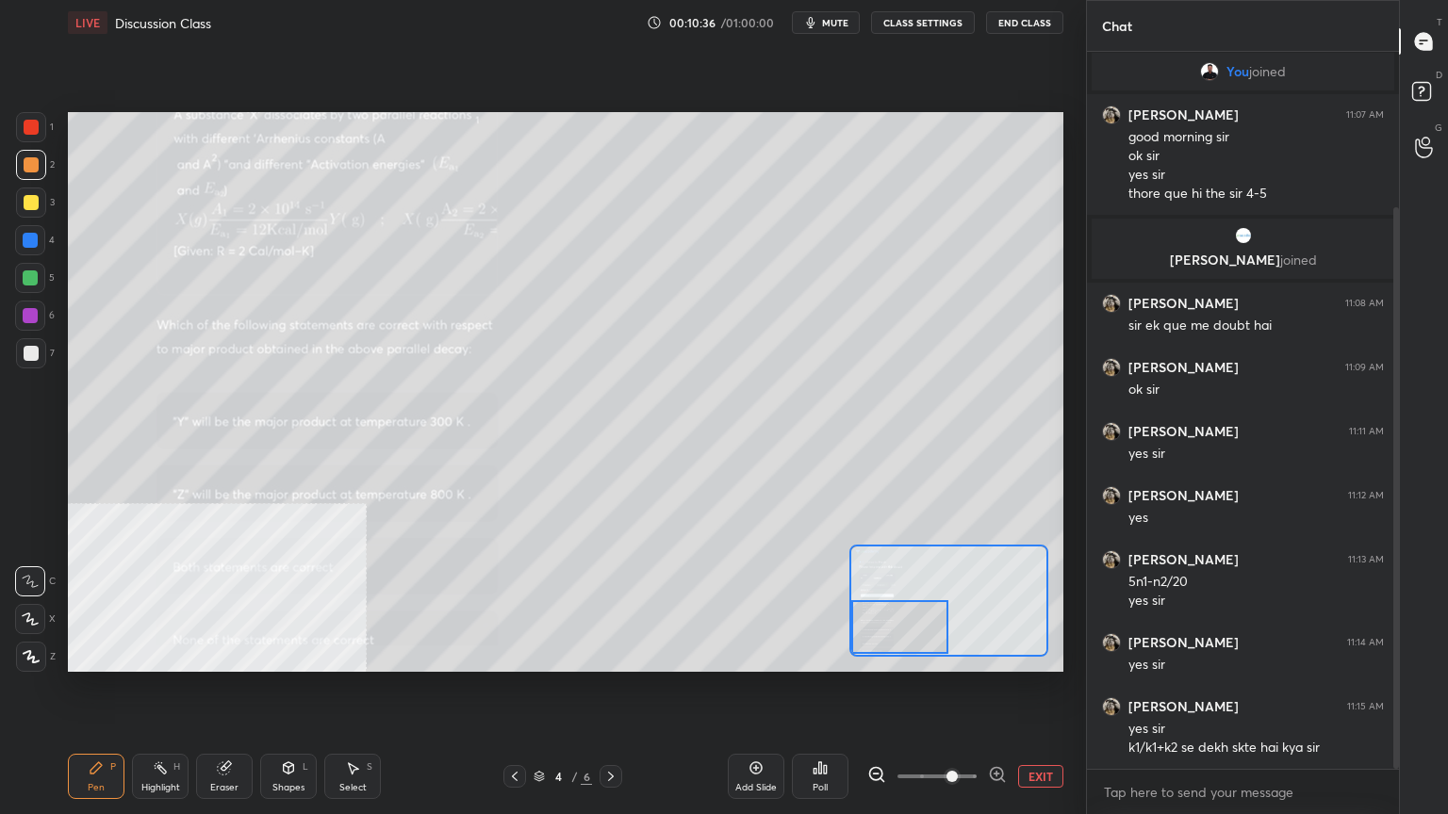
scroll to position [199, 0]
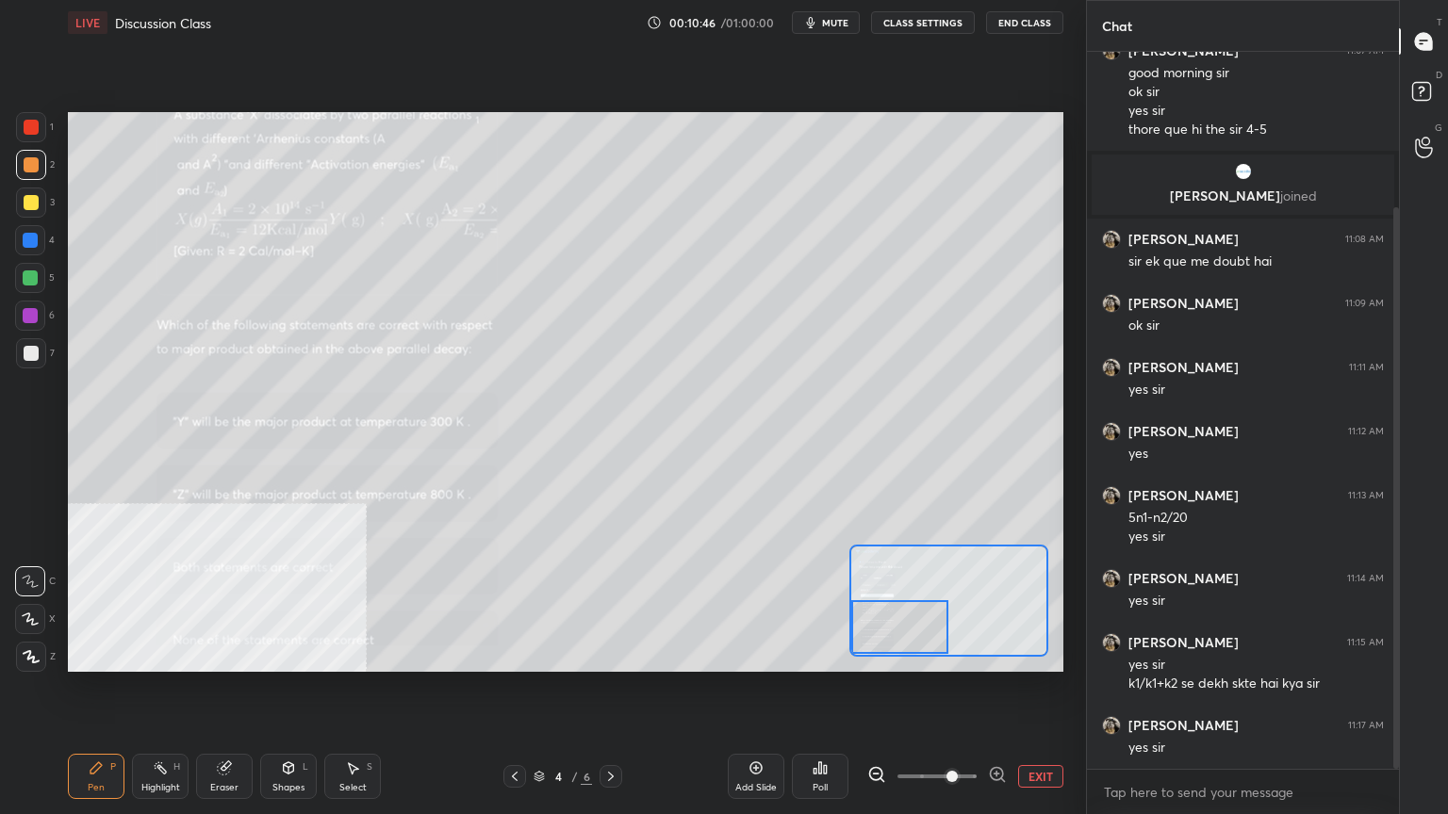
click at [620, 654] on div at bounding box center [610, 776] width 23 height 23
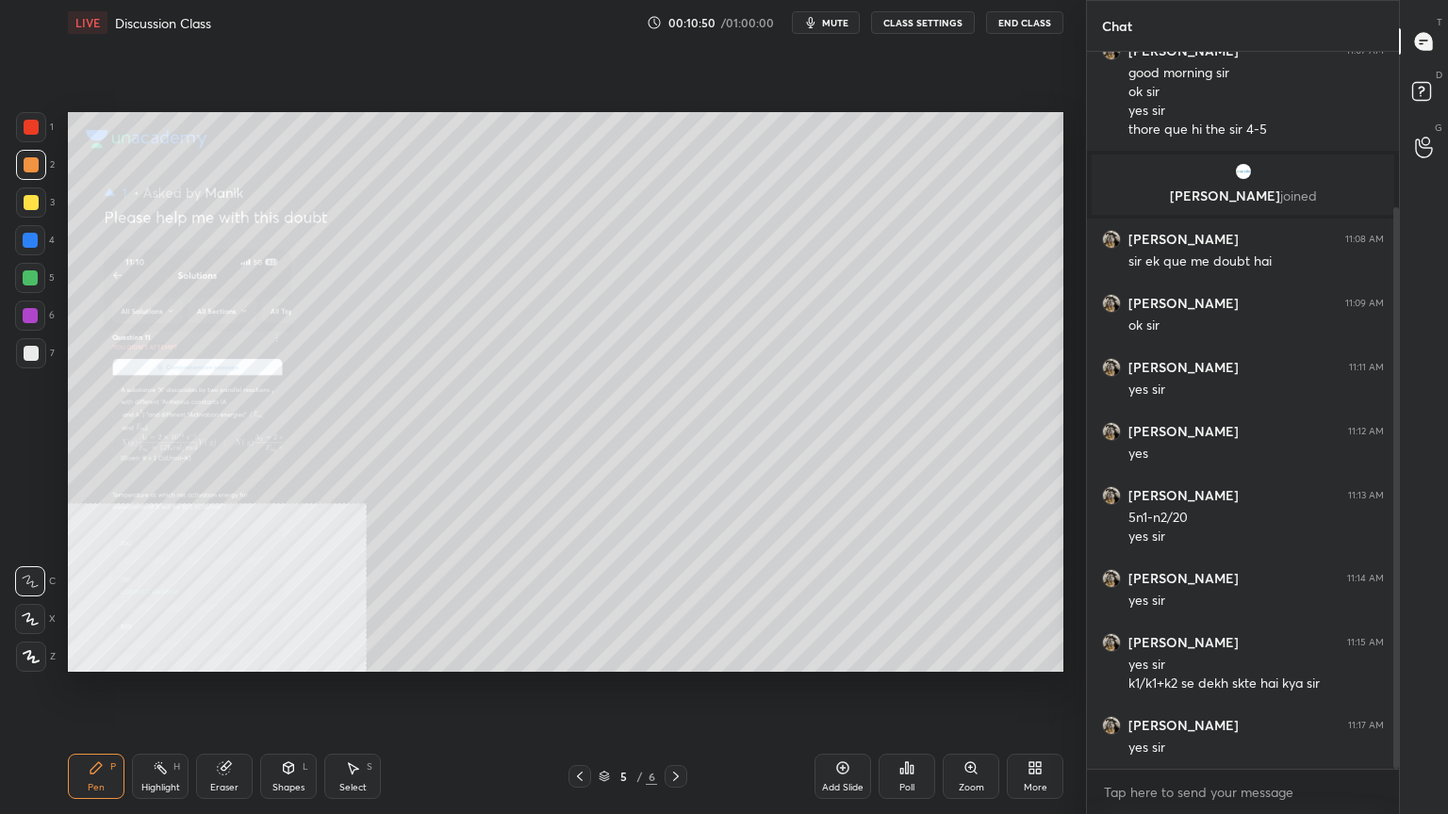
click at [675, 654] on icon at bounding box center [676, 776] width 6 height 9
drag, startPoint x: 990, startPoint y: 773, endPoint x: 981, endPoint y: 750, distance: 24.5
click at [990, 654] on div "Zoom" at bounding box center [970, 776] width 57 height 45
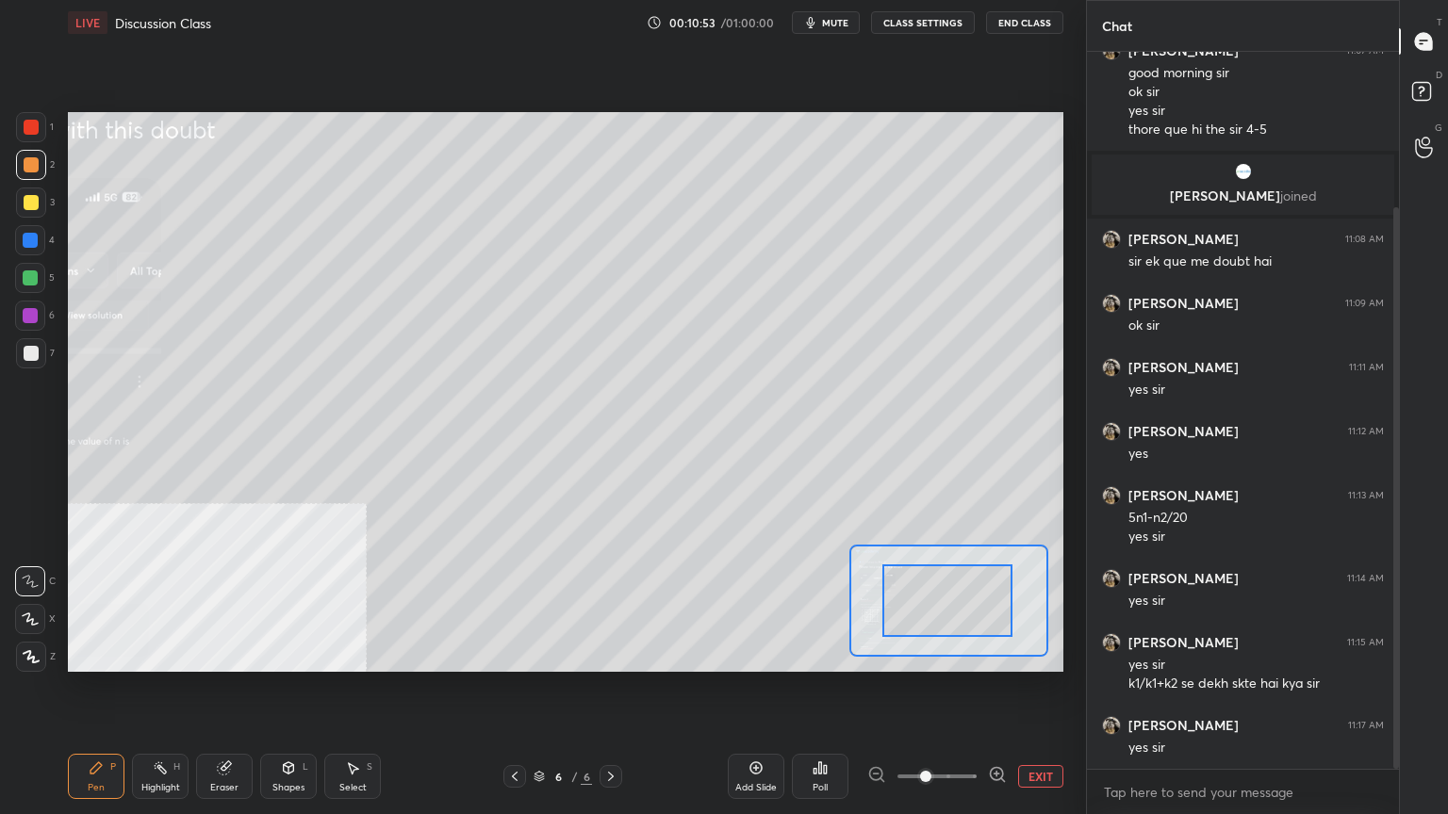
click at [972, 612] on div at bounding box center [947, 600] width 130 height 73
drag, startPoint x: 976, startPoint y: 612, endPoint x: 956, endPoint y: 637, distance: 32.8
click at [956, 637] on div at bounding box center [915, 620] width 130 height 73
click at [992, 654] on icon at bounding box center [996, 774] width 12 height 12
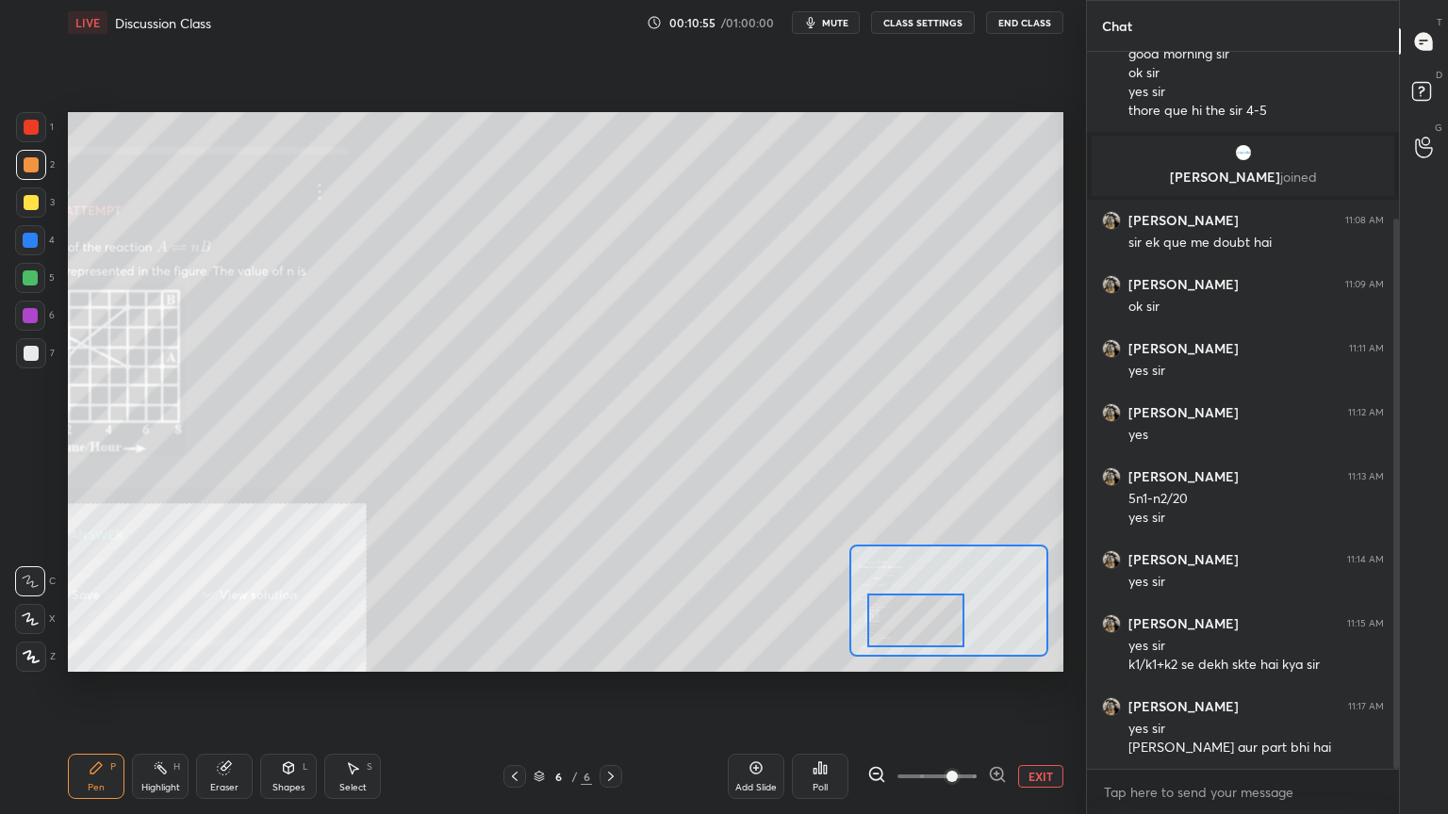
click at [995, 654] on icon at bounding box center [997, 774] width 19 height 19
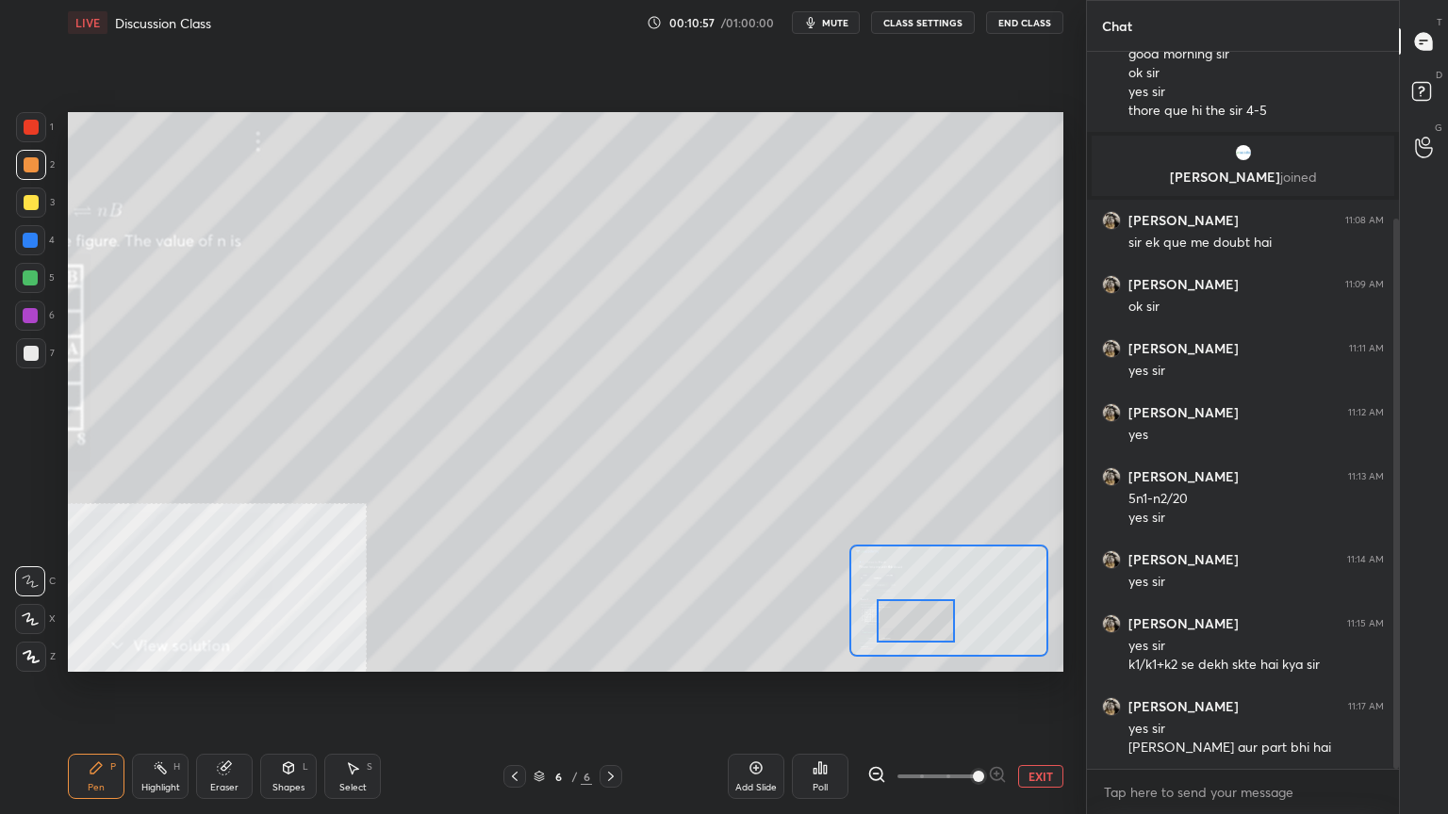
click at [513, 654] on icon at bounding box center [514, 776] width 15 height 15
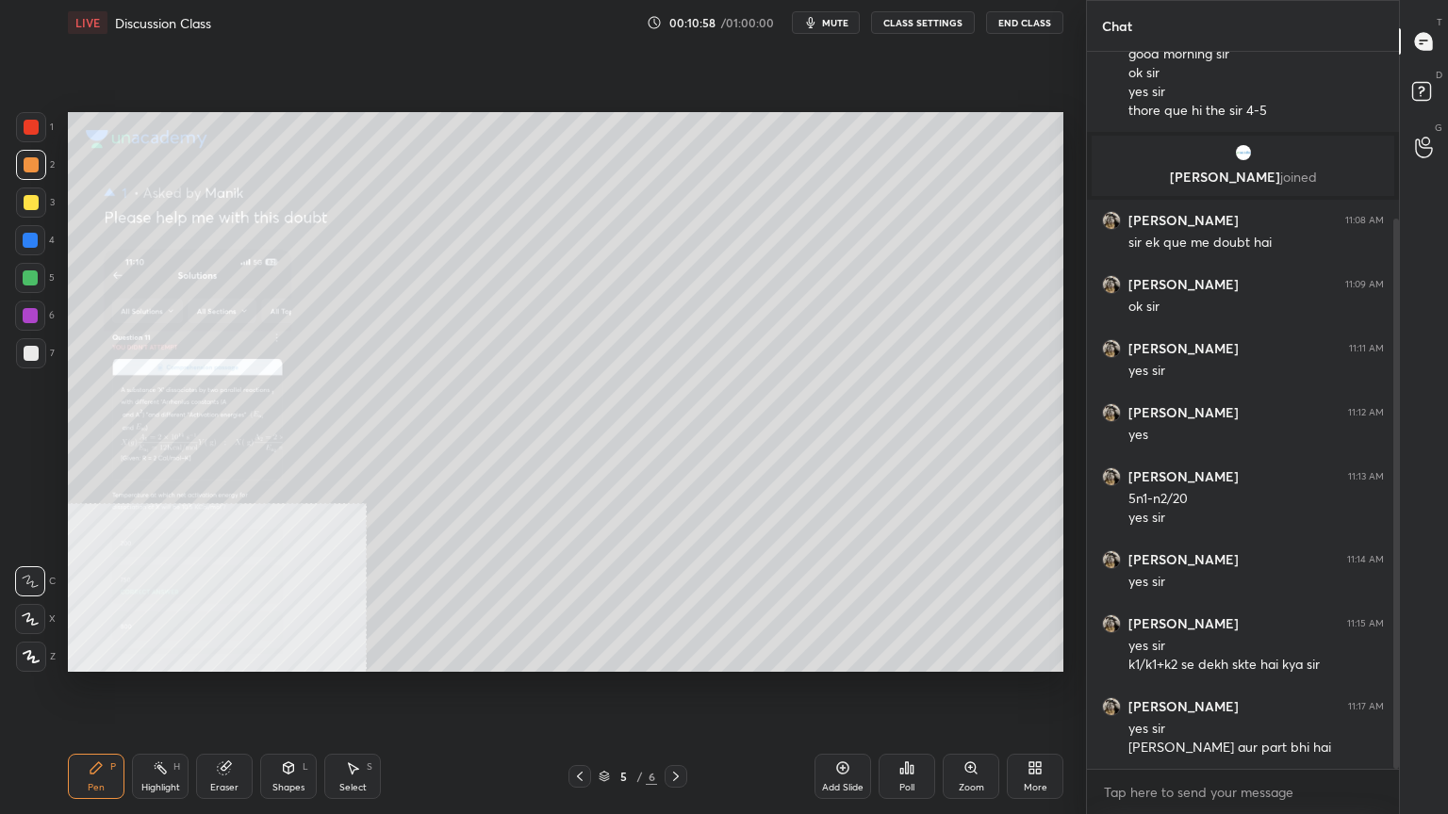
scroll to position [237, 0]
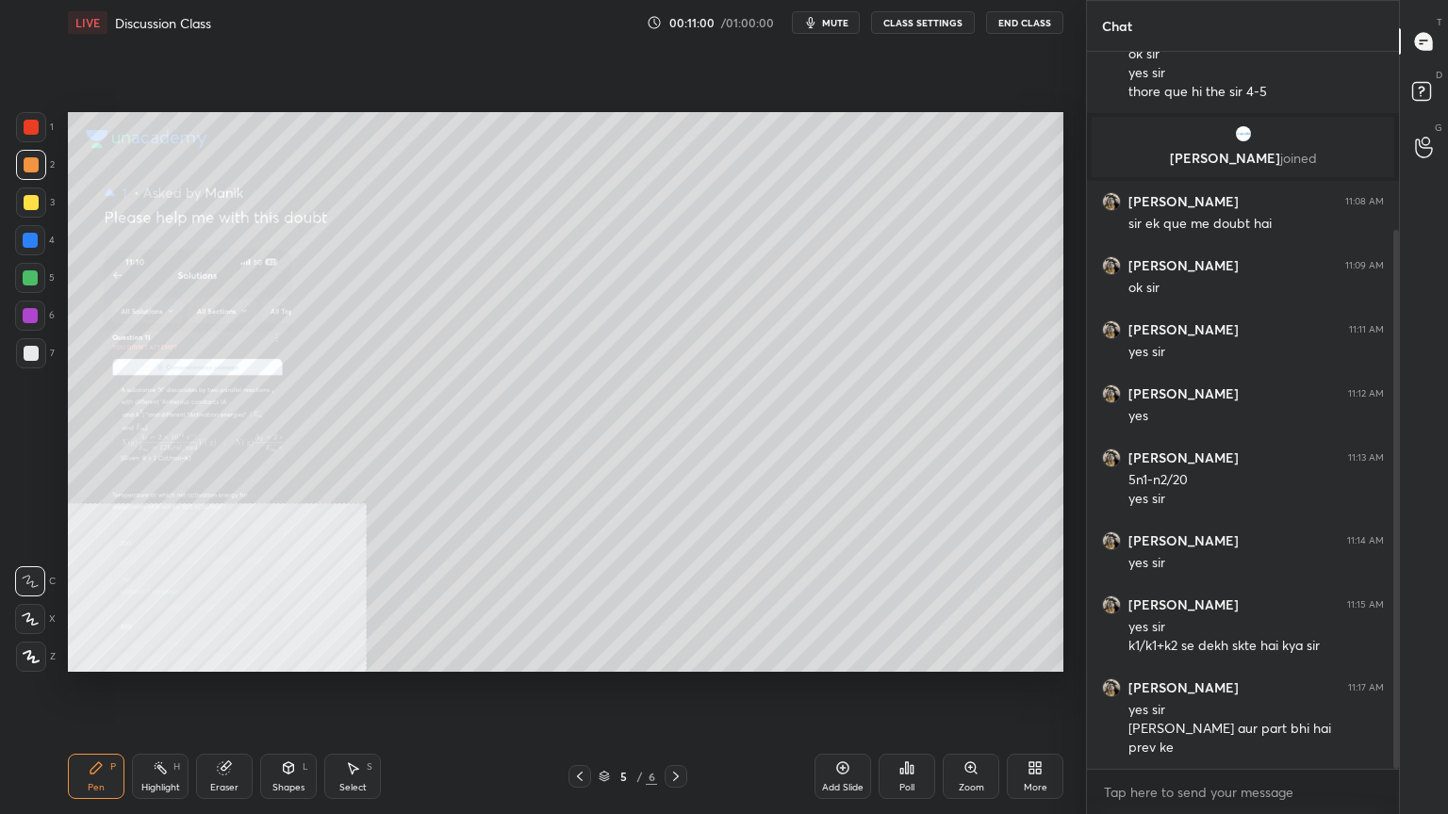
click at [986, 654] on div "Zoom" at bounding box center [970, 776] width 57 height 45
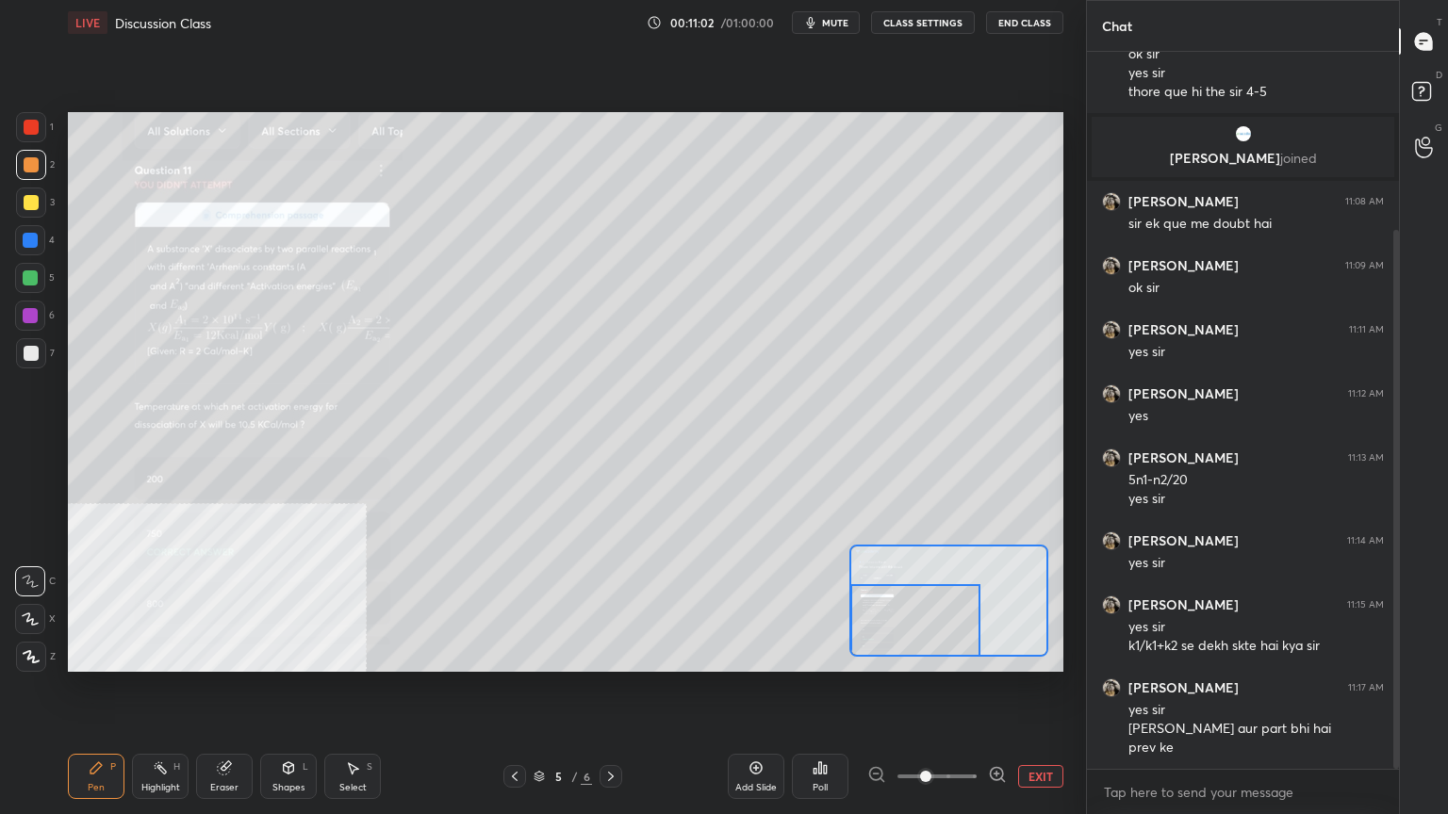
click at [908, 632] on div at bounding box center [915, 620] width 130 height 73
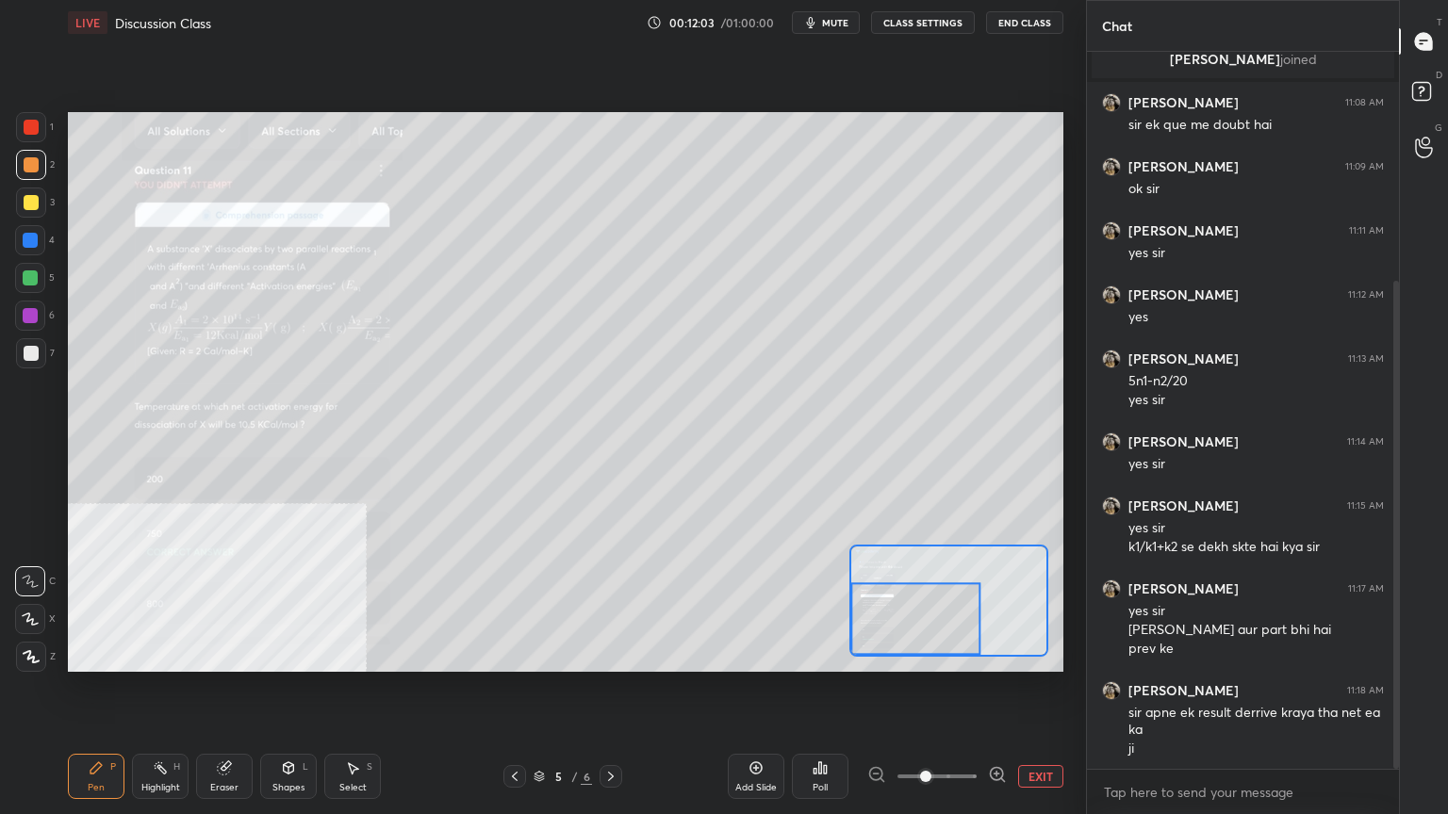
scroll to position [354, 0]
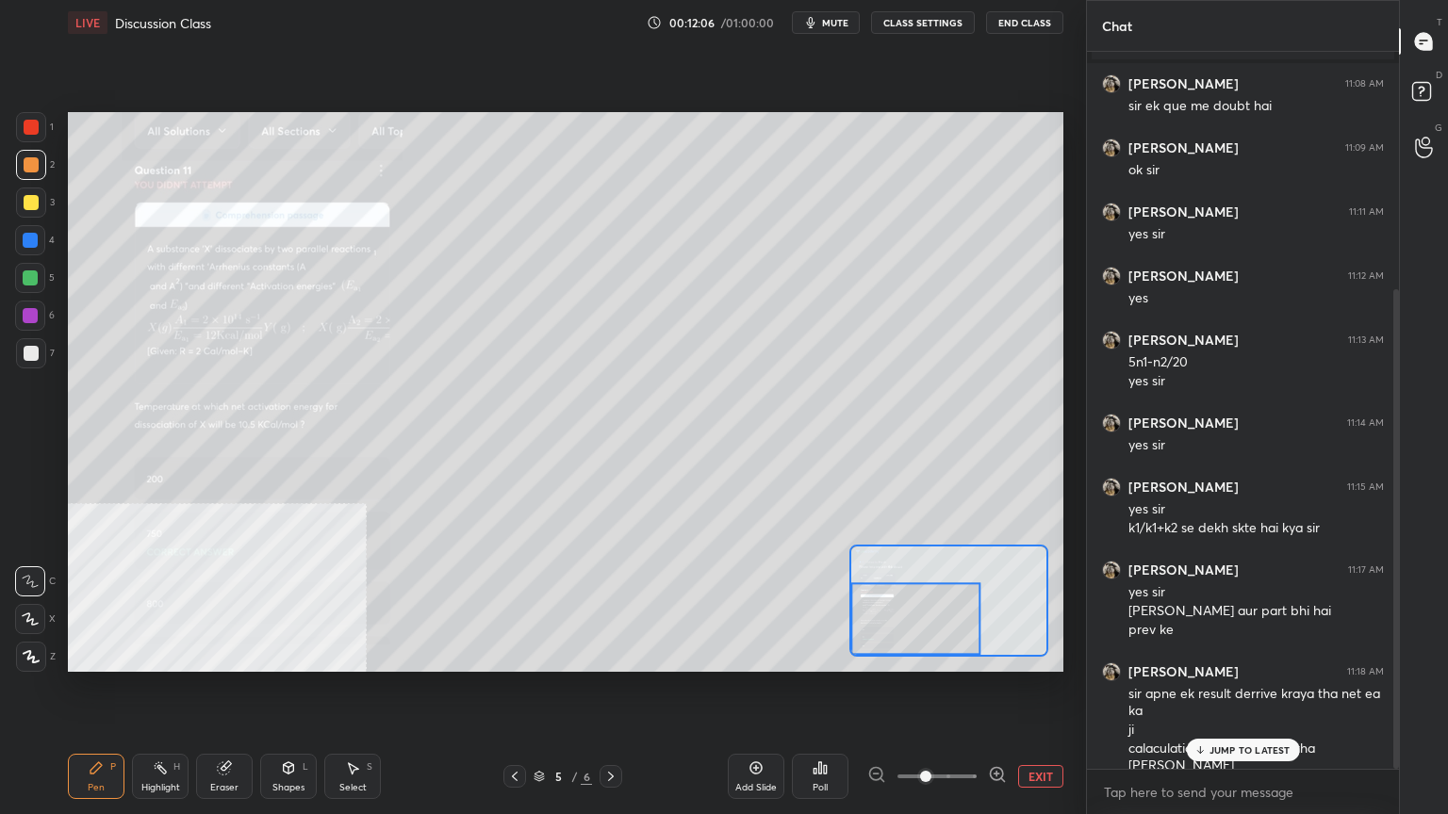
click at [1279, 654] on div "JUMP TO LATEST" at bounding box center [1242, 750] width 113 height 23
click at [361, 654] on div "Select S" at bounding box center [352, 776] width 57 height 45
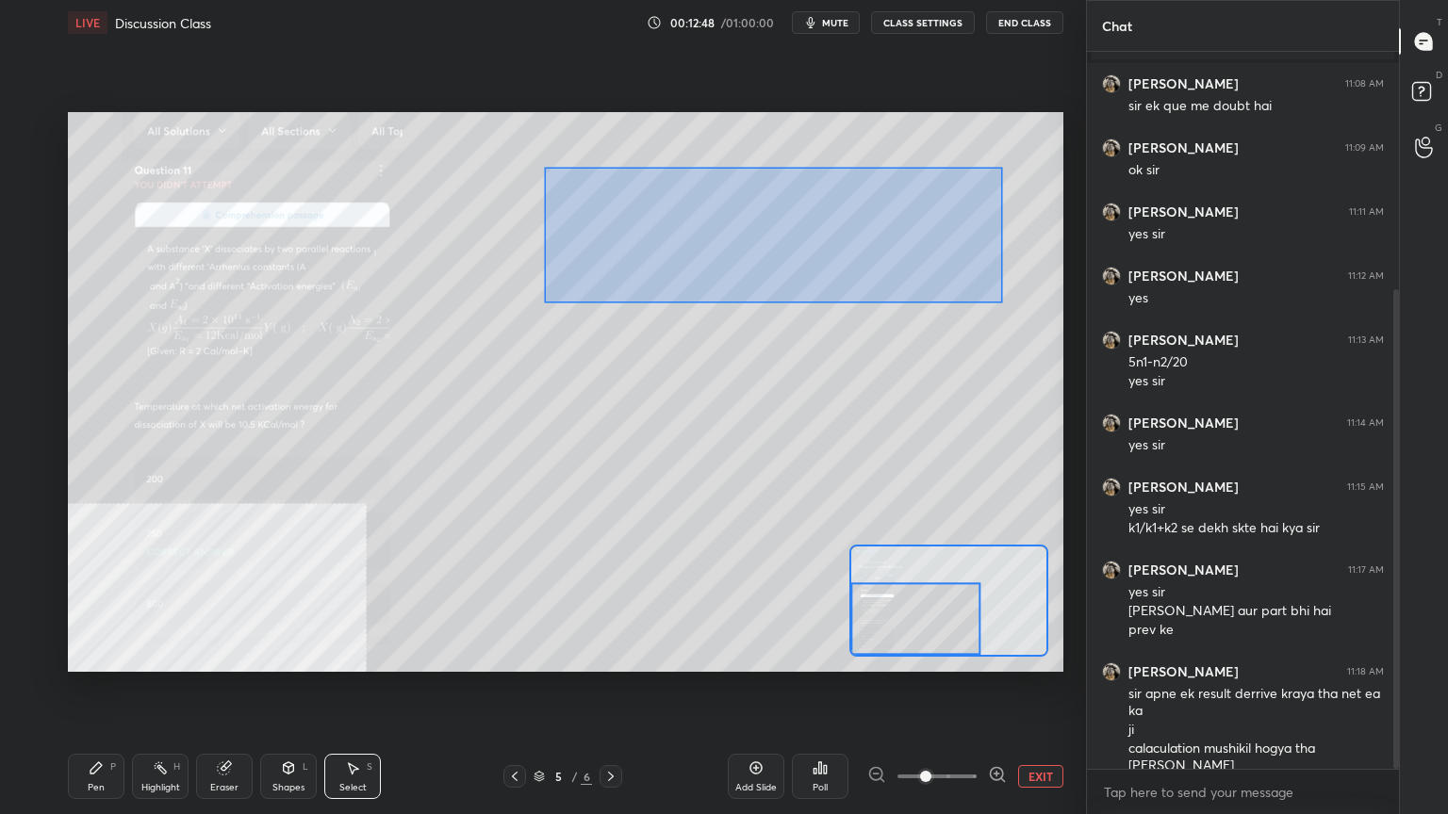
drag, startPoint x: 633, startPoint y: 198, endPoint x: 1003, endPoint y: 302, distance: 383.7
click at [1003, 302] on div "0 ° Undo Copy Duplicate Duplicate to new slide Delete" at bounding box center [814, 252] width 1493 height 840
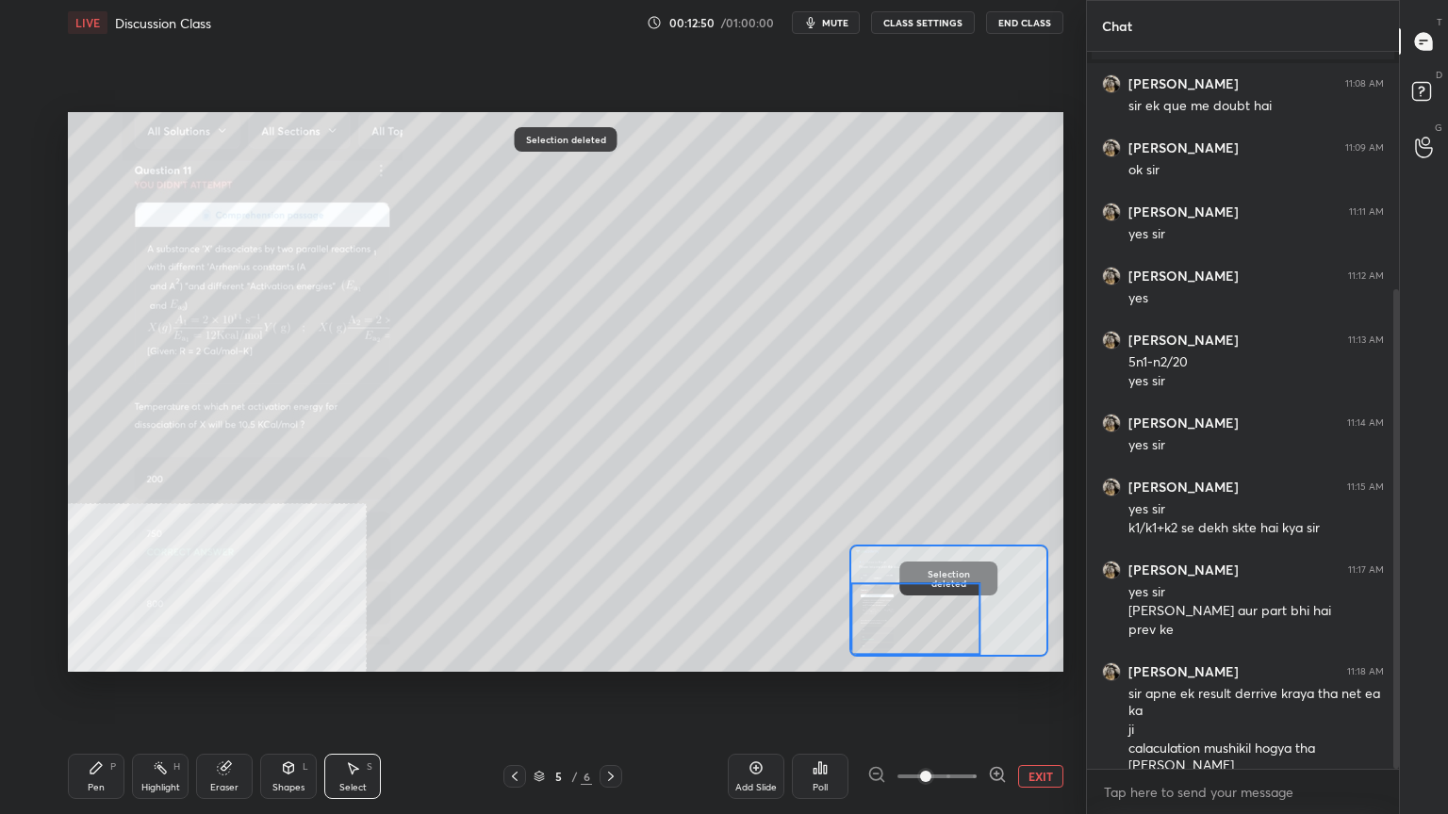
drag, startPoint x: 106, startPoint y: 775, endPoint x: 140, endPoint y: 744, distance: 46.1
click at [106, 654] on div "Pen P" at bounding box center [96, 776] width 57 height 45
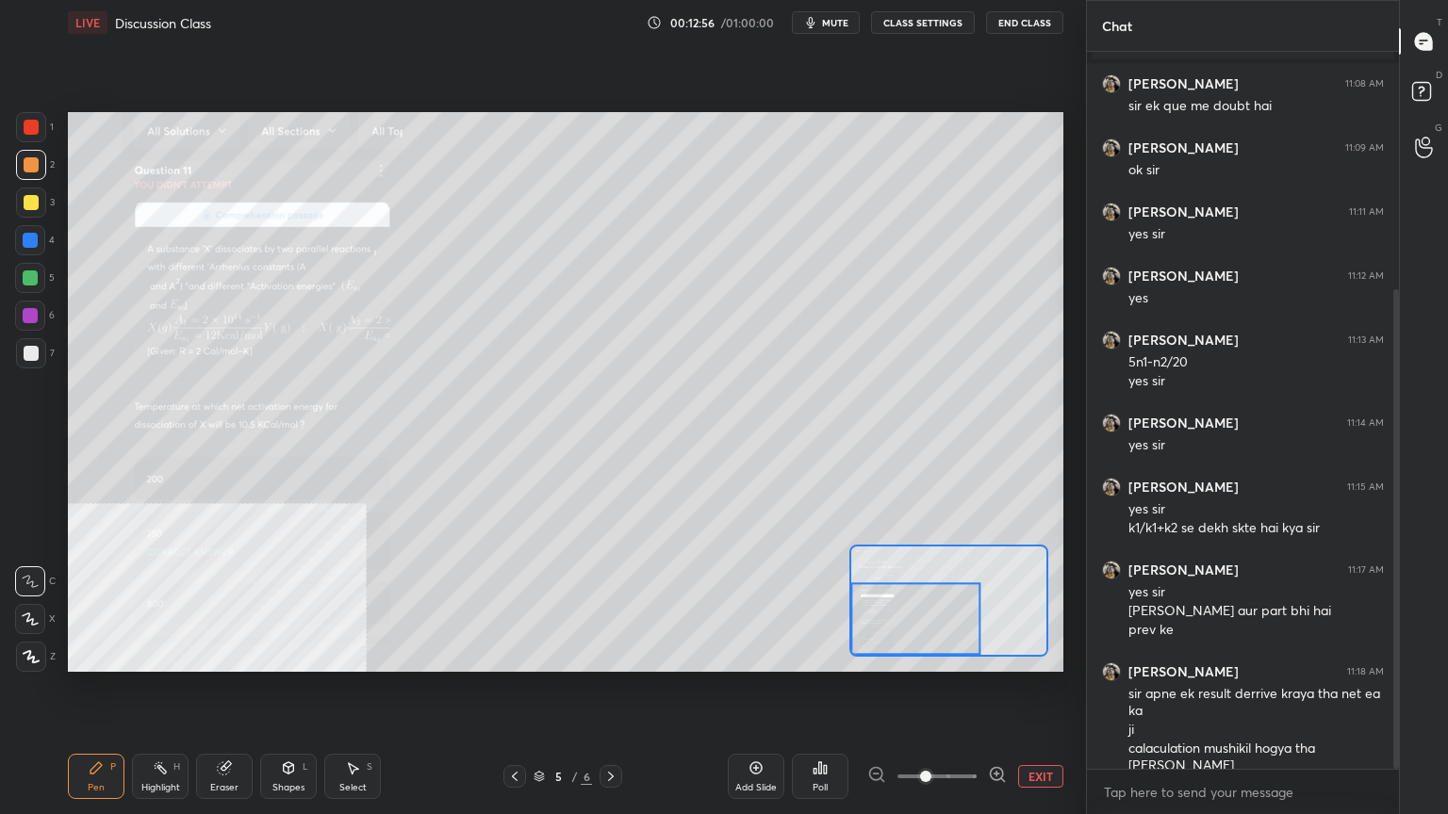
scroll to position [418, 0]
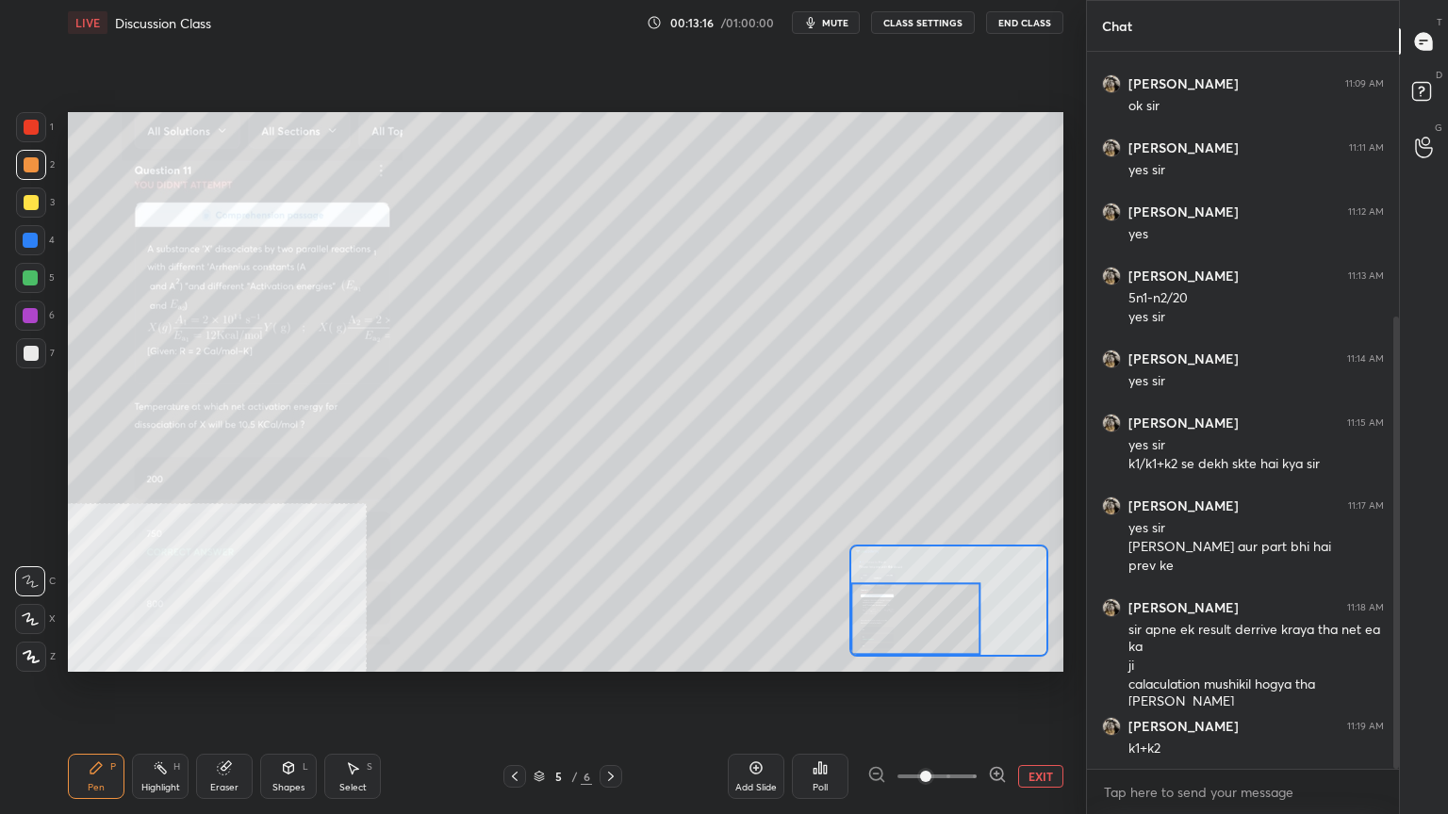
drag, startPoint x: 355, startPoint y: 781, endPoint x: 383, endPoint y: 686, distance: 99.0
click at [354, 654] on div "Select" at bounding box center [352, 787] width 27 height 9
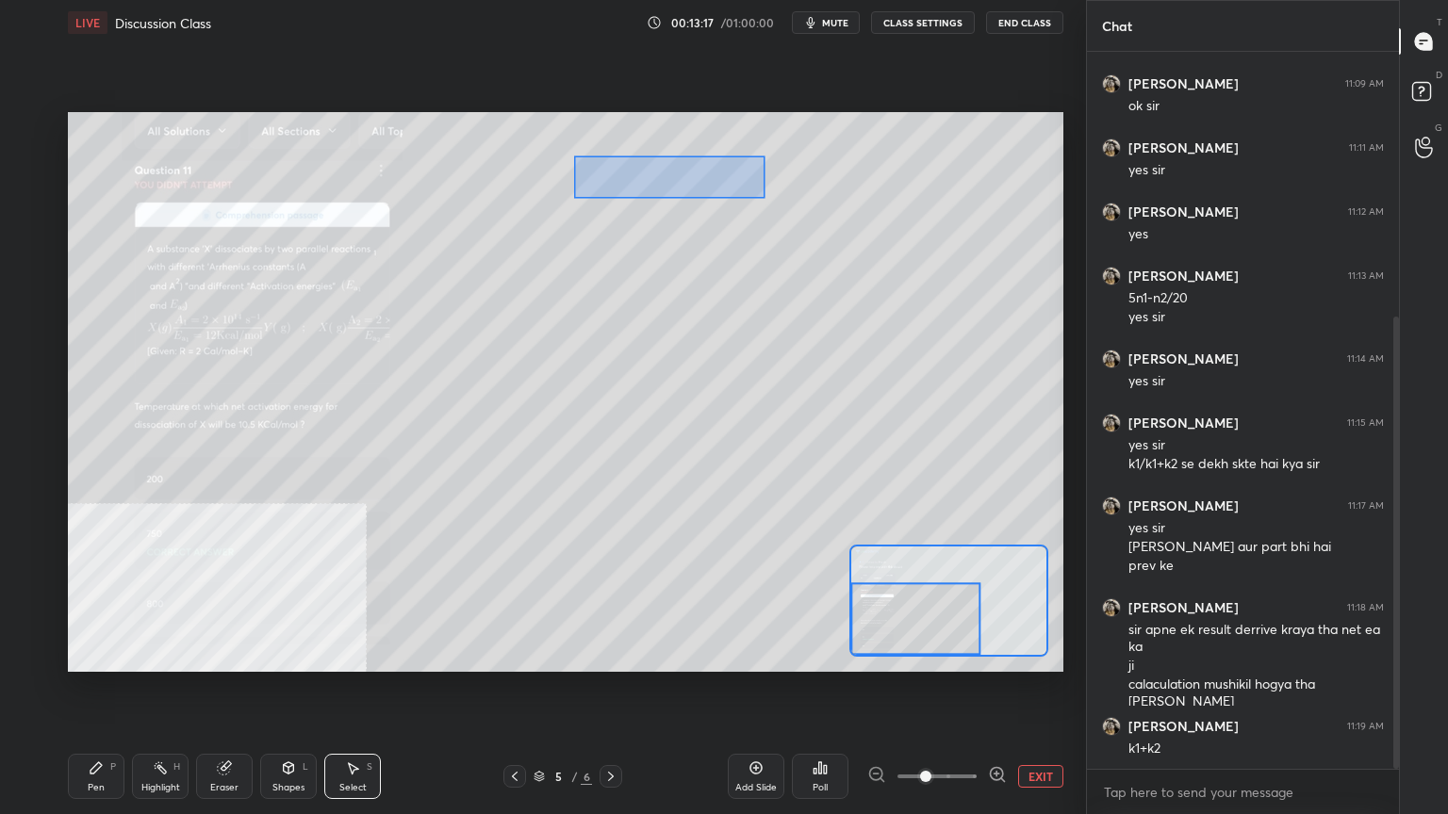
drag, startPoint x: 695, startPoint y: 185, endPoint x: 986, endPoint y: 275, distance: 304.9
click at [986, 273] on div "0 ° Undo Copy Duplicate Duplicate to new slide Delete" at bounding box center [814, 252] width 1493 height 840
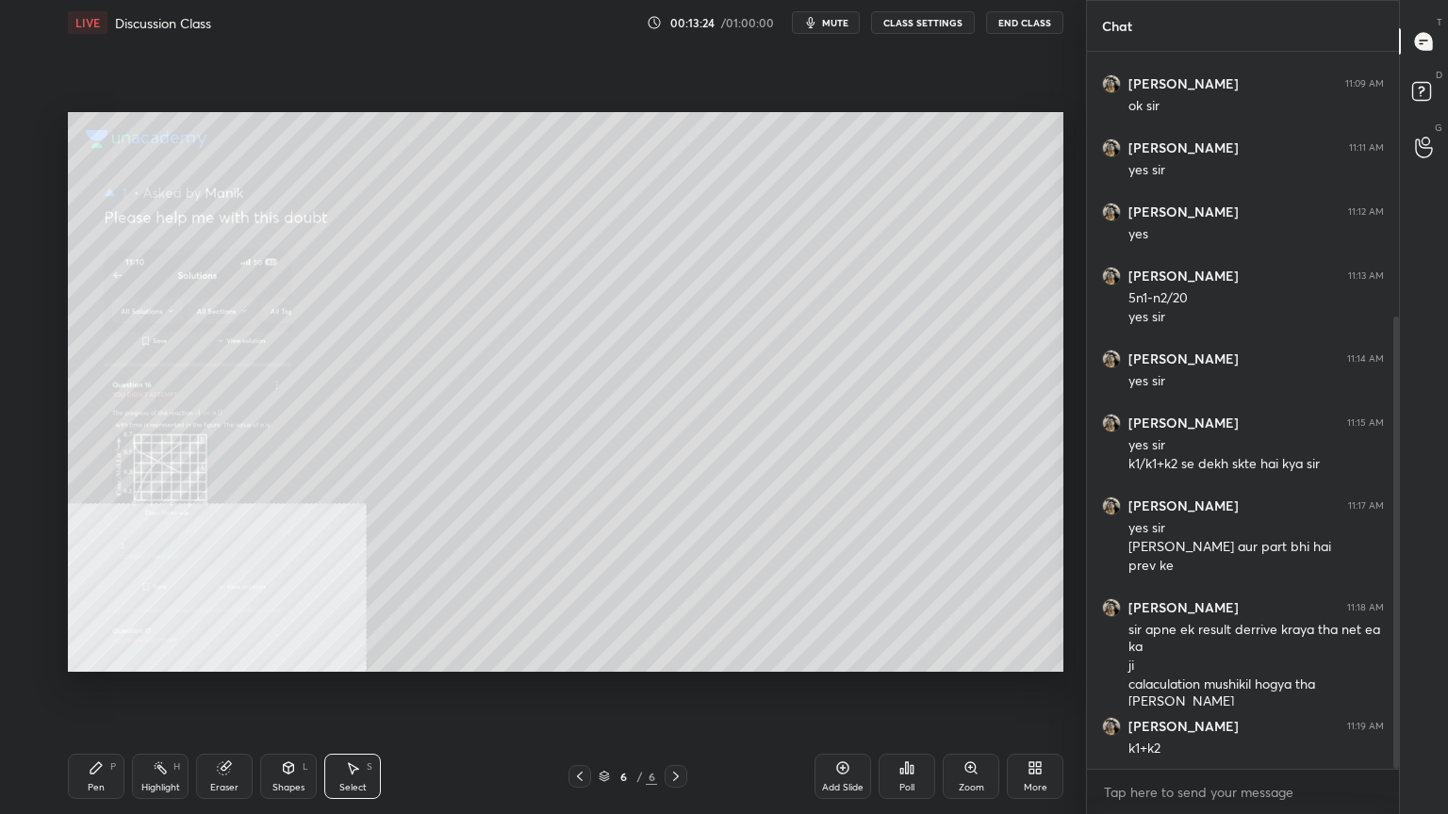
click at [997, 654] on div "Add Slide Poll Zoom More" at bounding box center [938, 777] width 249 height 106
drag, startPoint x: 969, startPoint y: 764, endPoint x: 966, endPoint y: 748, distance: 16.3
click at [966, 654] on icon at bounding box center [970, 767] width 10 height 10
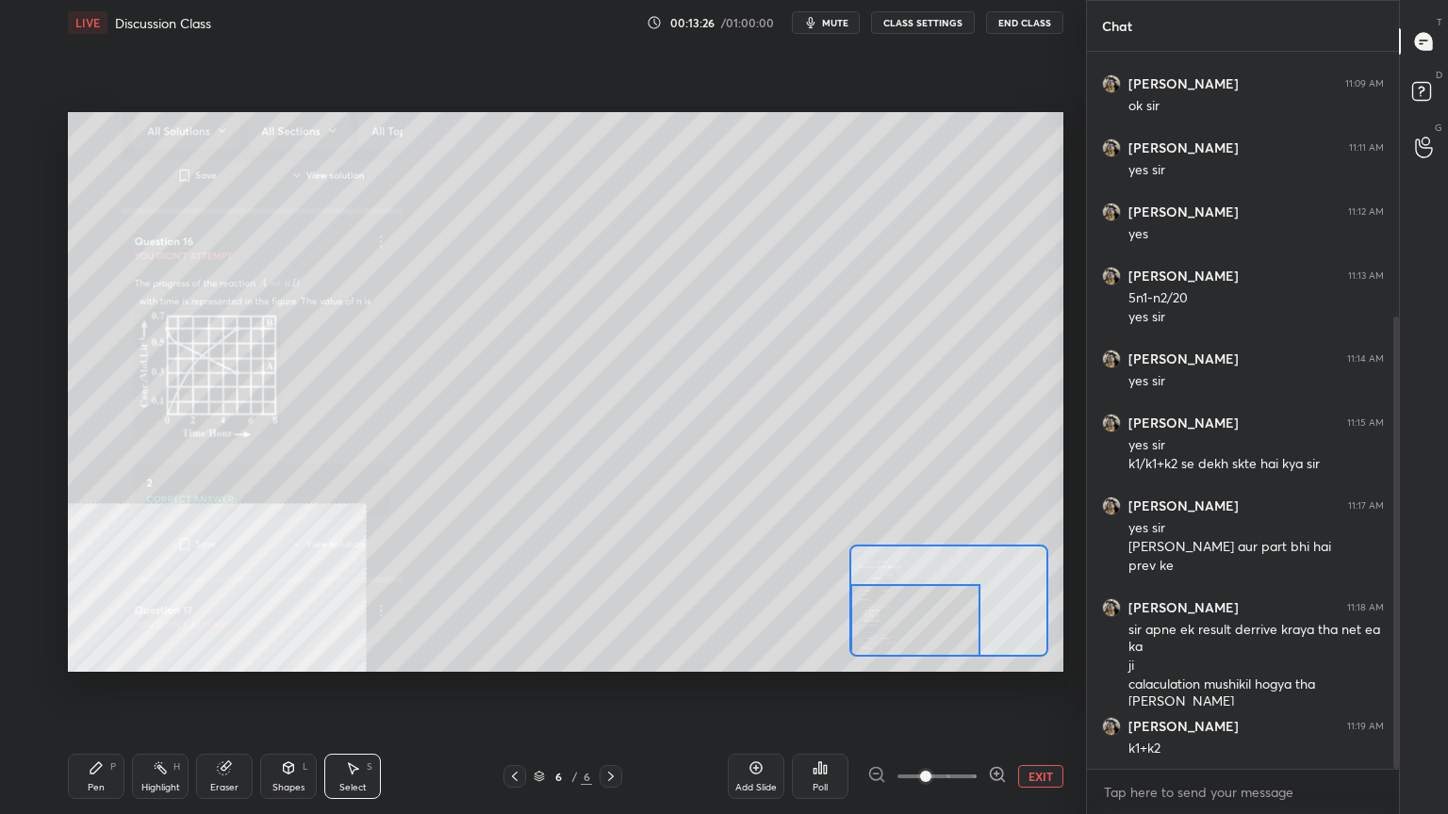
drag, startPoint x: 942, startPoint y: 600, endPoint x: 912, endPoint y: 633, distance: 44.7
click at [912, 633] on div at bounding box center [915, 620] width 130 height 73
click at [995, 654] on icon at bounding box center [996, 774] width 5 height 0
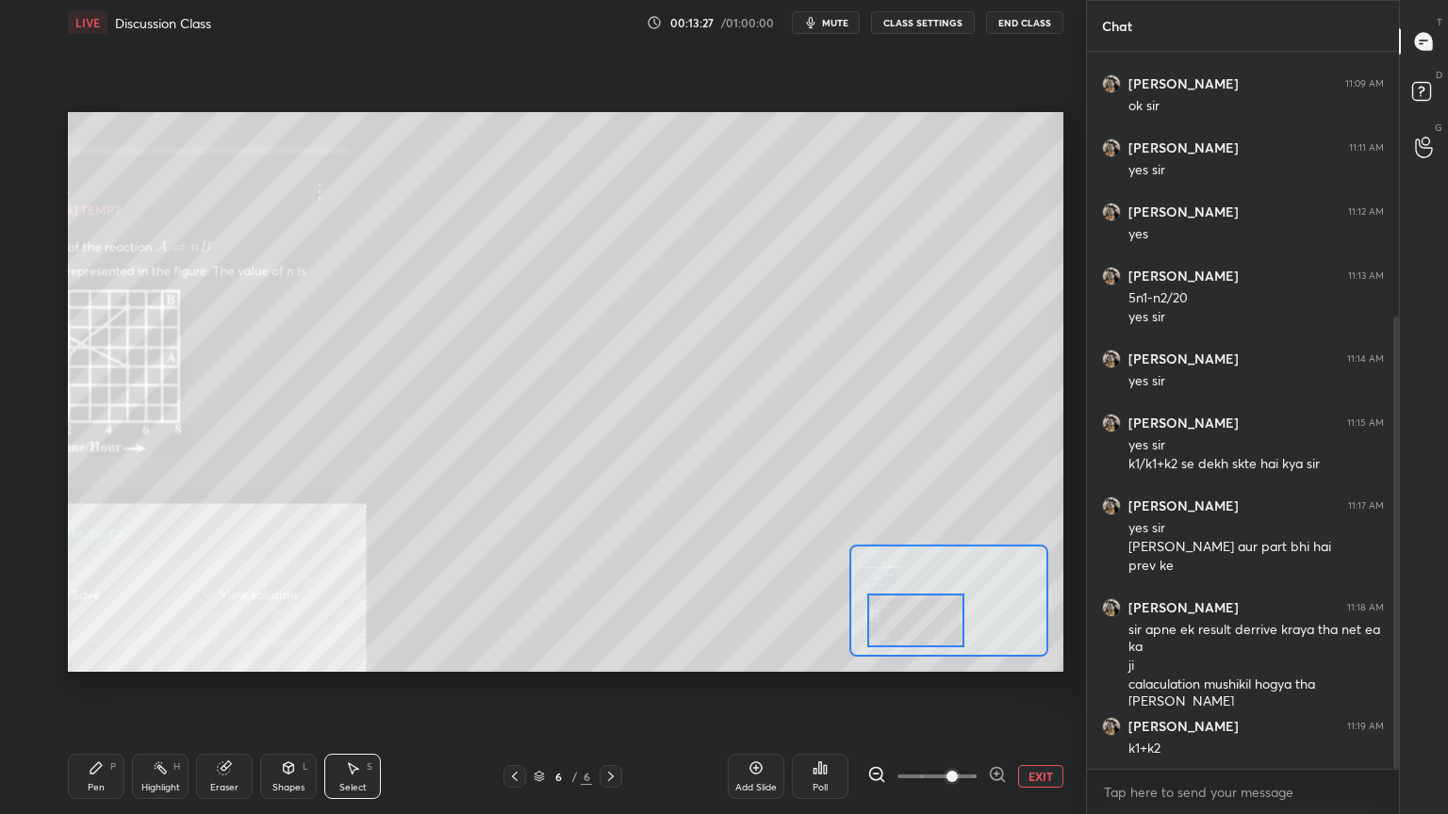
click at [995, 654] on icon at bounding box center [997, 774] width 19 height 19
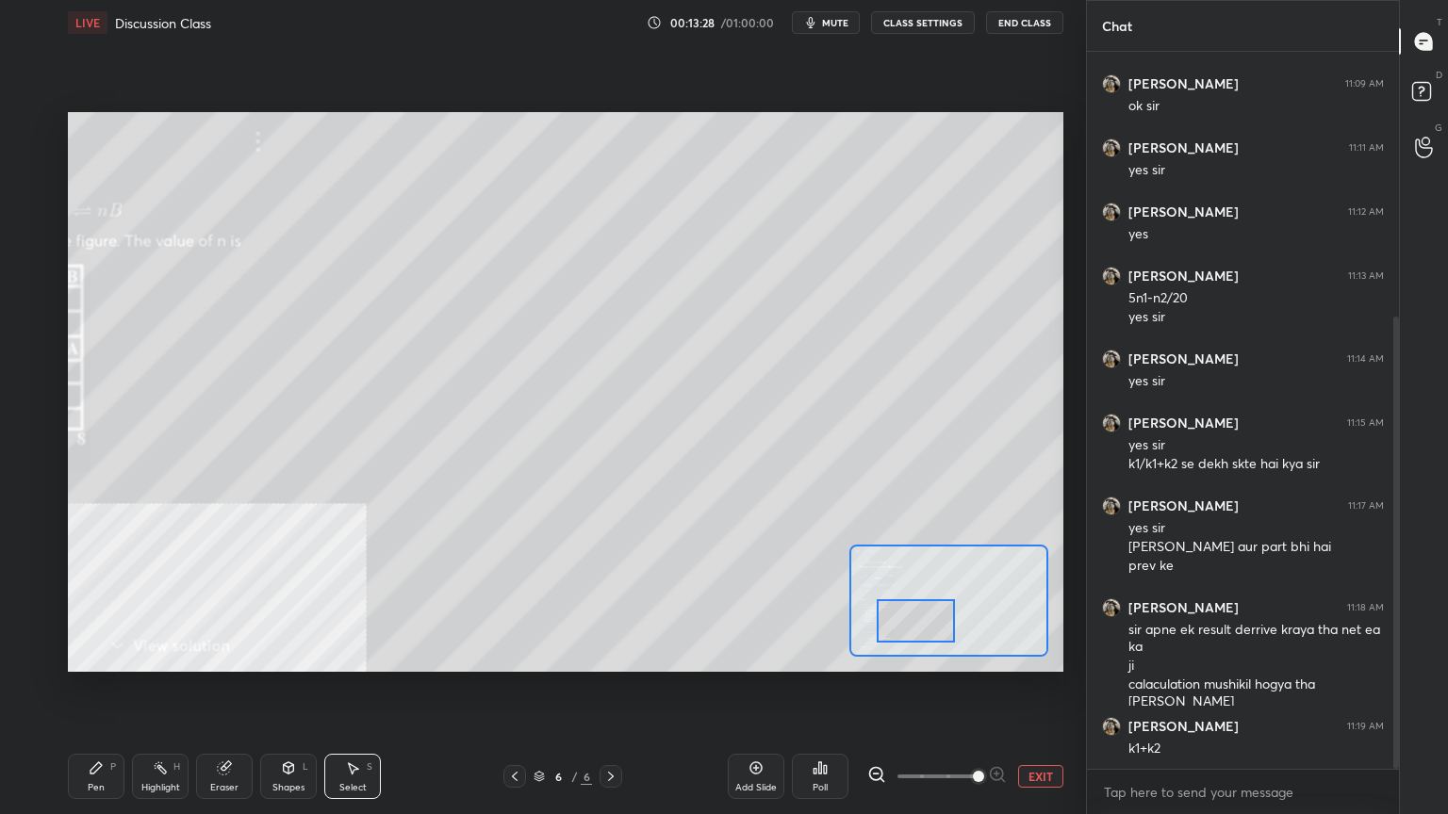
click at [924, 626] on div at bounding box center [915, 620] width 78 height 43
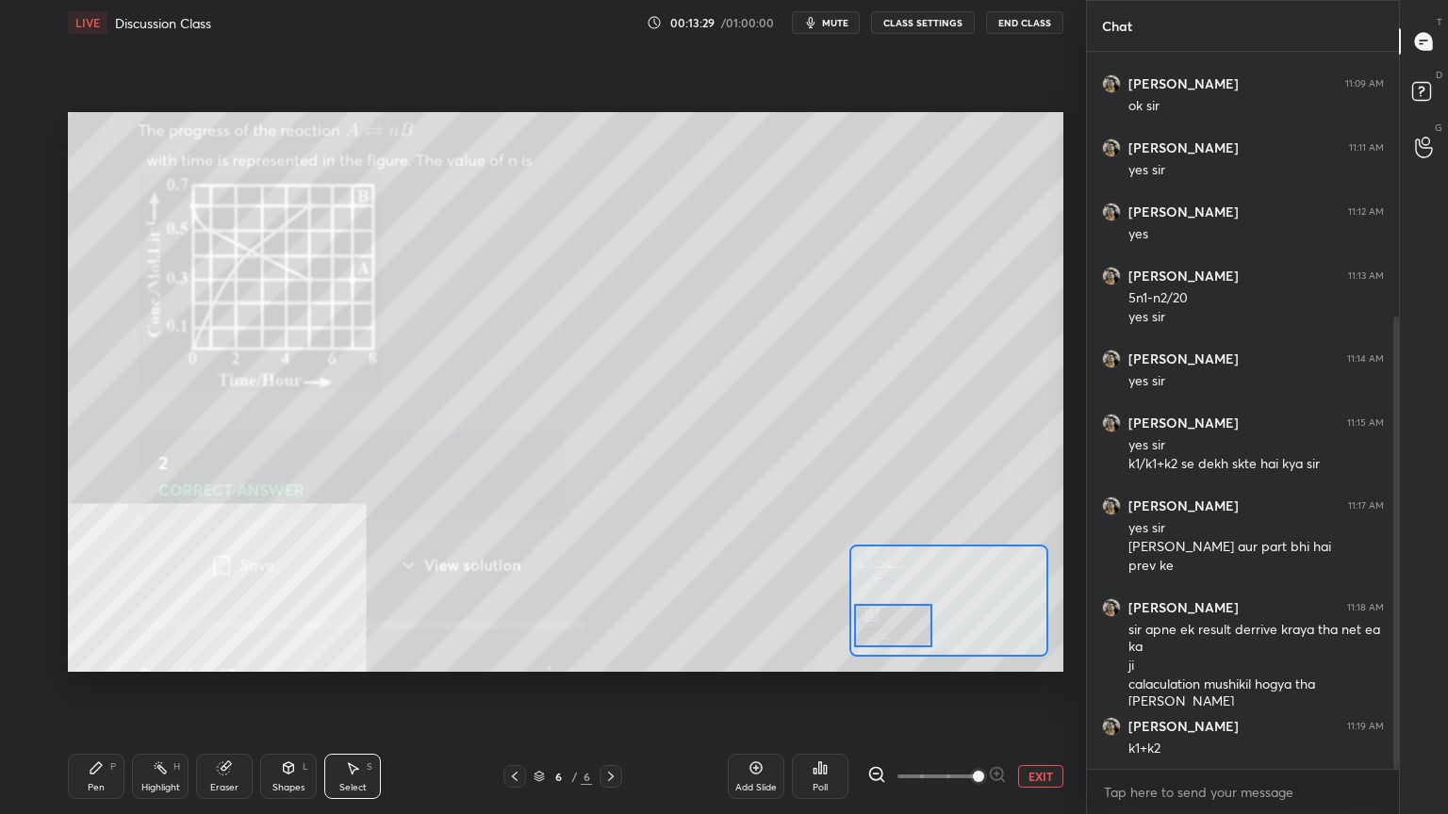
drag, startPoint x: 925, startPoint y: 621, endPoint x: 916, endPoint y: 624, distance: 9.8
click at [916, 624] on div at bounding box center [893, 625] width 78 height 43
click at [124, 654] on div "Pen P Highlight H Eraser Shapes L Select S" at bounding box center [233, 776] width 330 height 45
click at [103, 654] on div "Pen P" at bounding box center [96, 776] width 57 height 45
click at [24, 204] on div at bounding box center [31, 202] width 15 height 15
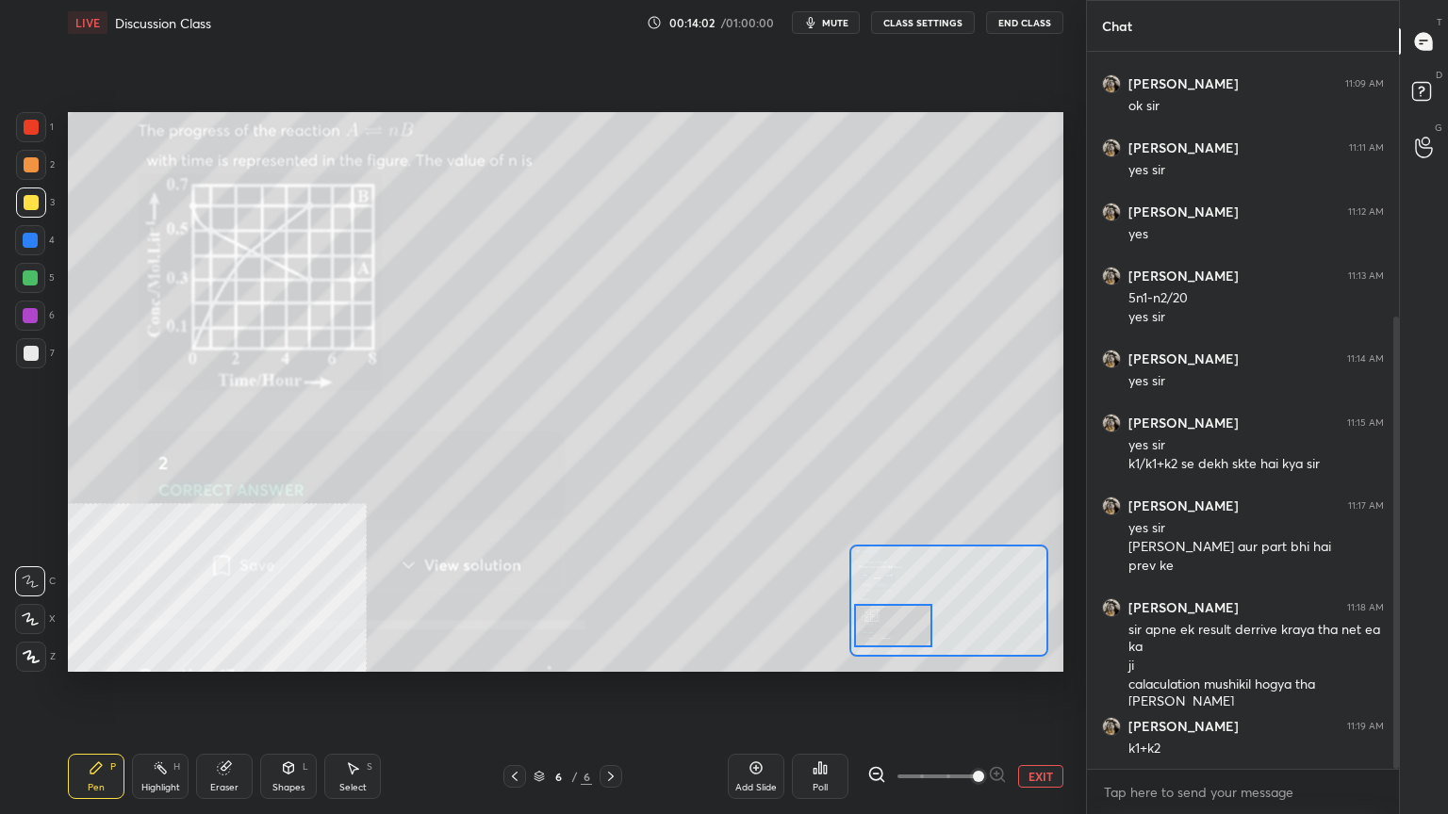
drag, startPoint x: 23, startPoint y: 161, endPoint x: 60, endPoint y: 173, distance: 39.6
click at [25, 161] on div at bounding box center [31, 164] width 15 height 15
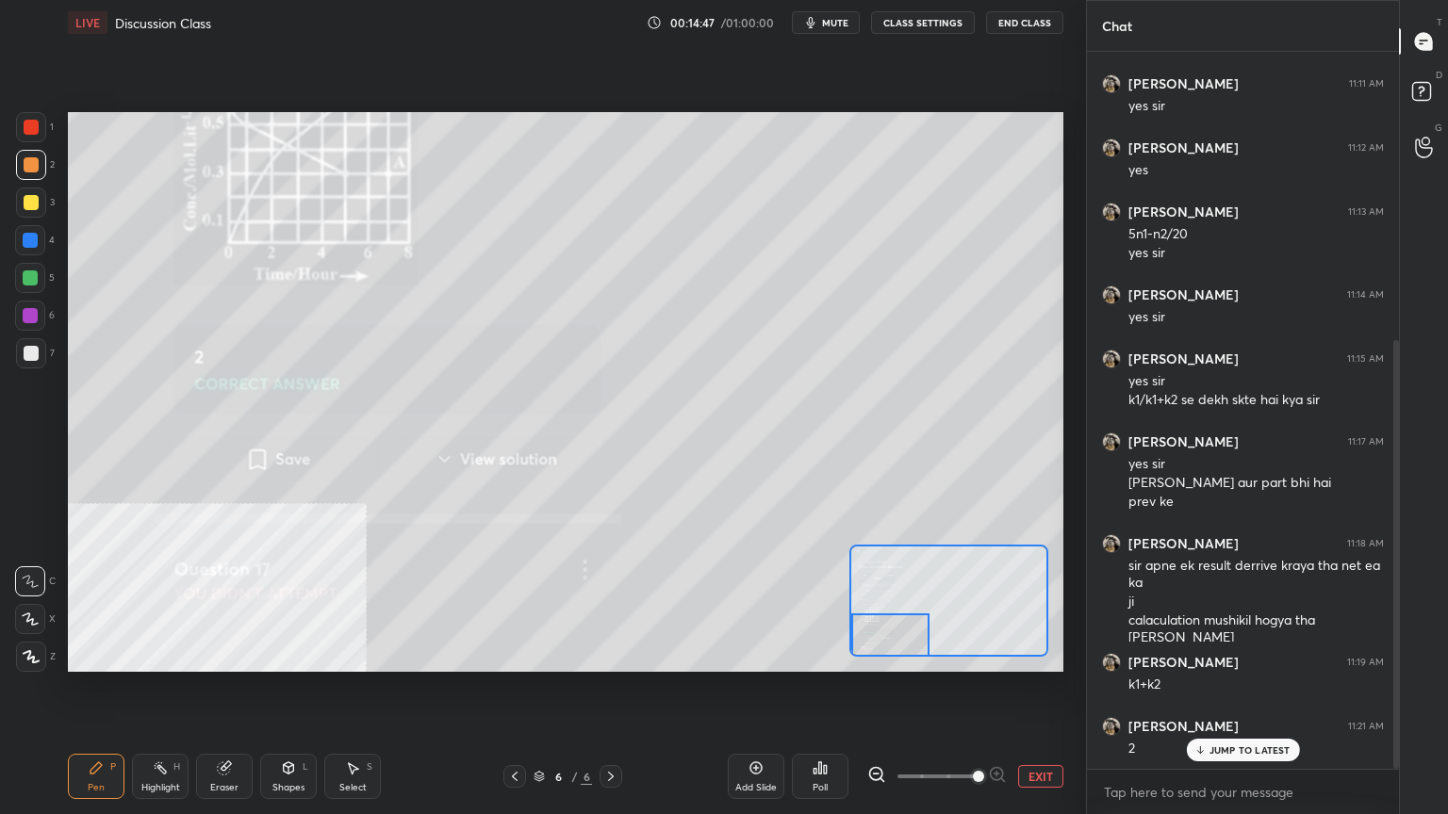
click at [879, 654] on div "Setting up your live class Poll for secs No correct answer Start poll" at bounding box center [565, 392] width 995 height 560
drag, startPoint x: 1235, startPoint y: 742, endPoint x: 1253, endPoint y: 738, distance: 18.3
click at [1236, 654] on div "JUMP TO LATEST" at bounding box center [1242, 750] width 113 height 23
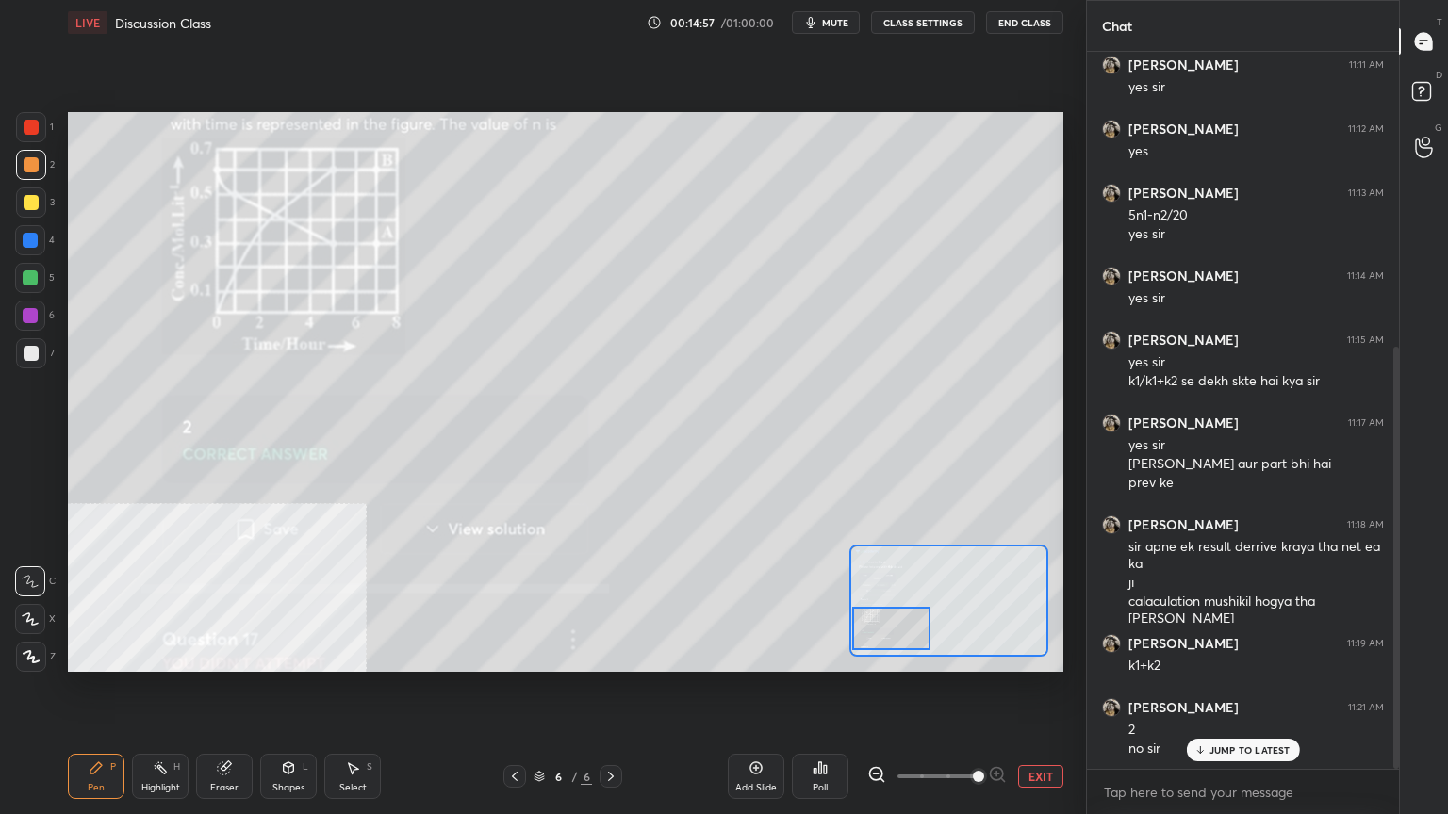
click at [924, 636] on div at bounding box center [891, 628] width 78 height 43
click at [222, 654] on icon at bounding box center [224, 768] width 12 height 12
click at [95, 654] on div "Pen P" at bounding box center [96, 776] width 57 height 45
drag, startPoint x: 31, startPoint y: 204, endPoint x: 57, endPoint y: 194, distance: 27.1
click at [34, 204] on div at bounding box center [31, 202] width 15 height 15
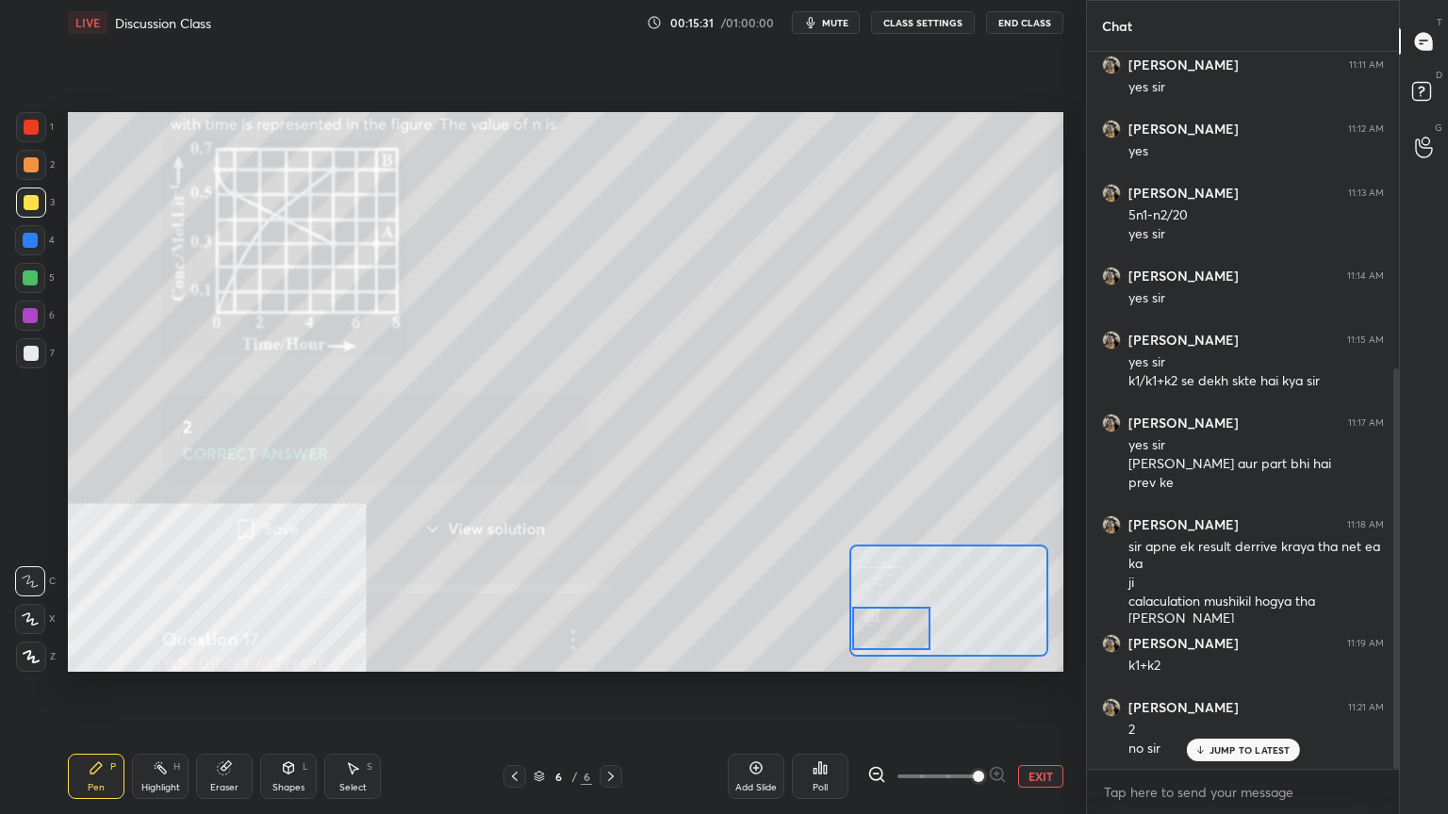
scroll to position [565, 0]
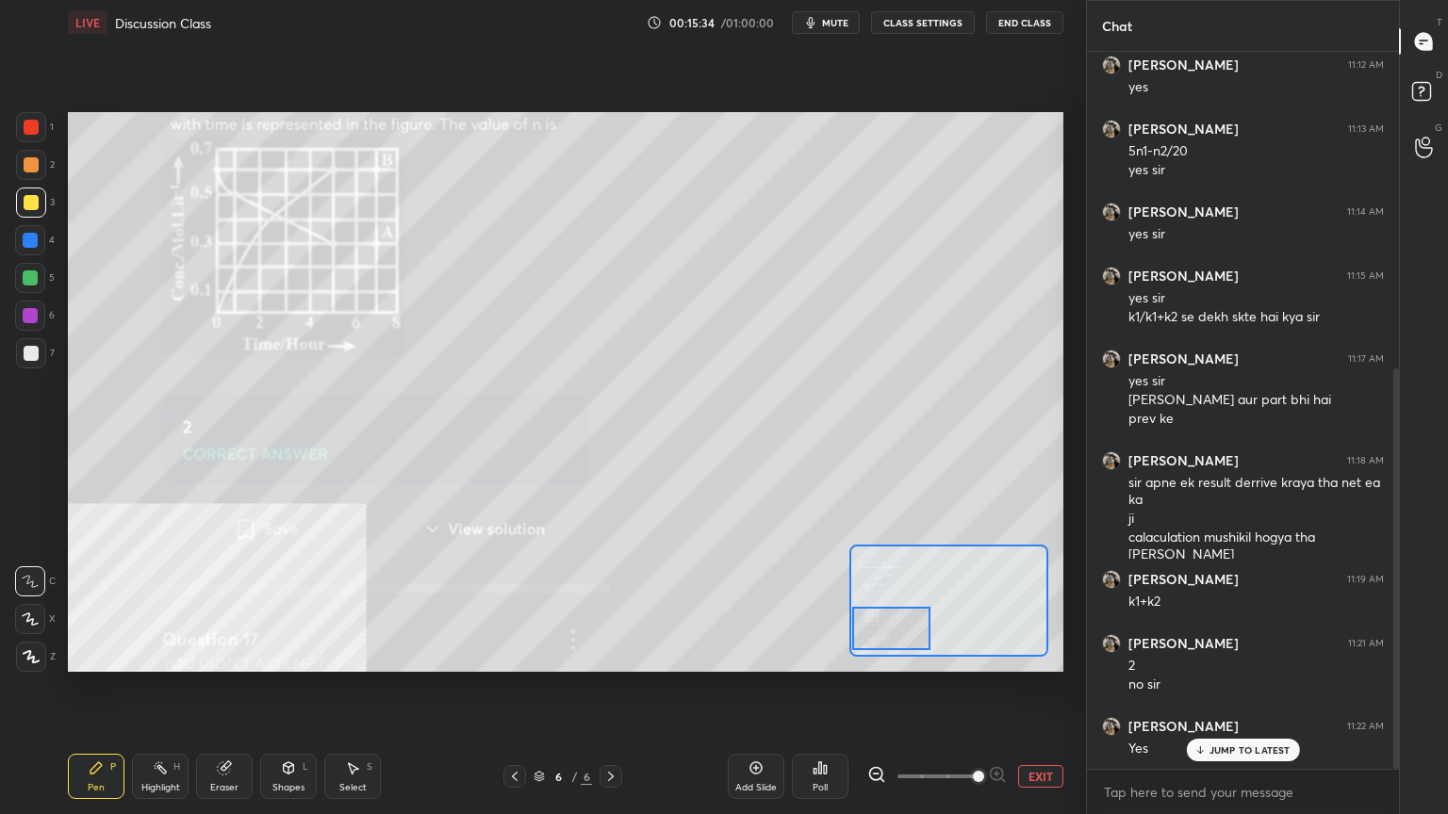
click at [33, 158] on div at bounding box center [31, 164] width 15 height 15
click at [607, 654] on icon at bounding box center [610, 776] width 15 height 15
click at [1059, 654] on button "EXIT" at bounding box center [1040, 776] width 45 height 23
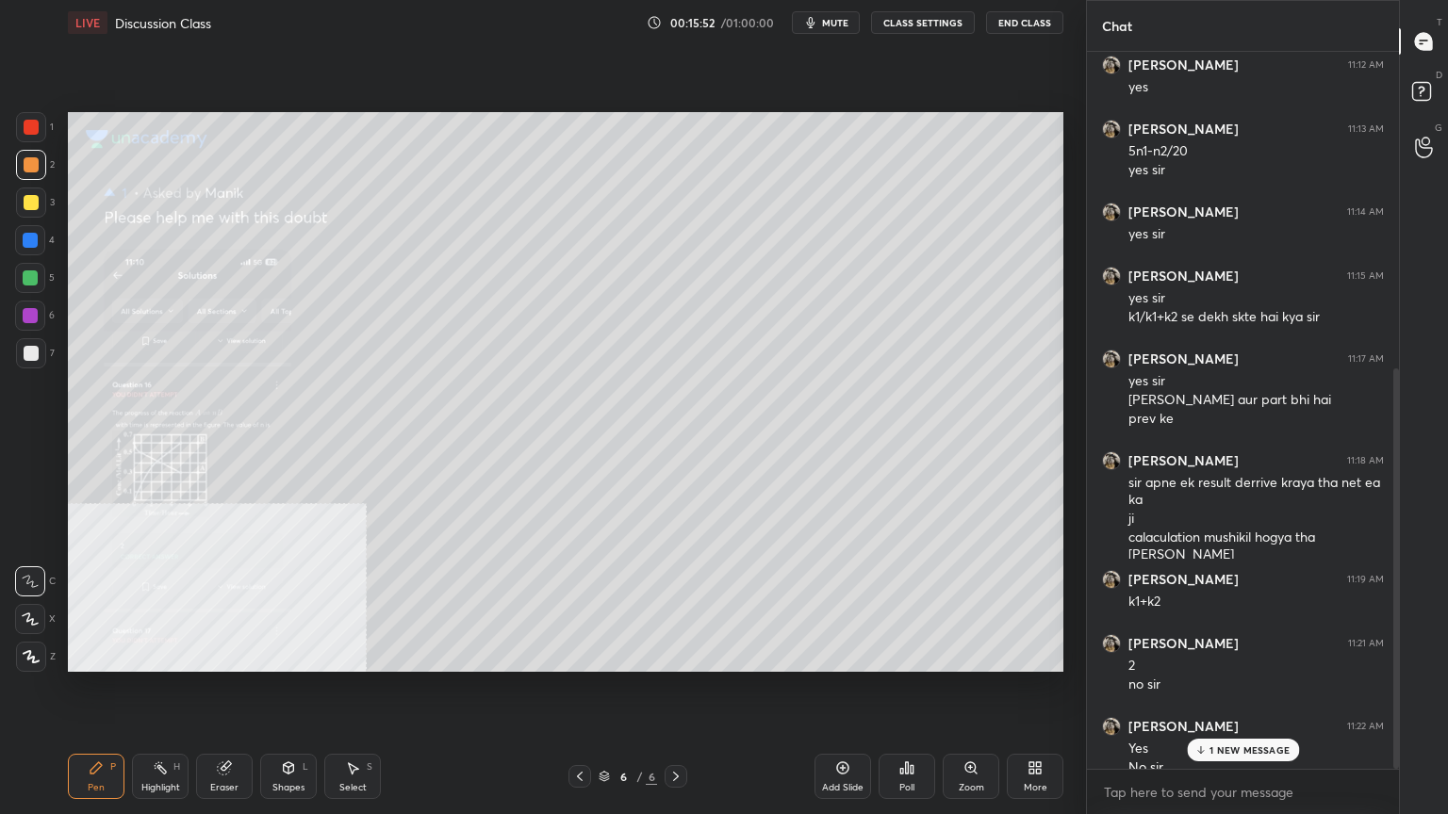
scroll to position [584, 0]
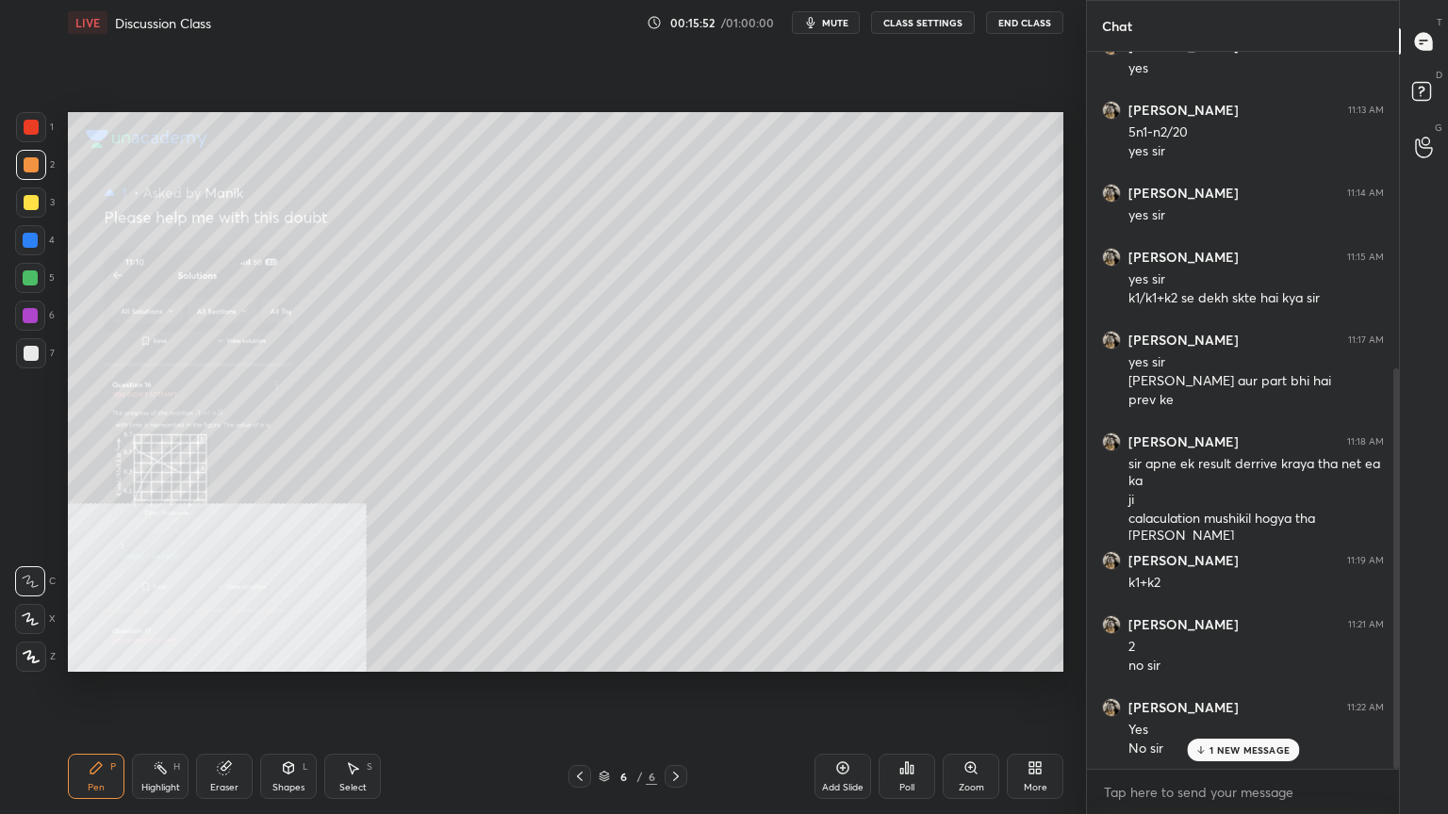
click at [1259, 654] on p "1 NEW MESSAGE" at bounding box center [1249, 749] width 80 height 11
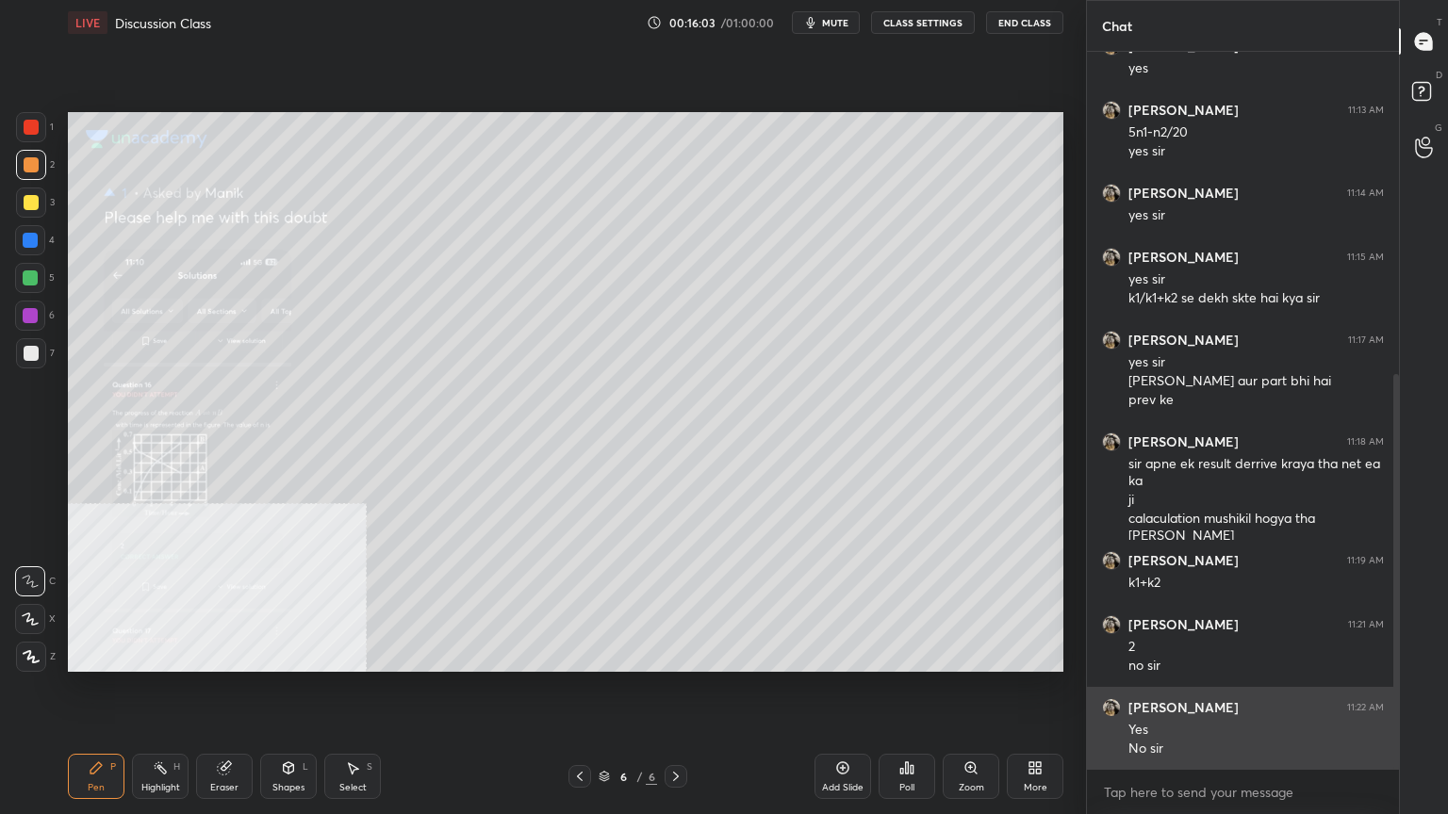
scroll to position [603, 0]
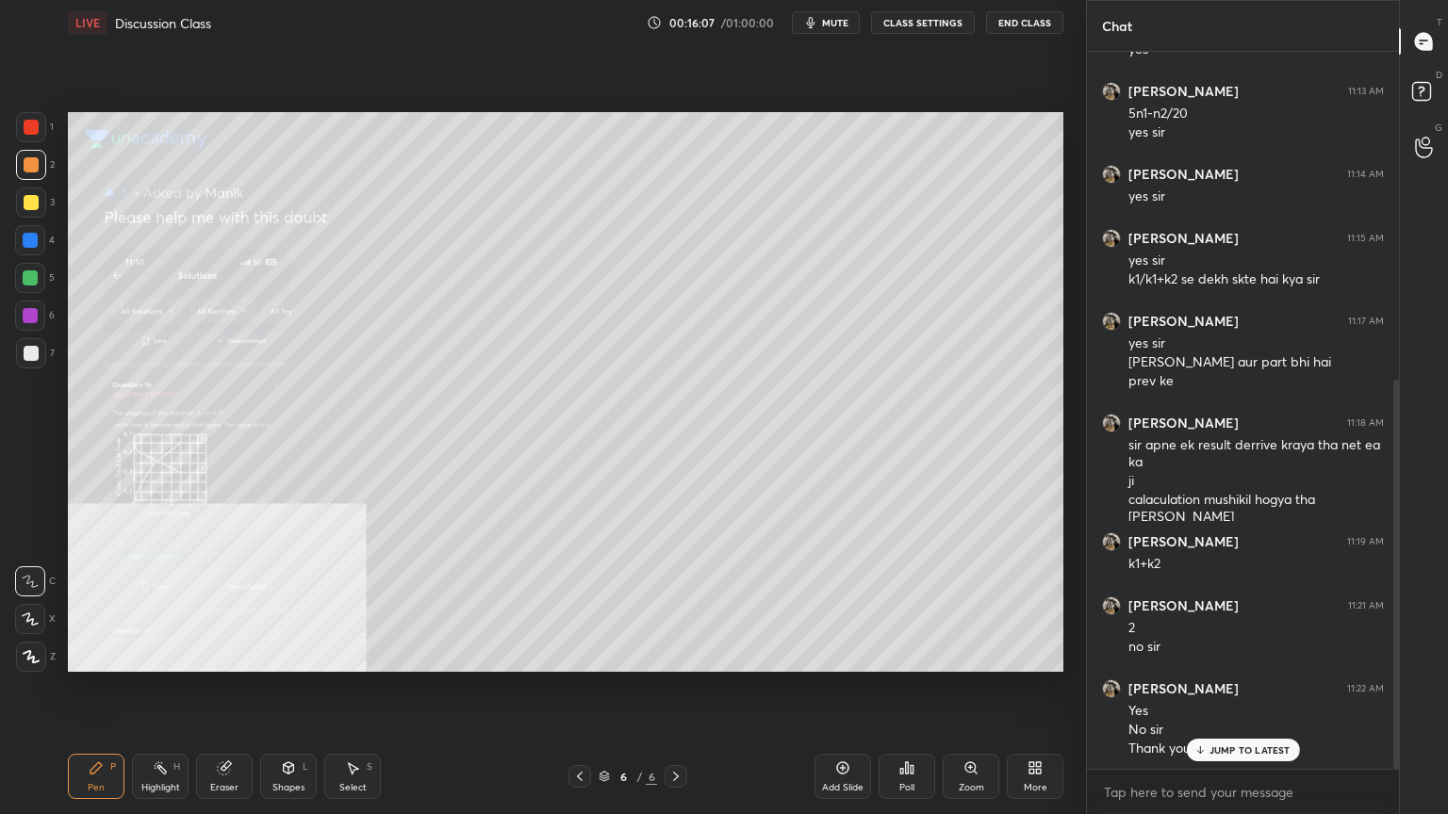
click at [1010, 26] on button "End Class" at bounding box center [1024, 22] width 77 height 23
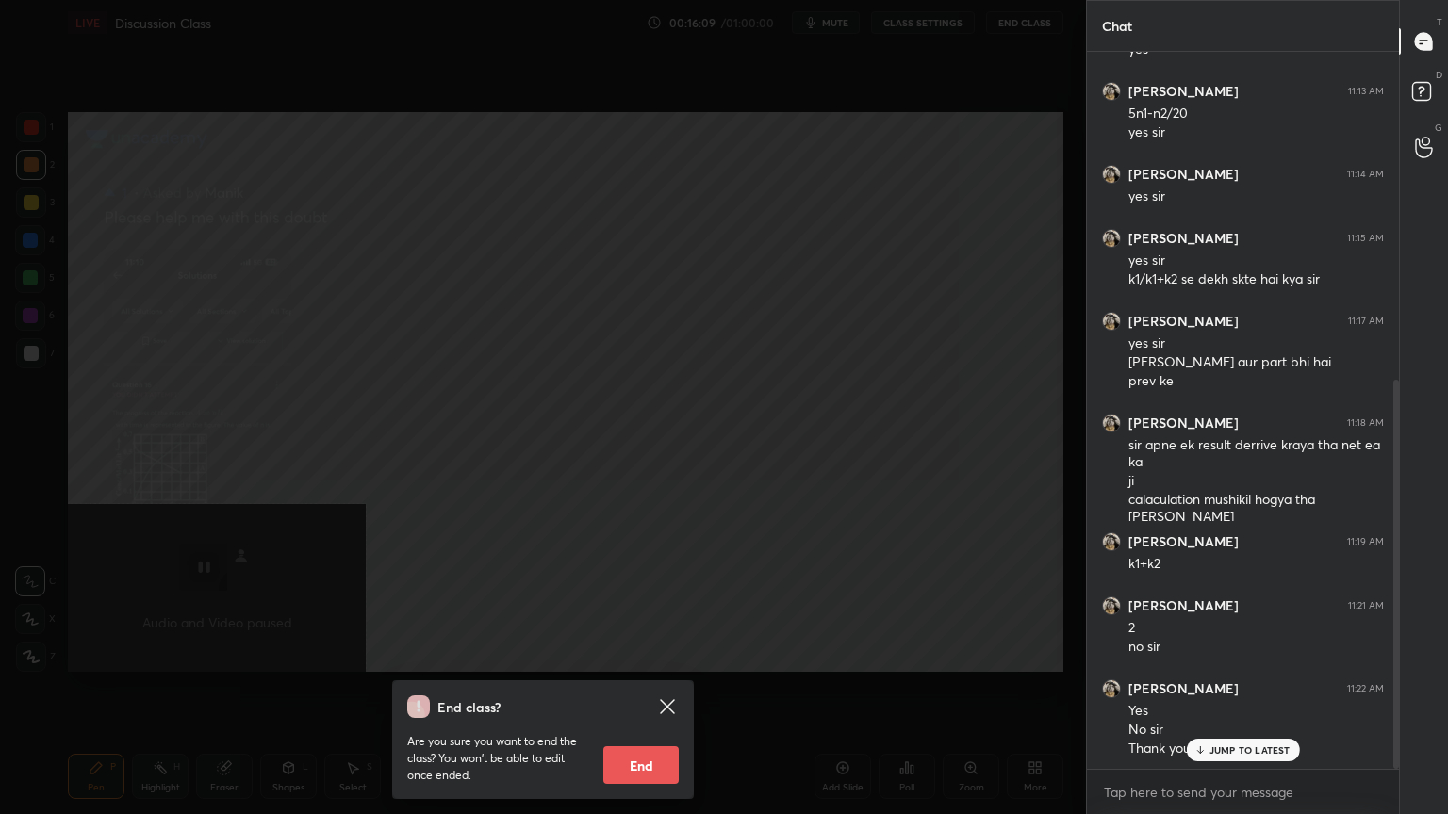
click at [636, 654] on button "End" at bounding box center [640, 765] width 75 height 38
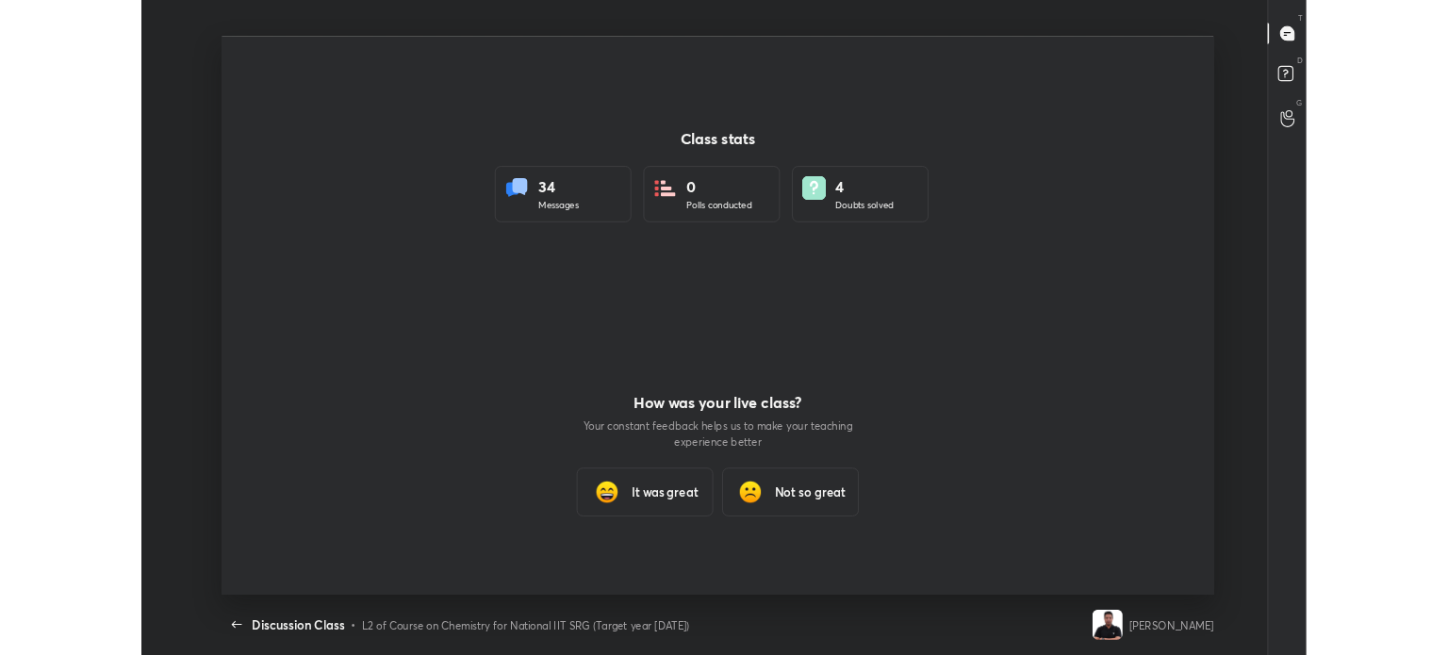
scroll to position [93703, 92806]
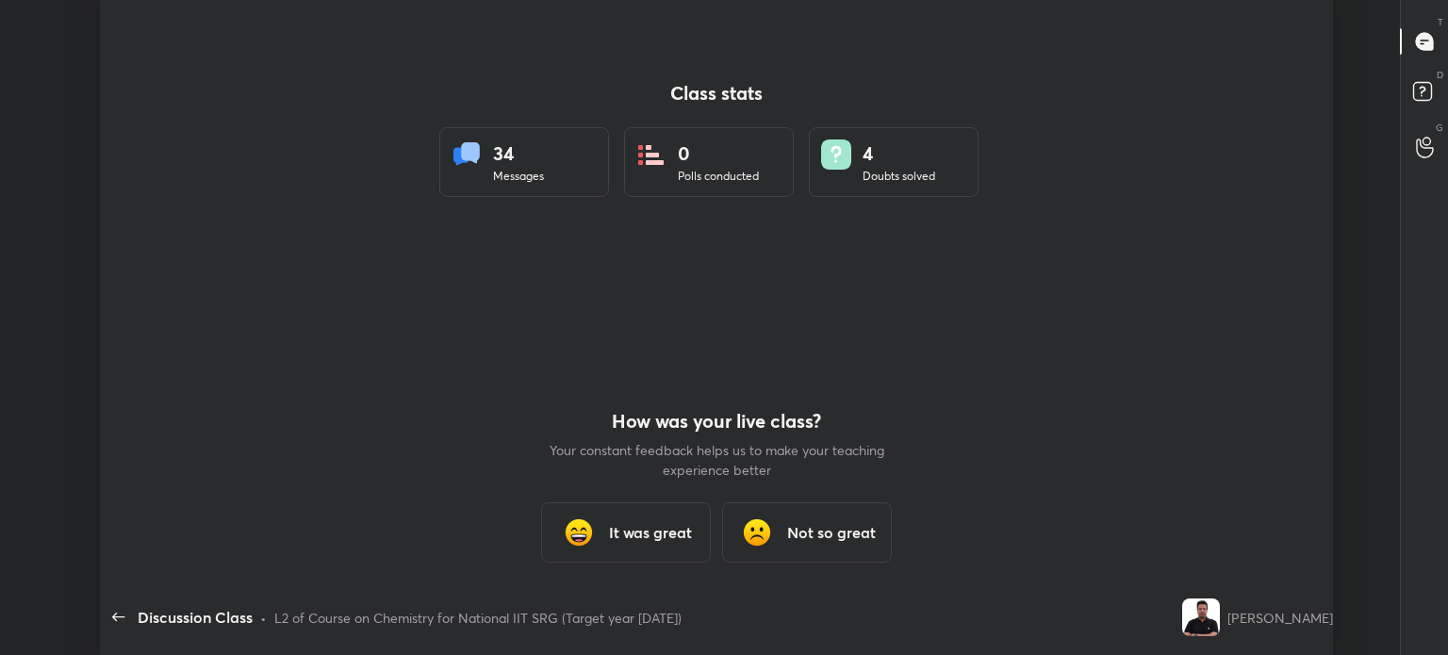
type textarea "x"
